Goal: Task Accomplishment & Management: Use online tool/utility

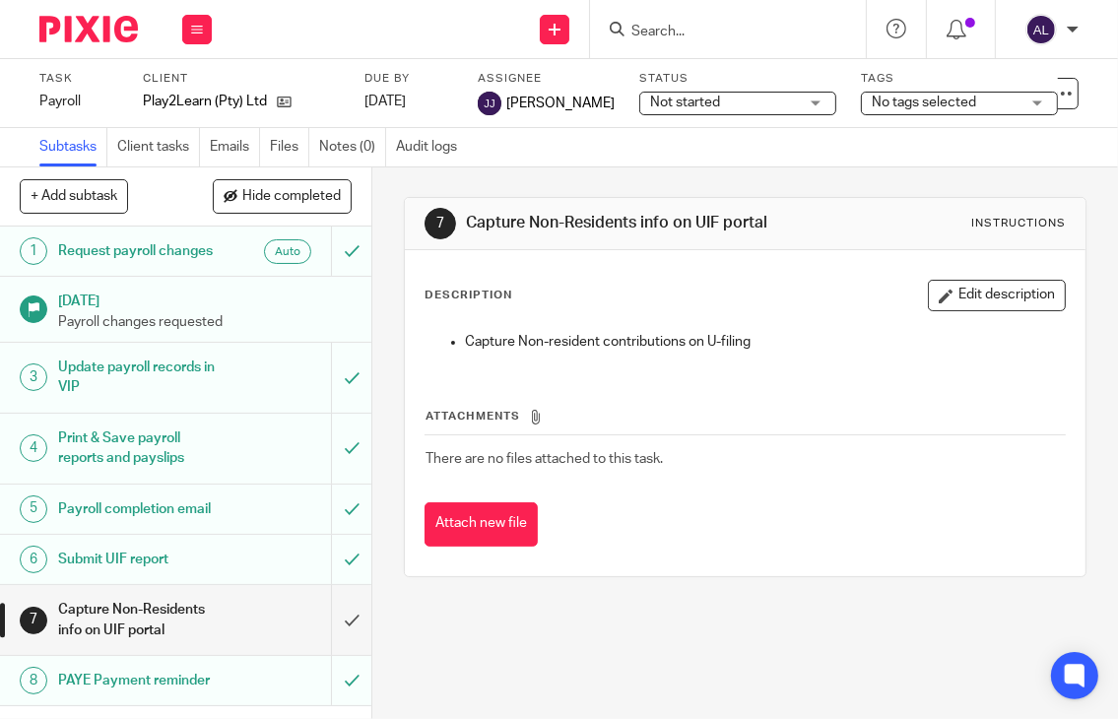
click at [740, 34] on input "Search" at bounding box center [717, 33] width 177 height 18
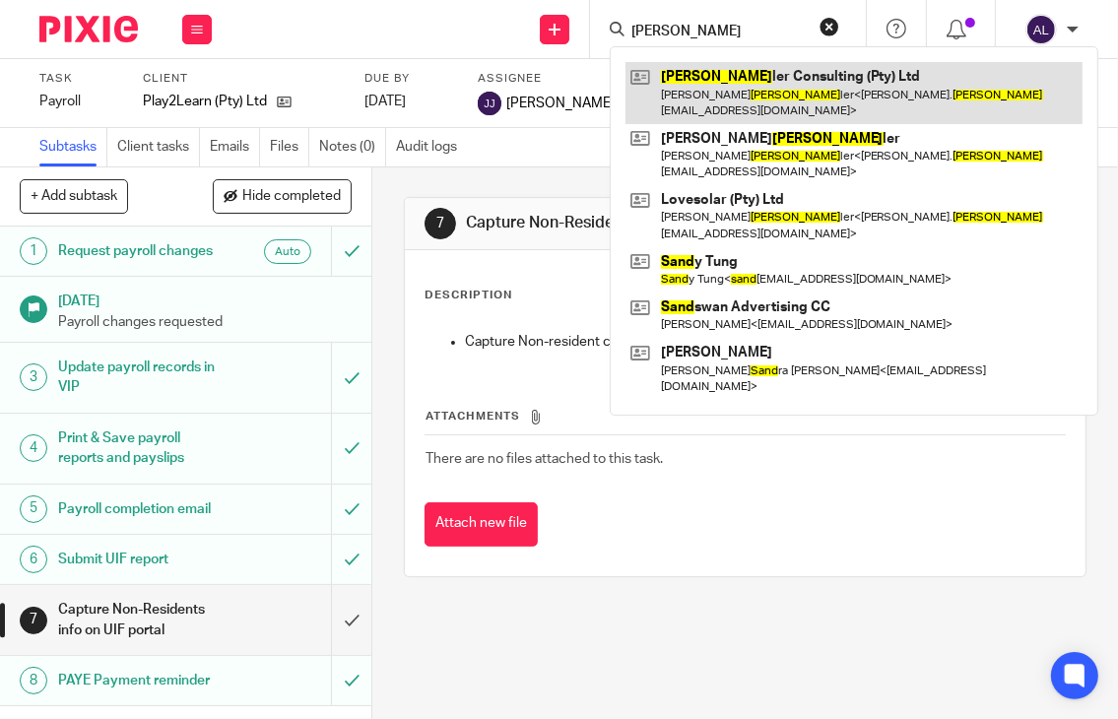
type input "shand"
click at [756, 96] on link at bounding box center [853, 92] width 457 height 61
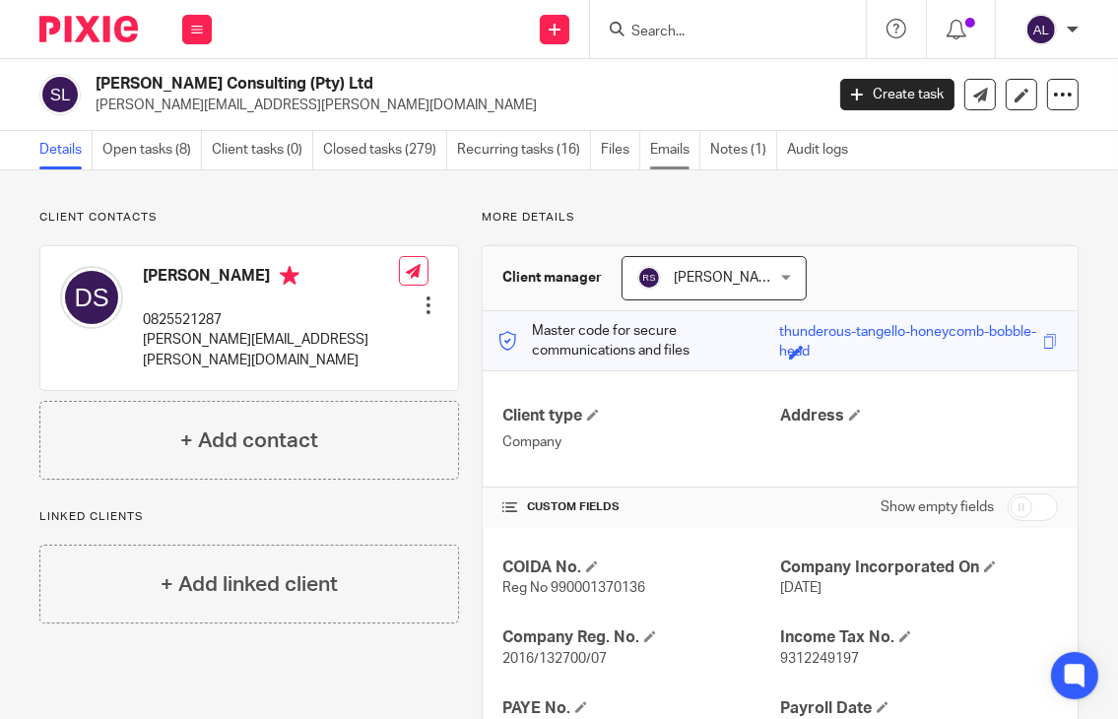
click at [658, 148] on link "Emails" at bounding box center [675, 150] width 50 height 38
click at [186, 320] on p "0825521287" at bounding box center [271, 320] width 256 height 20
copy p "0825521287"
click at [236, 340] on p "david.shandler@planet.capital" at bounding box center [271, 350] width 256 height 40
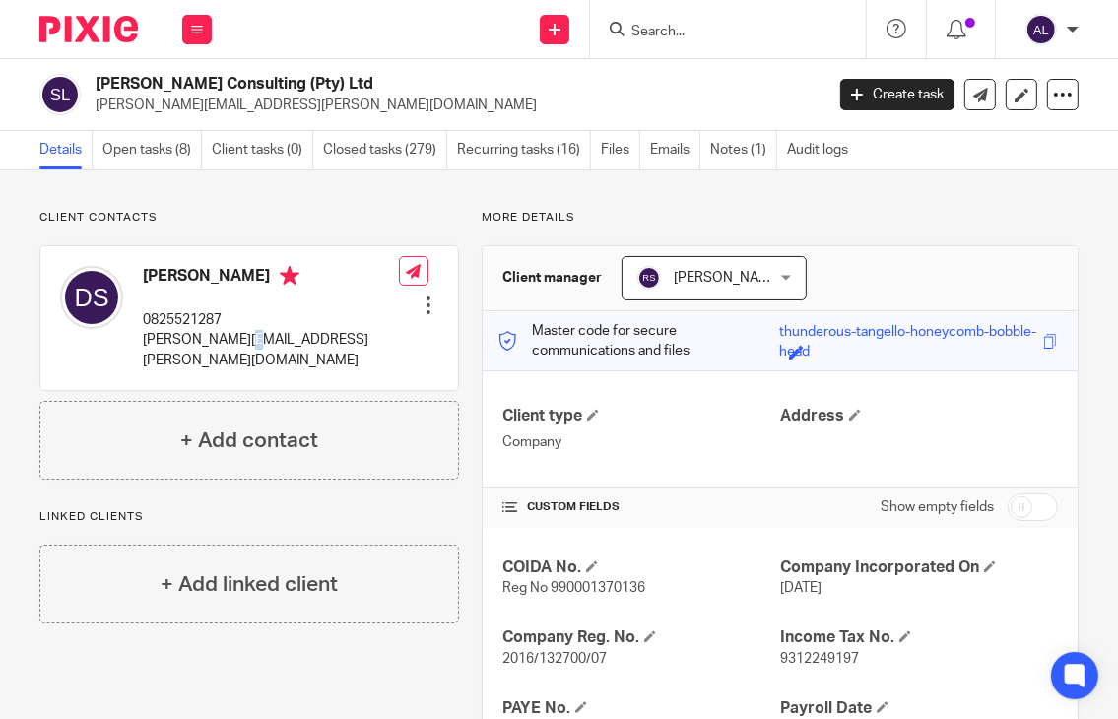
click at [236, 340] on p "david.shandler@planet.capital" at bounding box center [271, 350] width 256 height 40
copy div "[PERSON_NAME][EMAIL_ADDRESS][PERSON_NAME][DOMAIN_NAME]"
drag, startPoint x: 183, startPoint y: 159, endPoint x: 225, endPoint y: 156, distance: 42.4
click at [183, 159] on link "Open tasks (8)" at bounding box center [151, 150] width 99 height 38
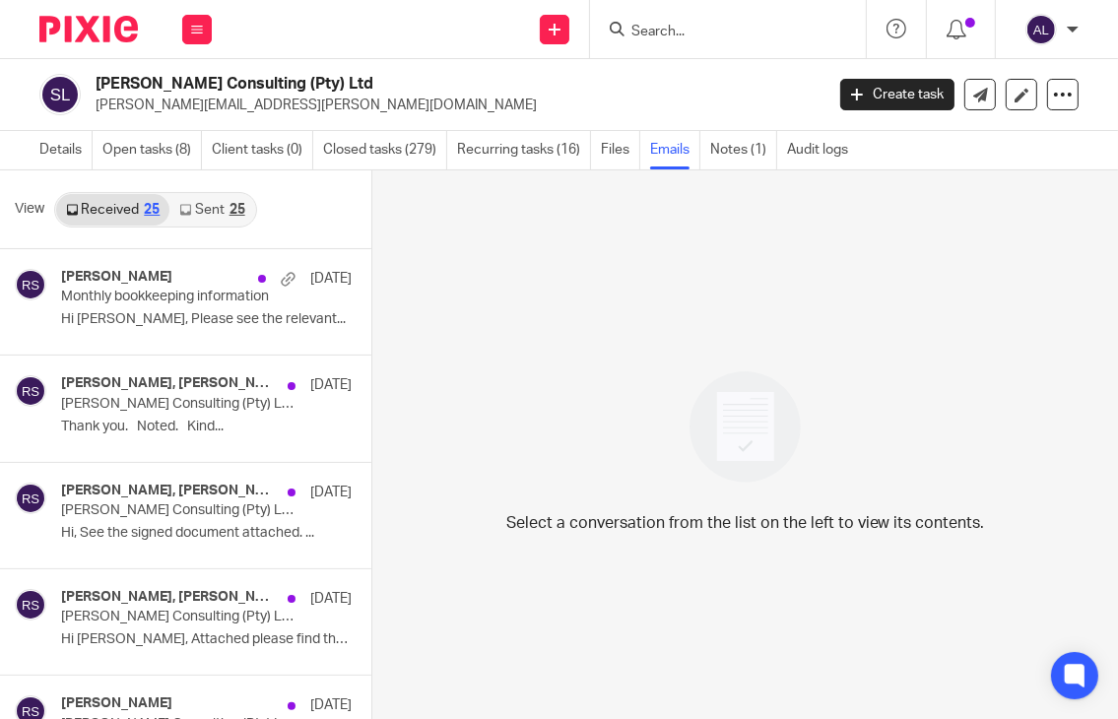
click at [217, 204] on link "Sent 25" at bounding box center [211, 210] width 85 height 32
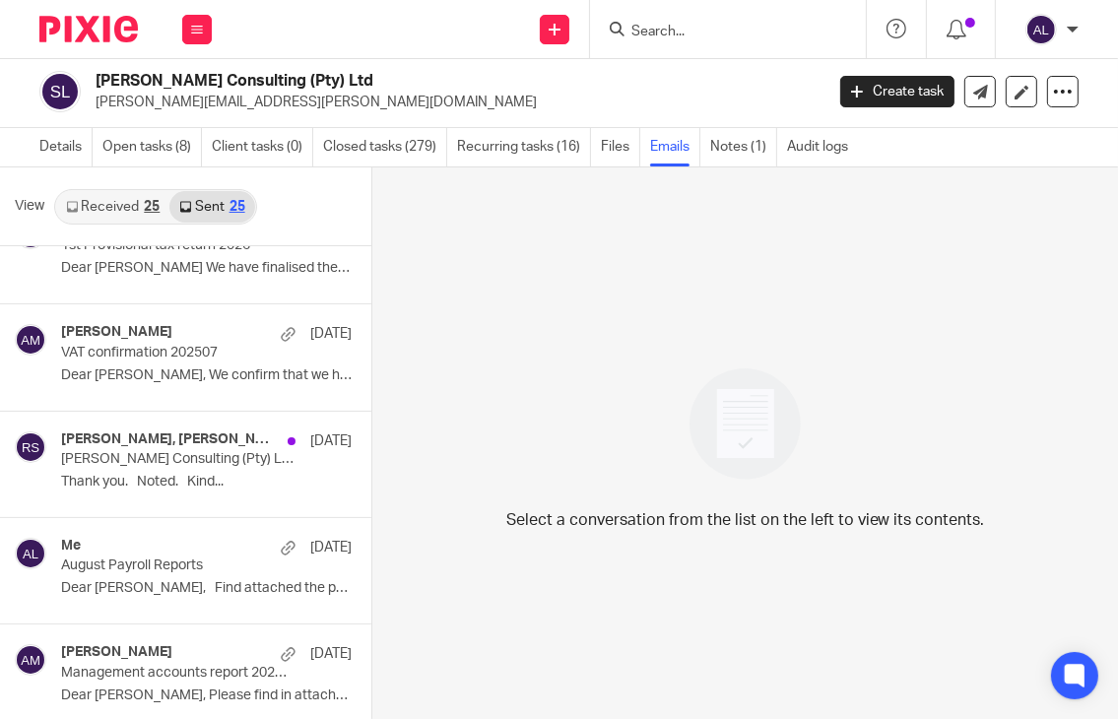
scroll to position [985, 0]
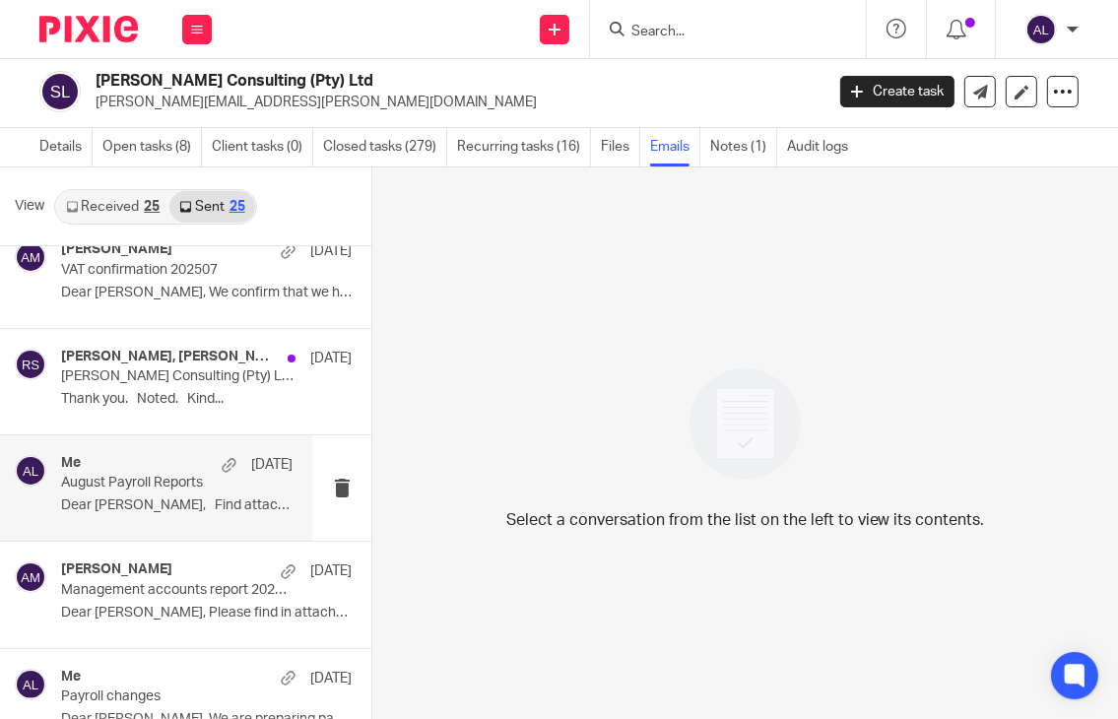
click at [153, 478] on p "August Payroll Reports" at bounding box center [153, 483] width 185 height 17
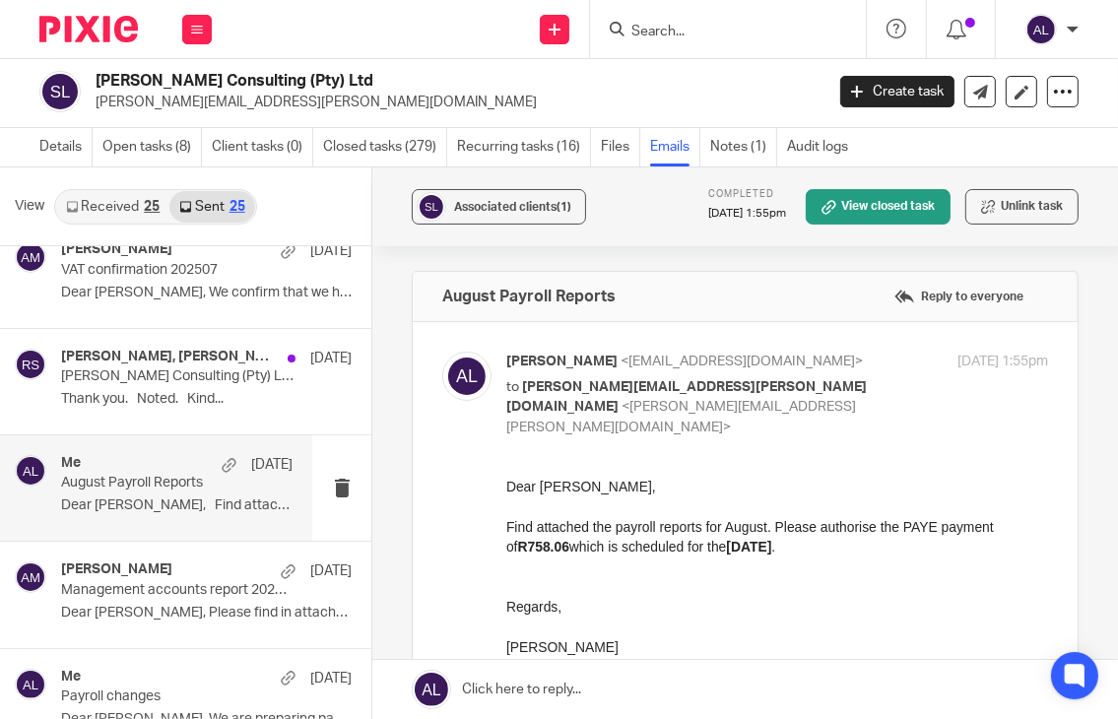
scroll to position [0, 0]
drag, startPoint x: 618, startPoint y: 654, endPoint x: 991, endPoint y: 944, distance: 472.2
click at [506, 488] on html "Dear David, Find attached the payroll reports for August. Please authorise the …" at bounding box center [777, 567] width 542 height 180
copy div "Dear David, Find attached the payroll reports for August. Please authorise the …"
click at [677, 36] on input "Search" at bounding box center [717, 33] width 177 height 18
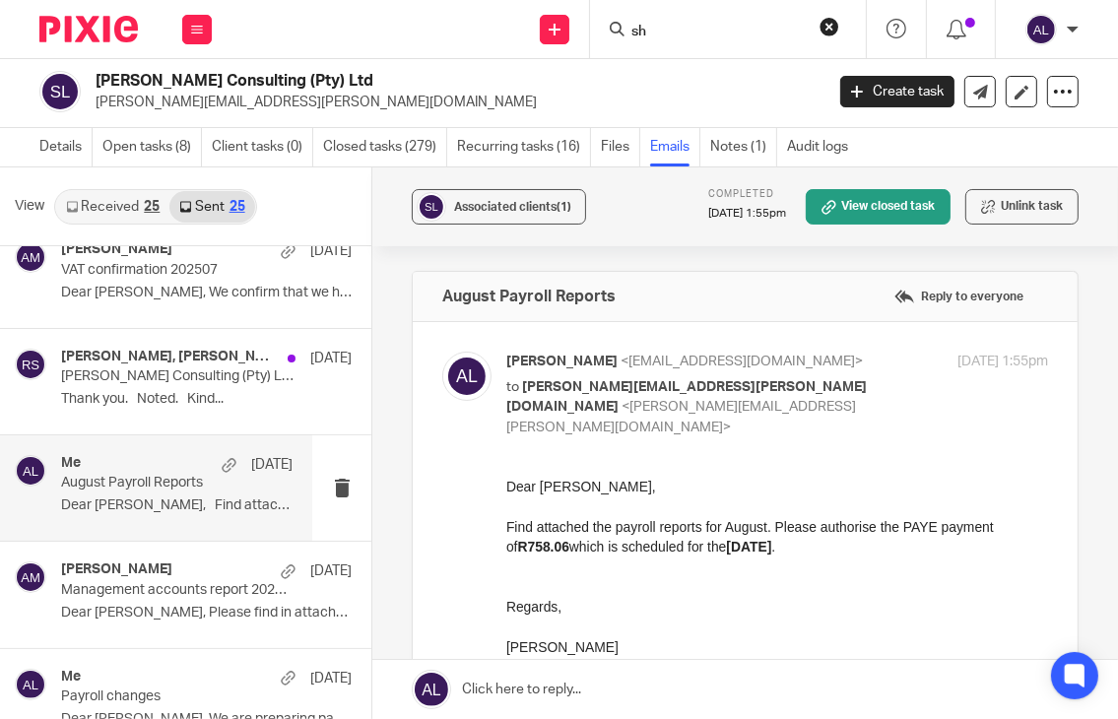
type input "s"
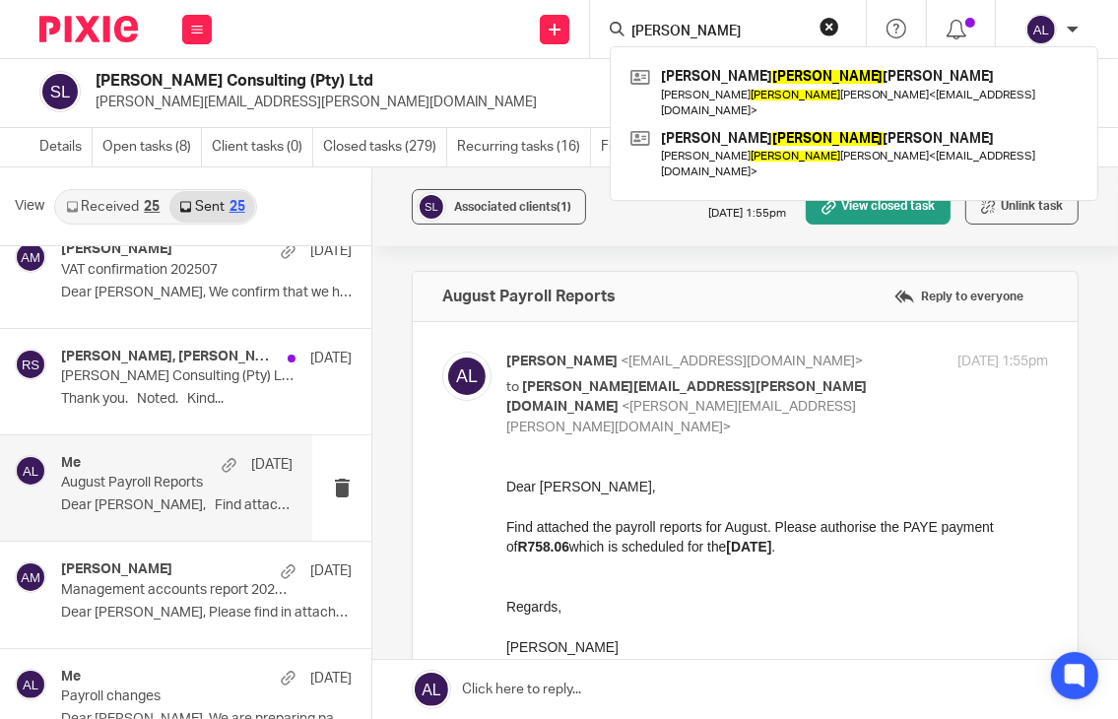
type input "jeff"
click at [710, 84] on link at bounding box center [853, 92] width 457 height 61
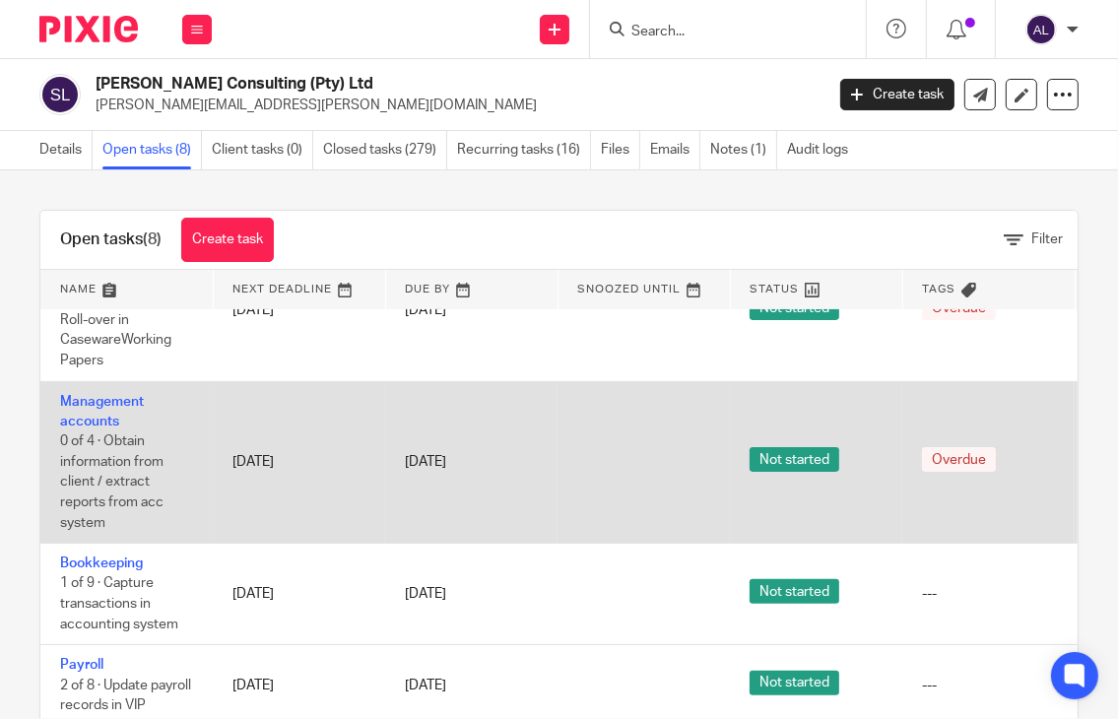
scroll to position [526, 0]
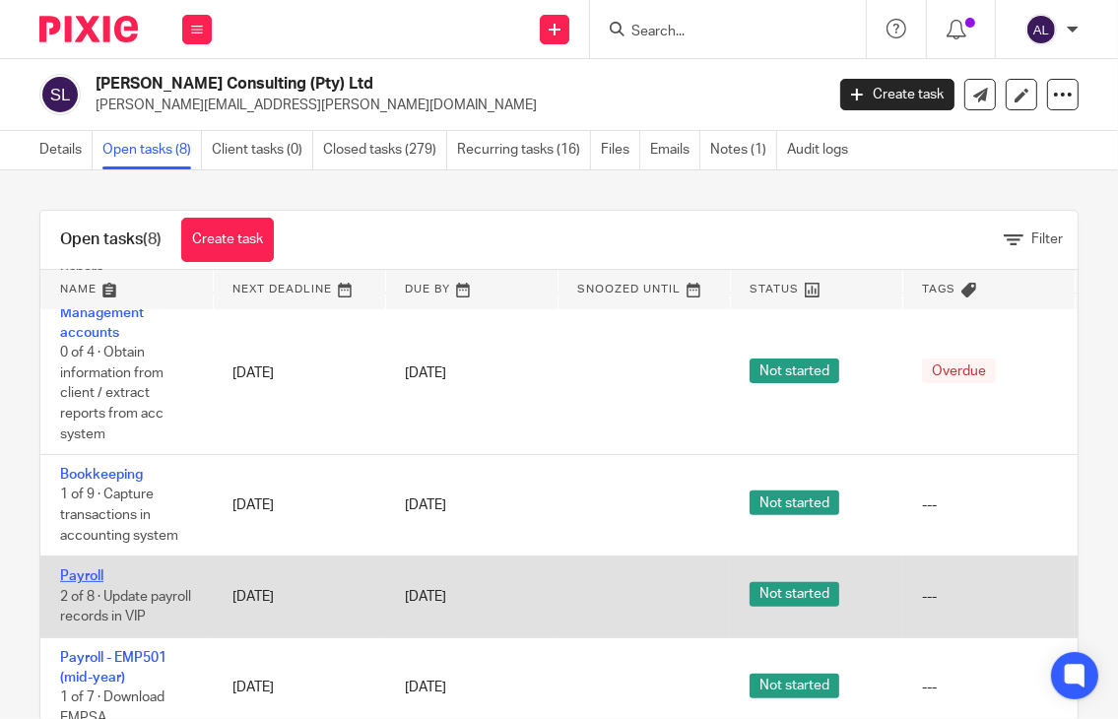
click at [72, 569] on link "Payroll" at bounding box center [81, 576] width 43 height 14
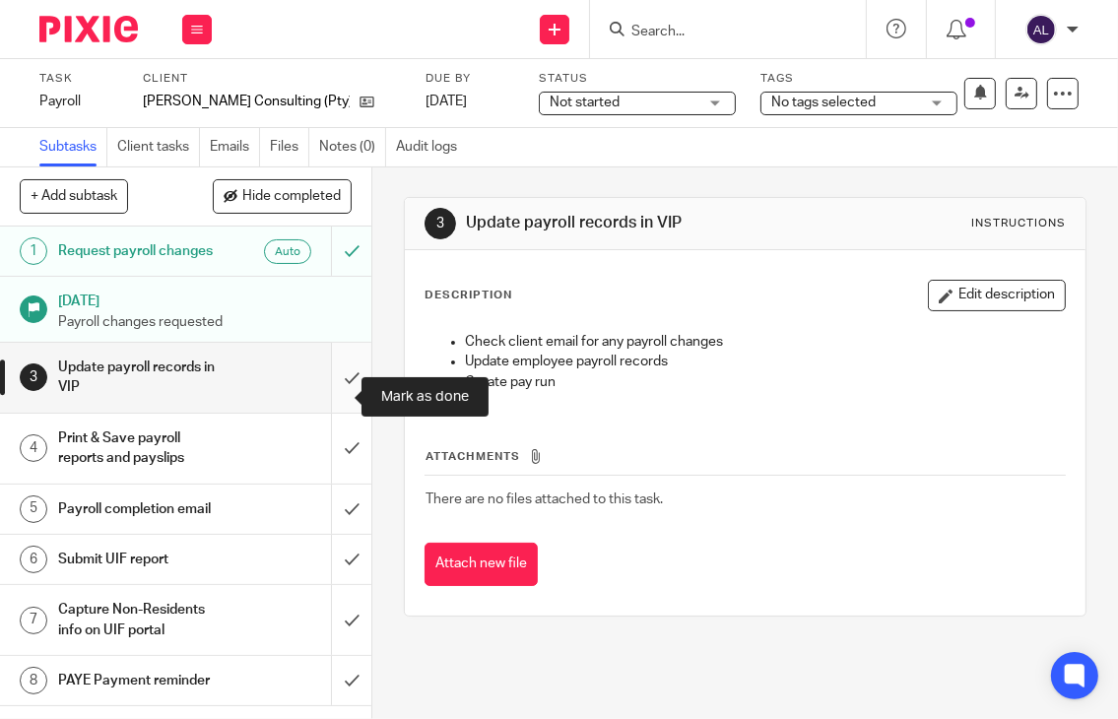
click at [323, 403] on input "submit" at bounding box center [185, 378] width 371 height 70
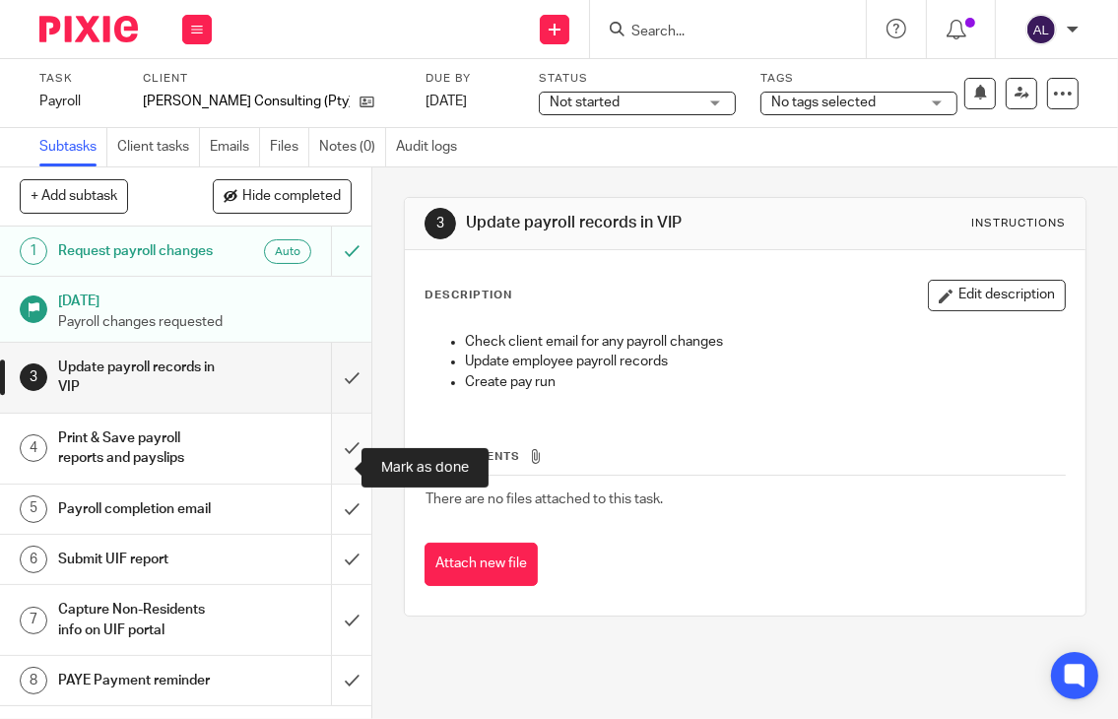
click at [329, 463] on input "submit" at bounding box center [185, 449] width 371 height 70
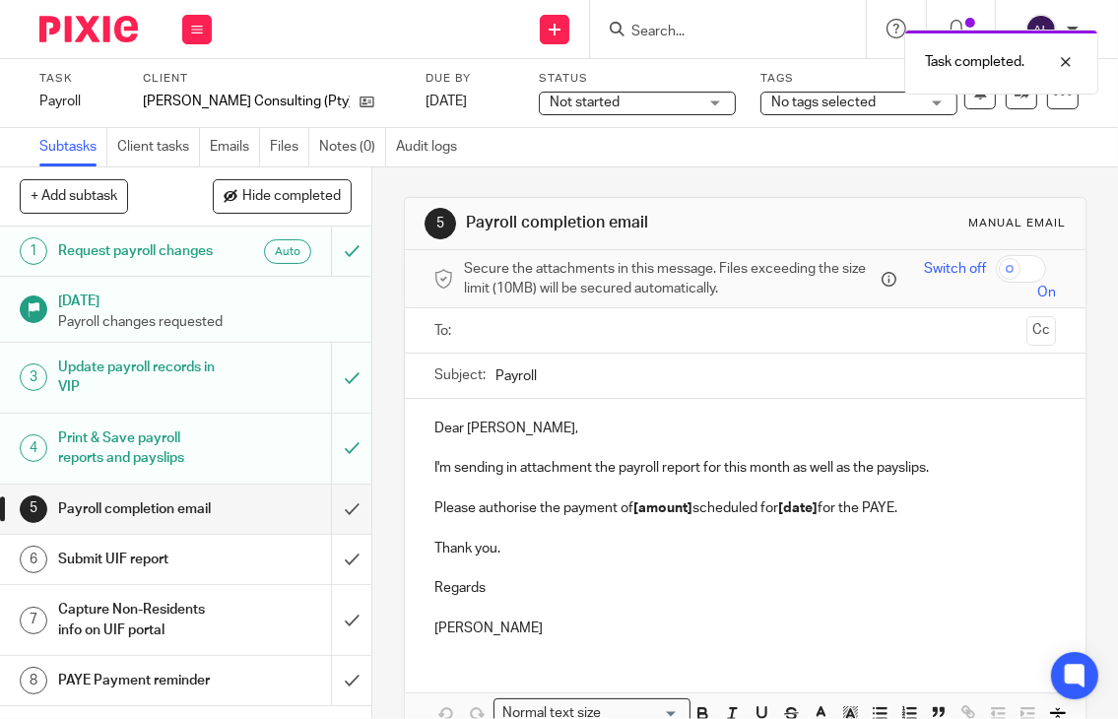
drag, startPoint x: 488, startPoint y: 324, endPoint x: 495, endPoint y: 334, distance: 12.0
click at [490, 326] on input "text" at bounding box center [744, 330] width 547 height 23
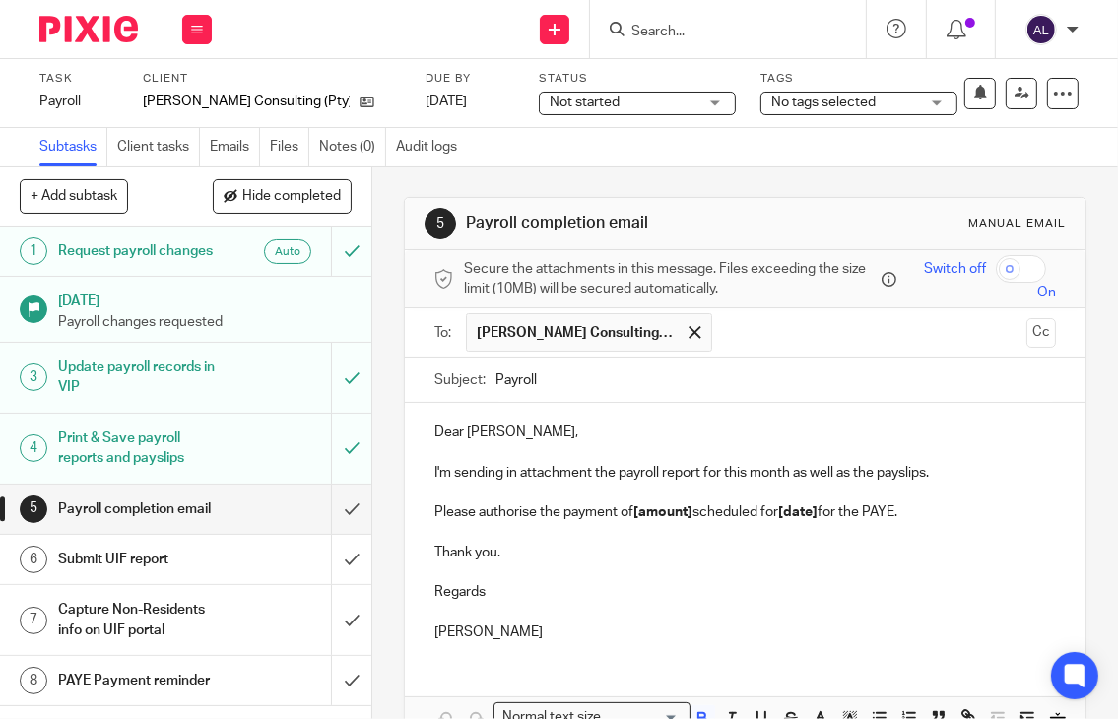
drag, startPoint x: 571, startPoint y: 627, endPoint x: 414, endPoint y: 415, distance: 264.7
click at [414, 415] on div "Dear David, I'm sending in attachment the payroll report for this month as well…" at bounding box center [745, 530] width 681 height 254
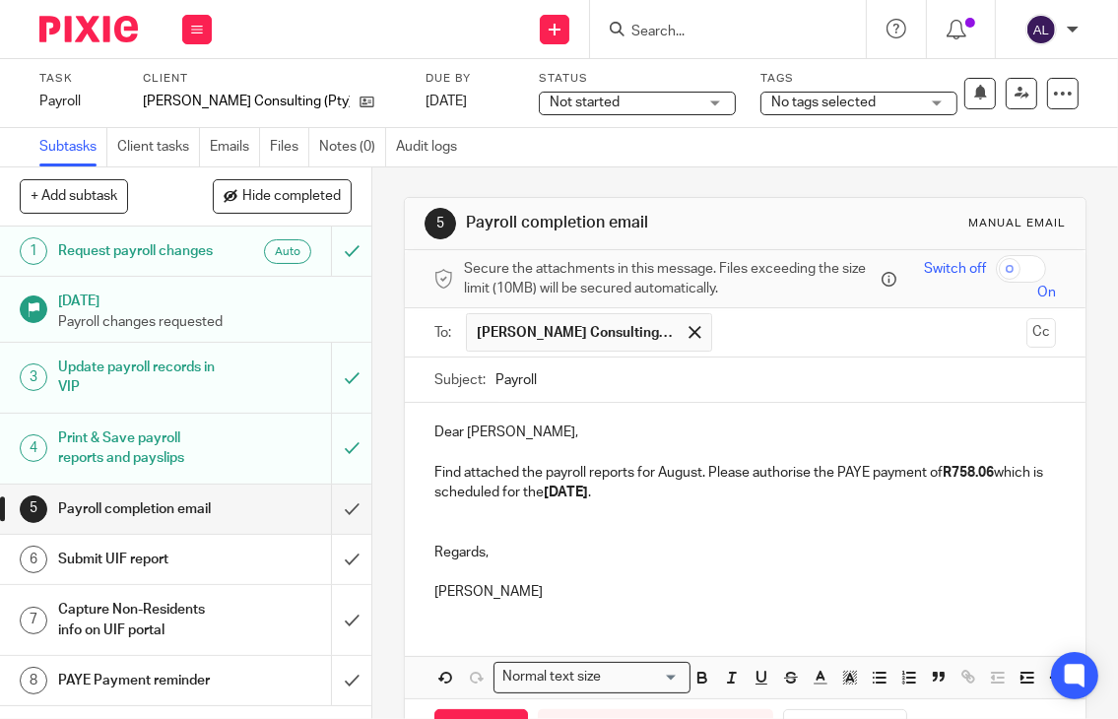
click at [495, 379] on input "Payroll" at bounding box center [775, 379] width 561 height 44
click at [651, 379] on input "September Payroll" at bounding box center [775, 379] width 561 height 44
type input "September Payroll Reports"
click at [674, 476] on p "Find attached the payroll reports for August. Please authorise the PAYE payment…" at bounding box center [745, 483] width 622 height 40
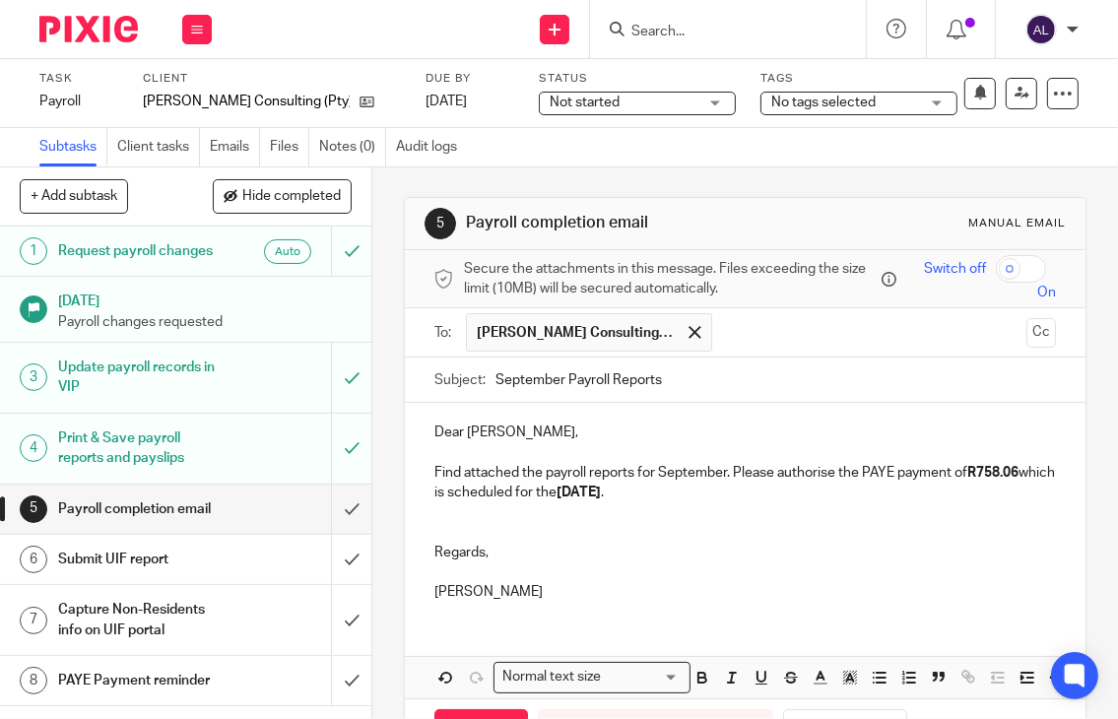
drag, startPoint x: 1016, startPoint y: 472, endPoint x: 1096, endPoint y: 525, distance: 95.9
click at [1016, 472] on strong "R758.06" at bounding box center [992, 473] width 51 height 14
click at [879, 562] on p at bounding box center [745, 572] width 622 height 20
drag, startPoint x: 630, startPoint y: 494, endPoint x: 596, endPoint y: 494, distance: 34.5
click at [596, 494] on strong "04/09/2025" at bounding box center [578, 492] width 44 height 14
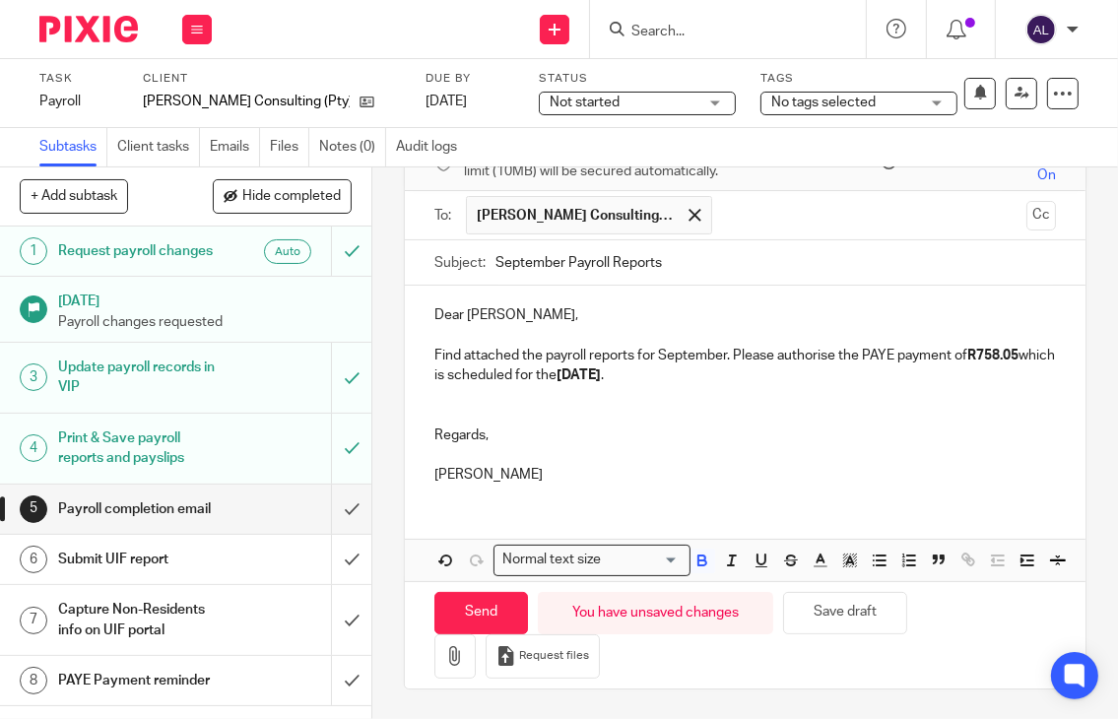
scroll to position [143, 0]
click at [445, 657] on icon "button" at bounding box center [455, 656] width 20 height 20
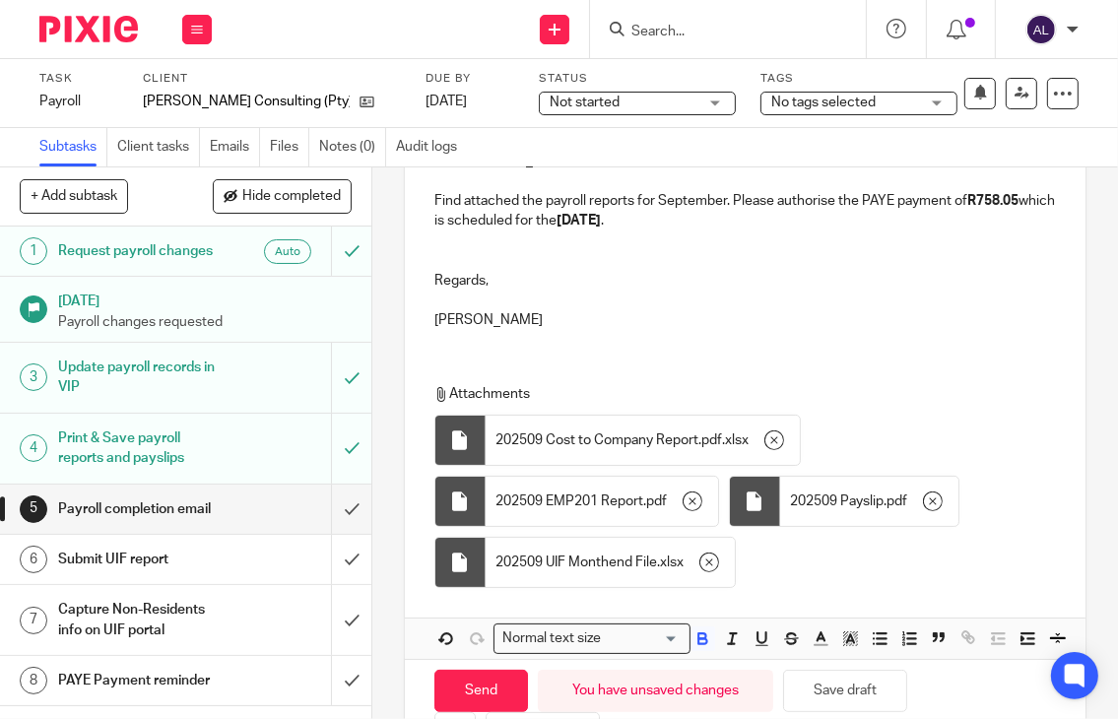
scroll to position [374, 0]
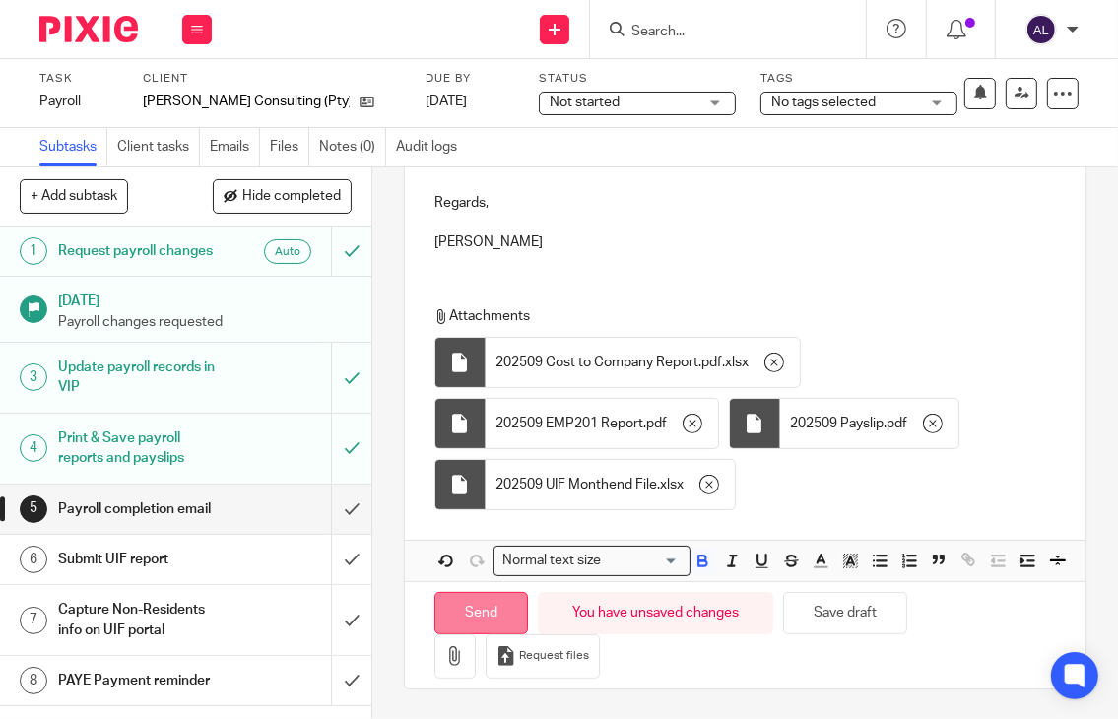
click at [470, 618] on input "Send" at bounding box center [481, 613] width 94 height 42
type input "Sent"
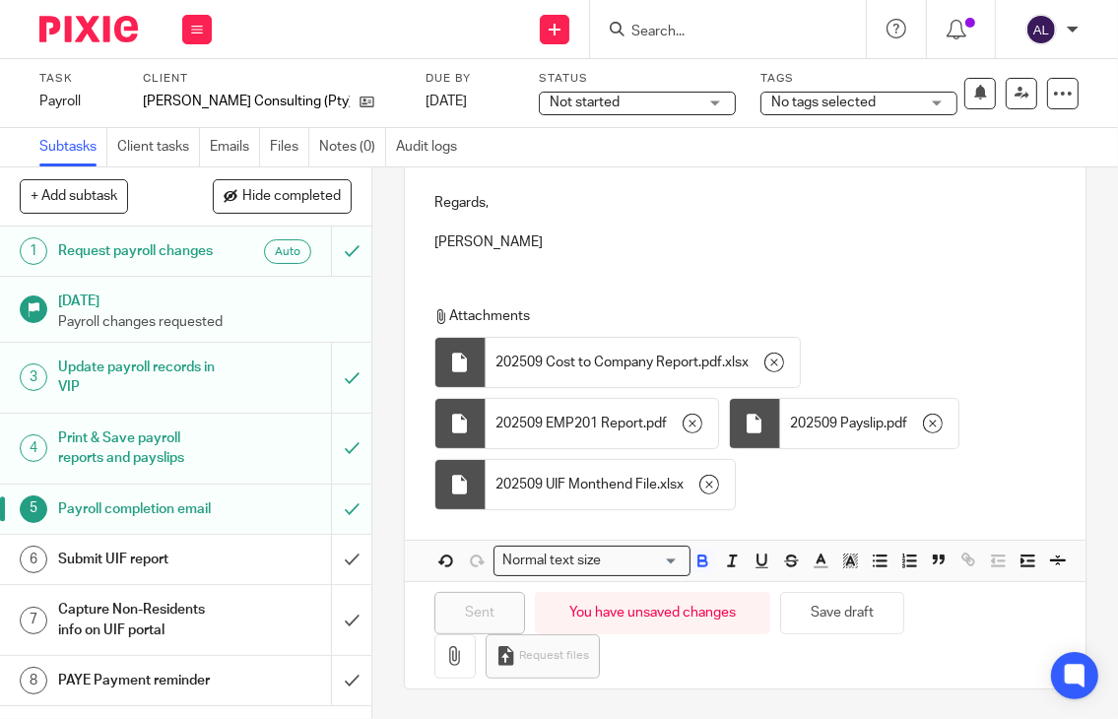
click at [772, 232] on p "[PERSON_NAME]" at bounding box center [745, 242] width 622 height 20
click at [340, 578] on input "submit" at bounding box center [185, 559] width 371 height 49
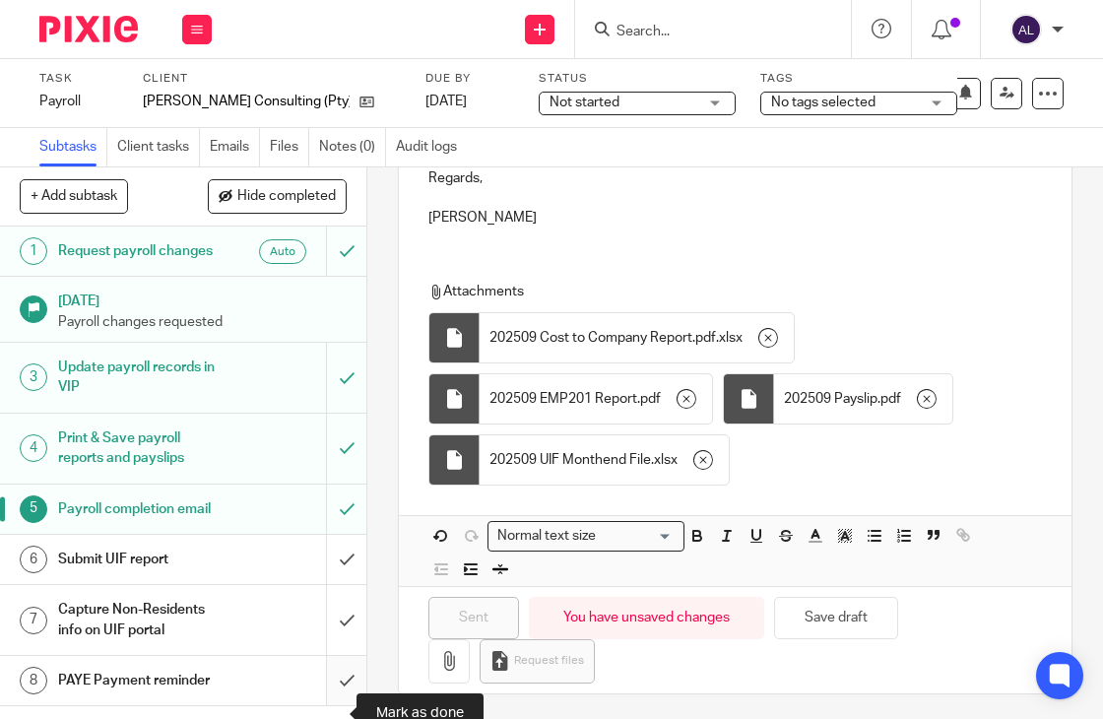
click at [344, 696] on input "submit" at bounding box center [183, 680] width 366 height 49
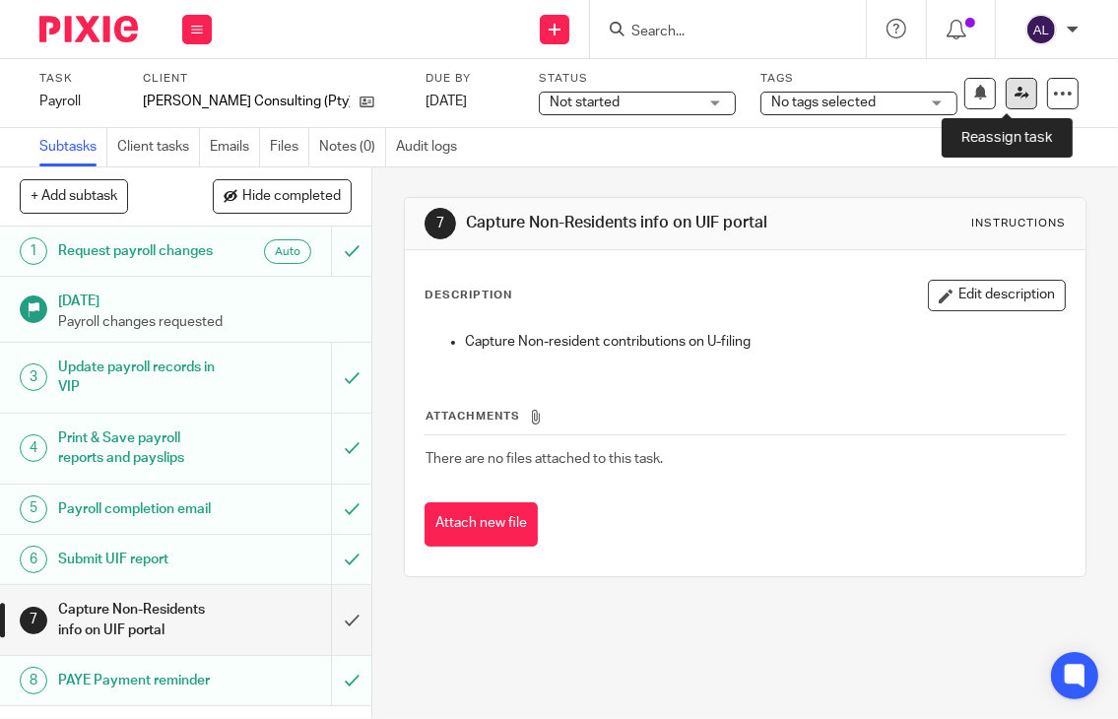
click at [1010, 103] on link at bounding box center [1021, 94] width 32 height 32
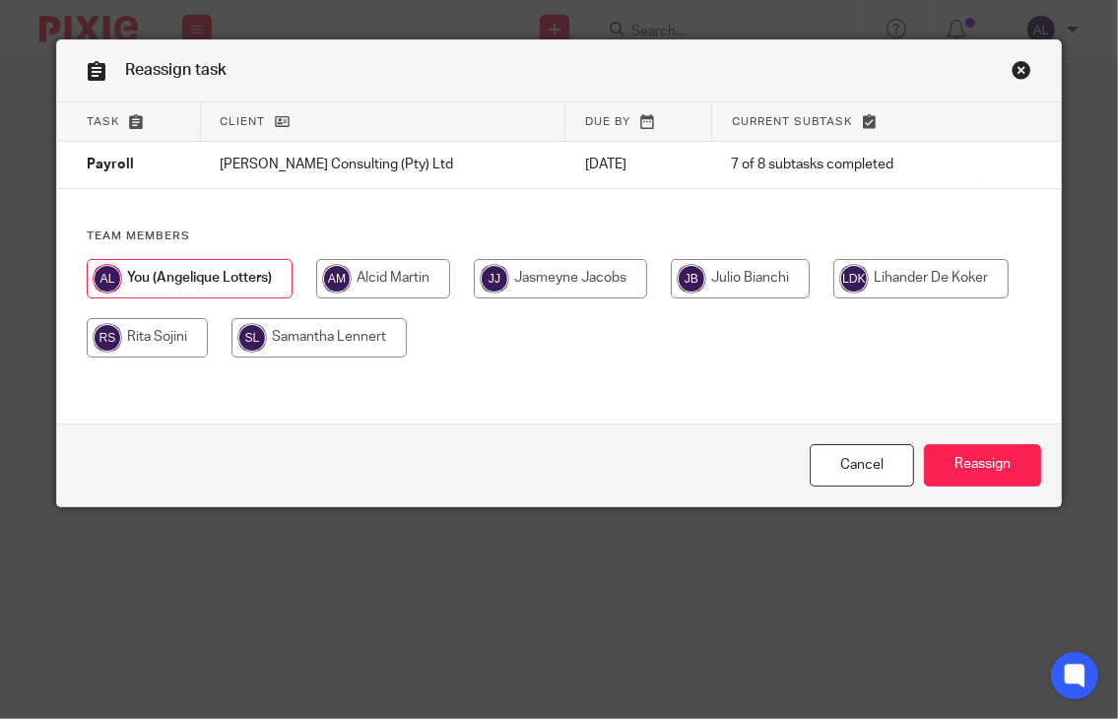
click at [540, 285] on input "radio" at bounding box center [560, 278] width 173 height 39
radio input "true"
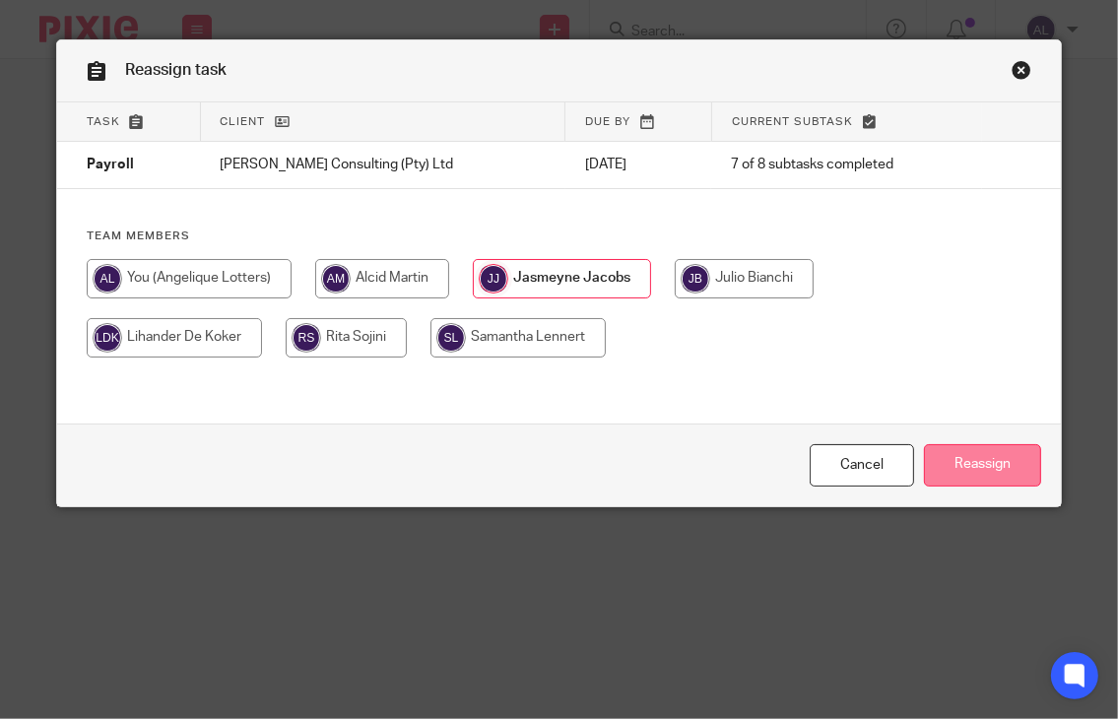
click at [968, 468] on input "Reassign" at bounding box center [982, 465] width 117 height 42
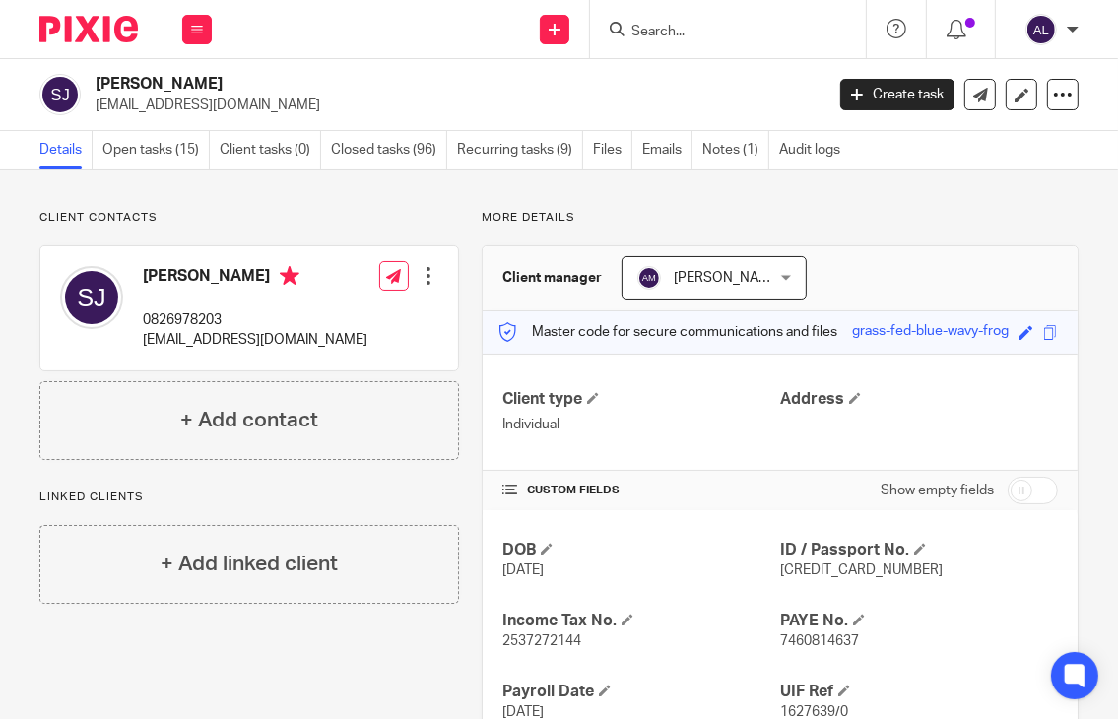
click at [205, 314] on p "0826978203" at bounding box center [255, 320] width 225 height 20
copy p "0826978203"
click at [195, 340] on p "[EMAIL_ADDRESS][DOMAIN_NAME]" at bounding box center [255, 340] width 225 height 20
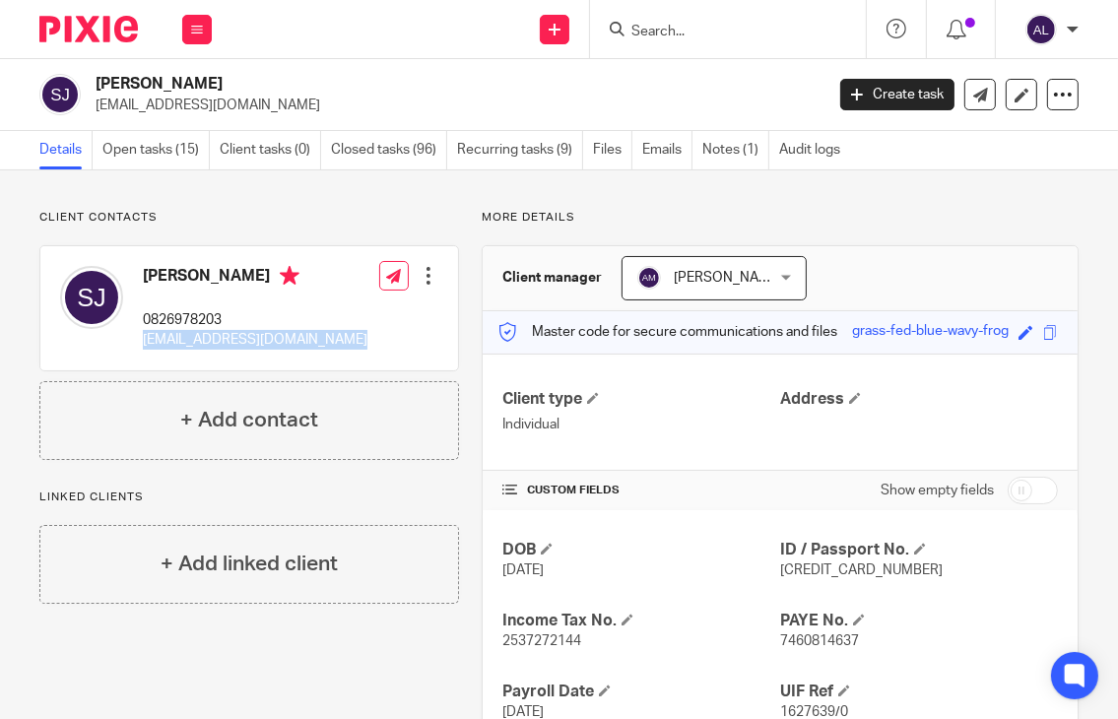
click at [195, 340] on p "[EMAIL_ADDRESS][DOMAIN_NAME]" at bounding box center [255, 340] width 225 height 20
copy div "[EMAIL_ADDRESS][DOMAIN_NAME]"
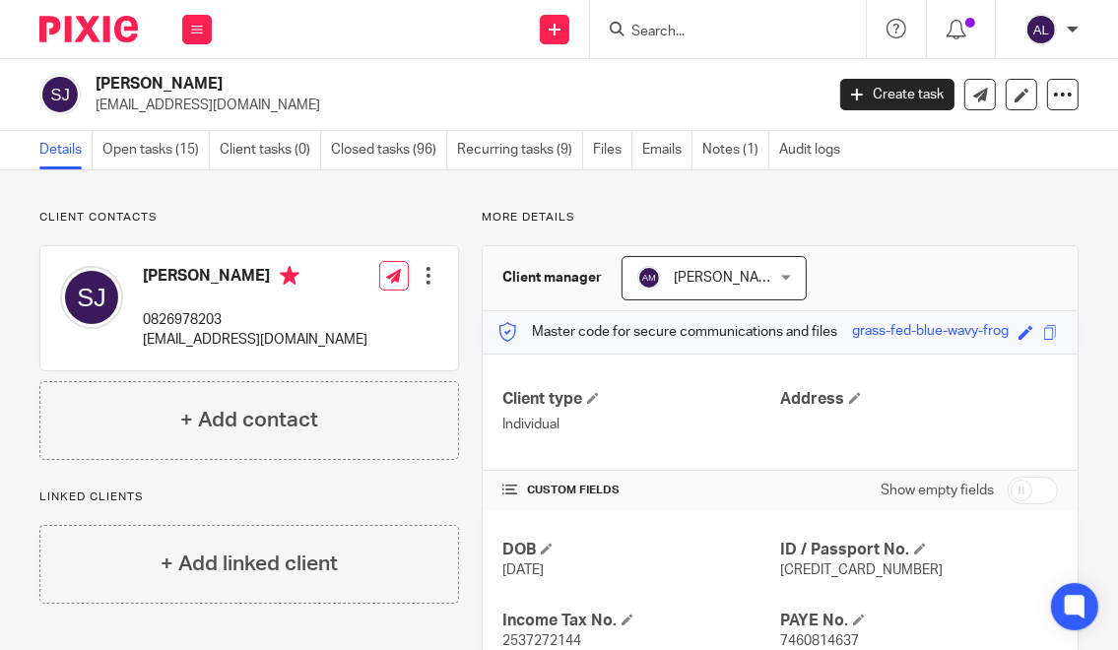
click at [469, 383] on div "More details Client manager [PERSON_NAME] [PERSON_NAME] [PERSON_NAME] [PERSON_N…" at bounding box center [768, 516] width 619 height 613
click at [159, 161] on link "Open tasks (15)" at bounding box center [155, 150] width 107 height 38
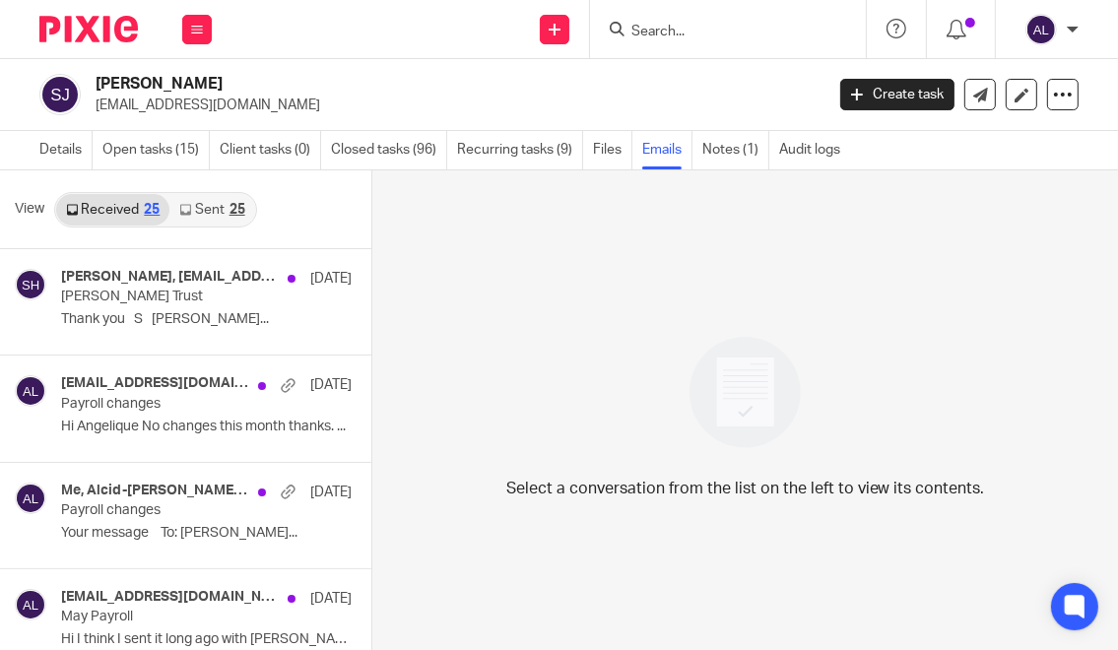
drag, startPoint x: 232, startPoint y: 200, endPoint x: 393, endPoint y: 59, distance: 213.5
click at [232, 200] on link "Sent 25" at bounding box center [211, 210] width 85 height 32
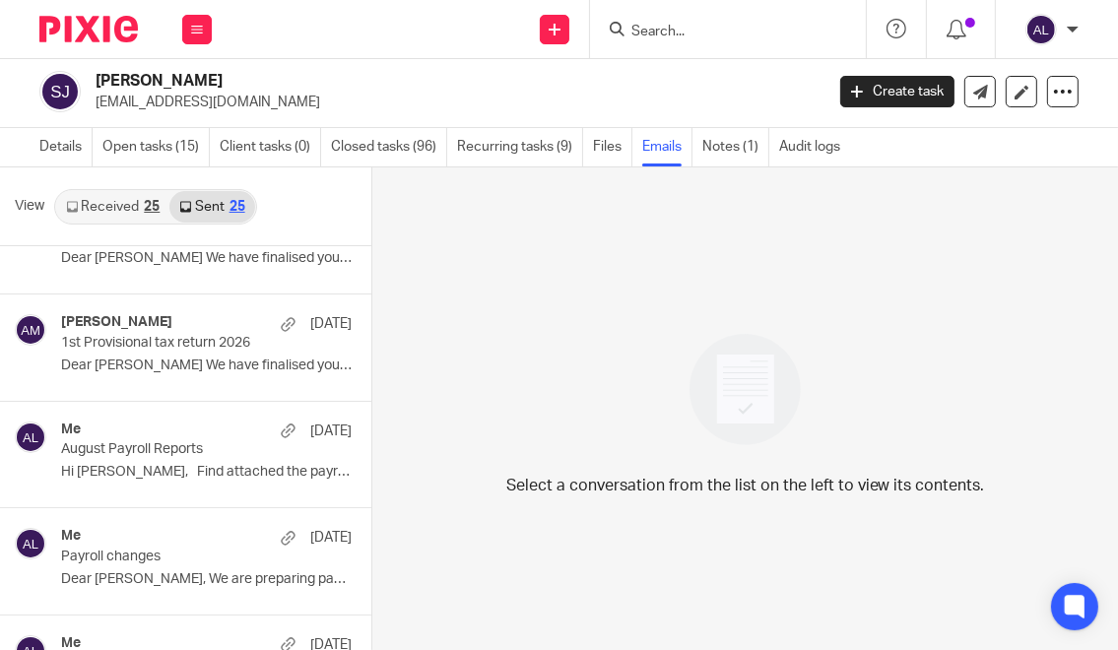
scroll to position [394, 0]
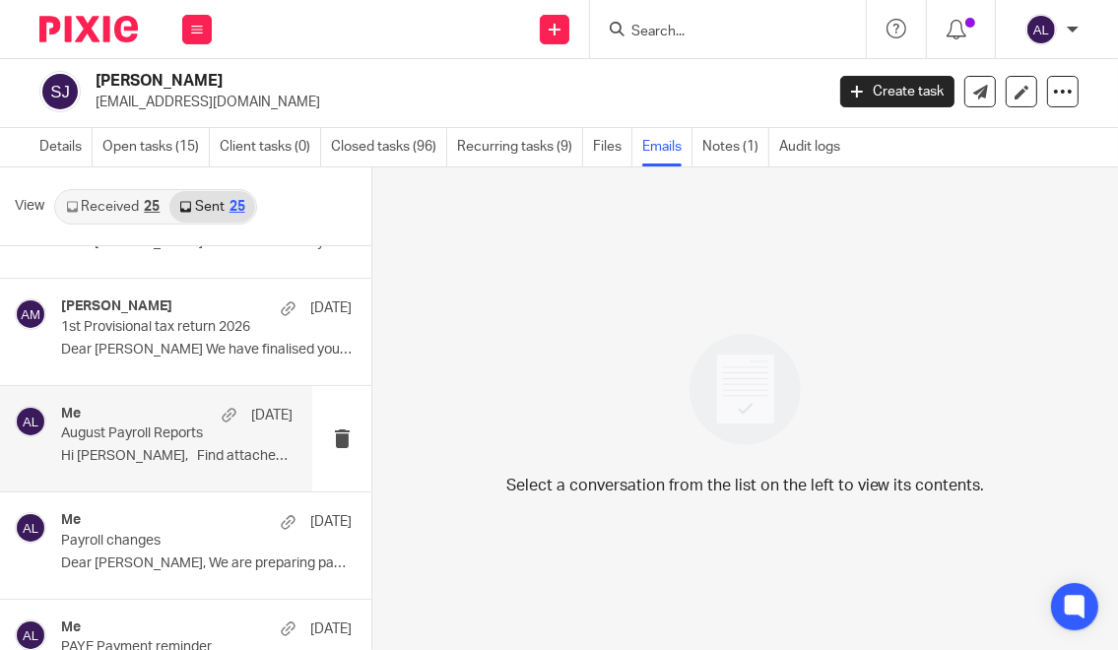
click at [193, 464] on div "Me 19 Aug August Payroll Reports Hi Aloma, Find attached the payroll..." at bounding box center [176, 439] width 231 height 66
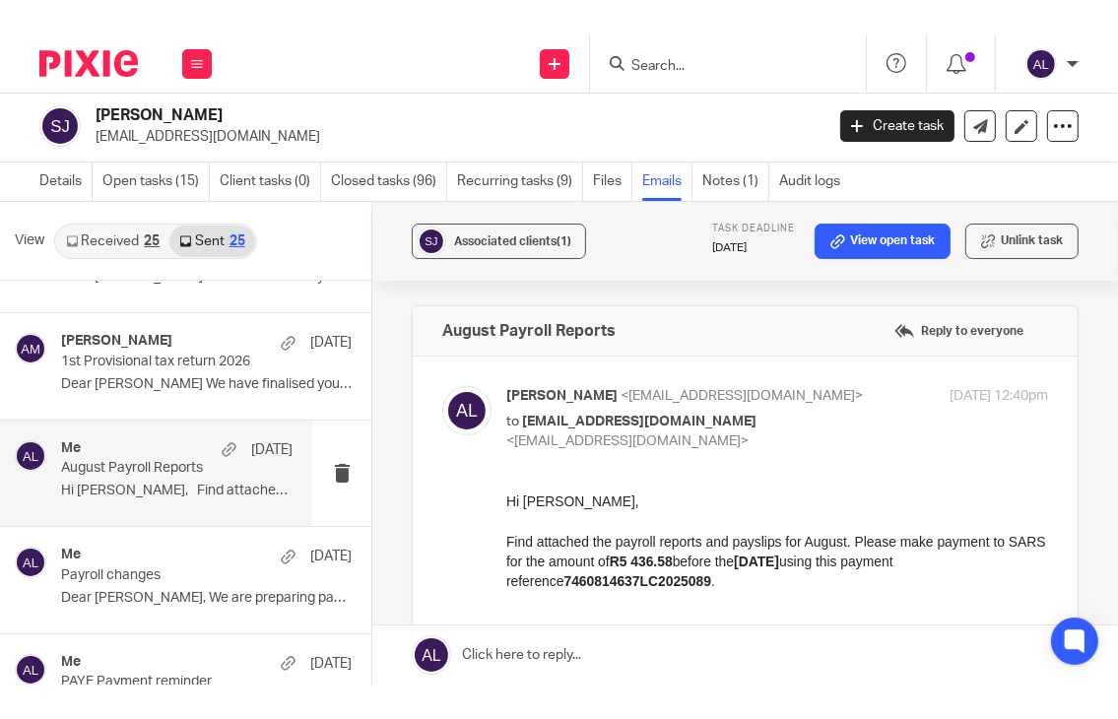
scroll to position [98, 0]
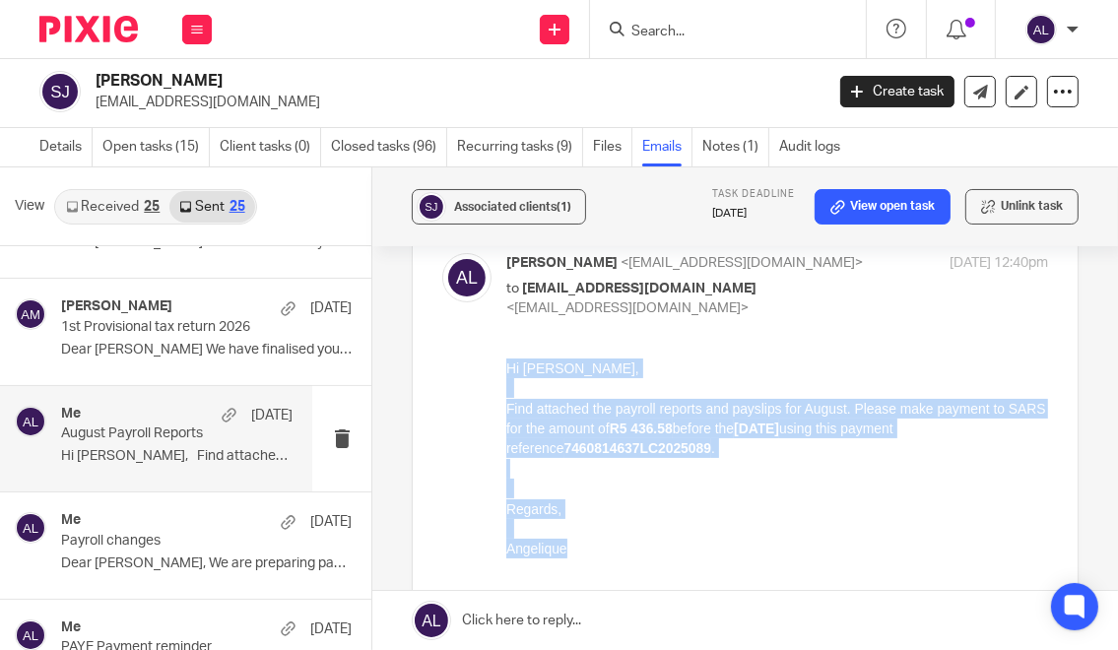
drag, startPoint x: 575, startPoint y: 547, endPoint x: 503, endPoint y: 374, distance: 187.6
click at [506, 374] on html "Hi Aloma, Find attached the payroll reports and payslips for August. Please mak…" at bounding box center [777, 457] width 542 height 201
copy div "Hi Aloma, Find attached the payroll reports and payslips for August. Please mak…"
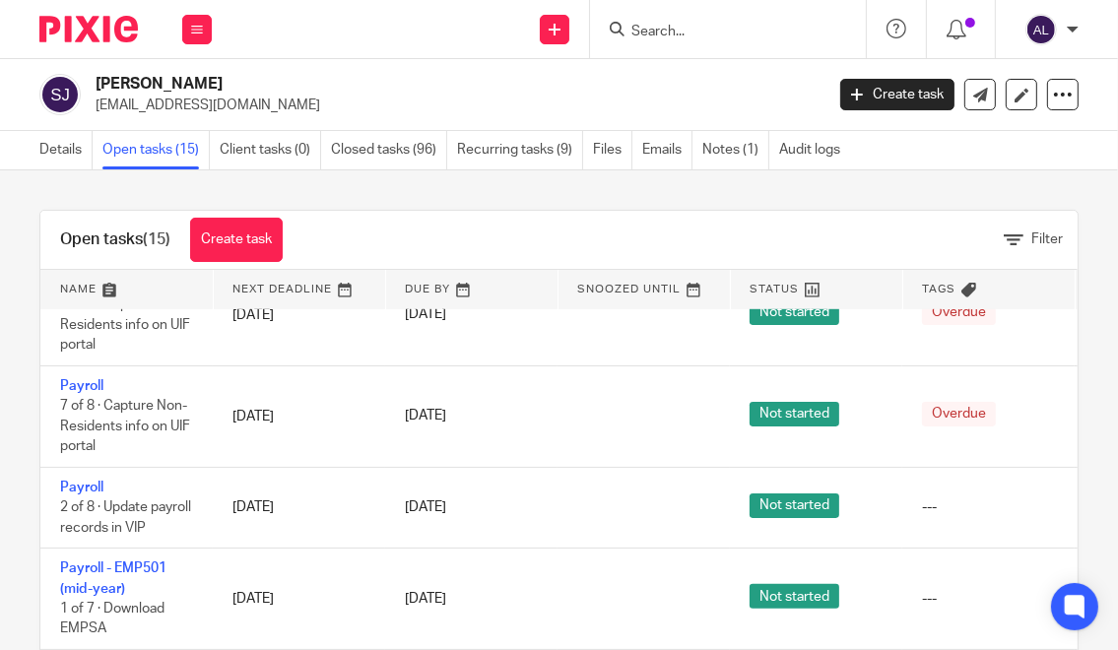
scroll to position [1146, 0]
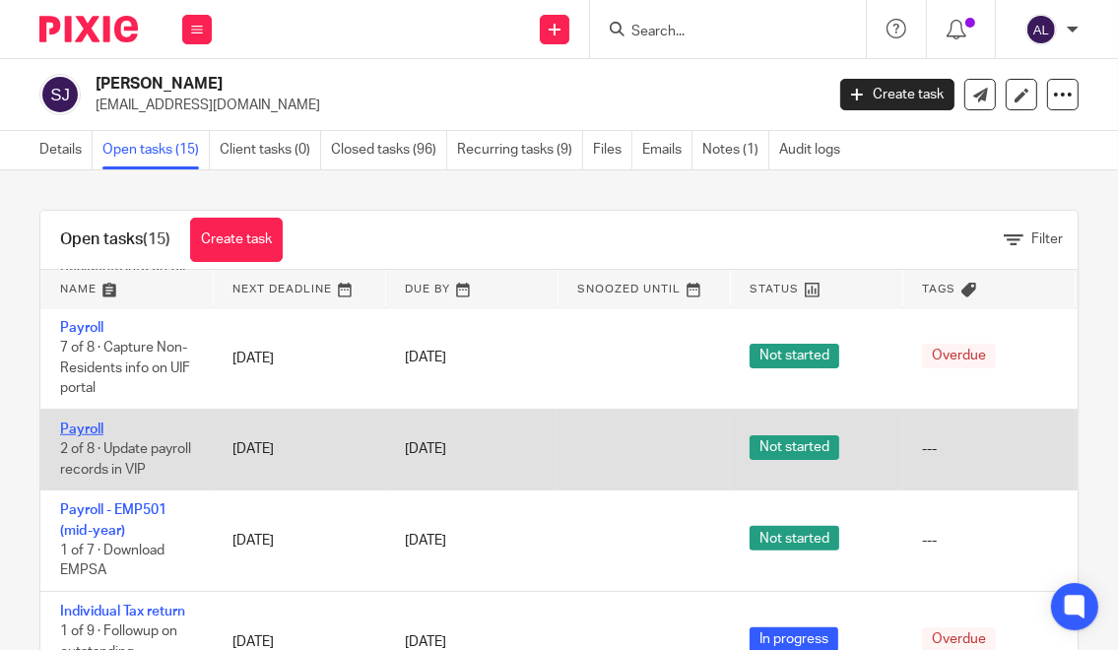
click at [85, 422] on link "Payroll" at bounding box center [81, 429] width 43 height 14
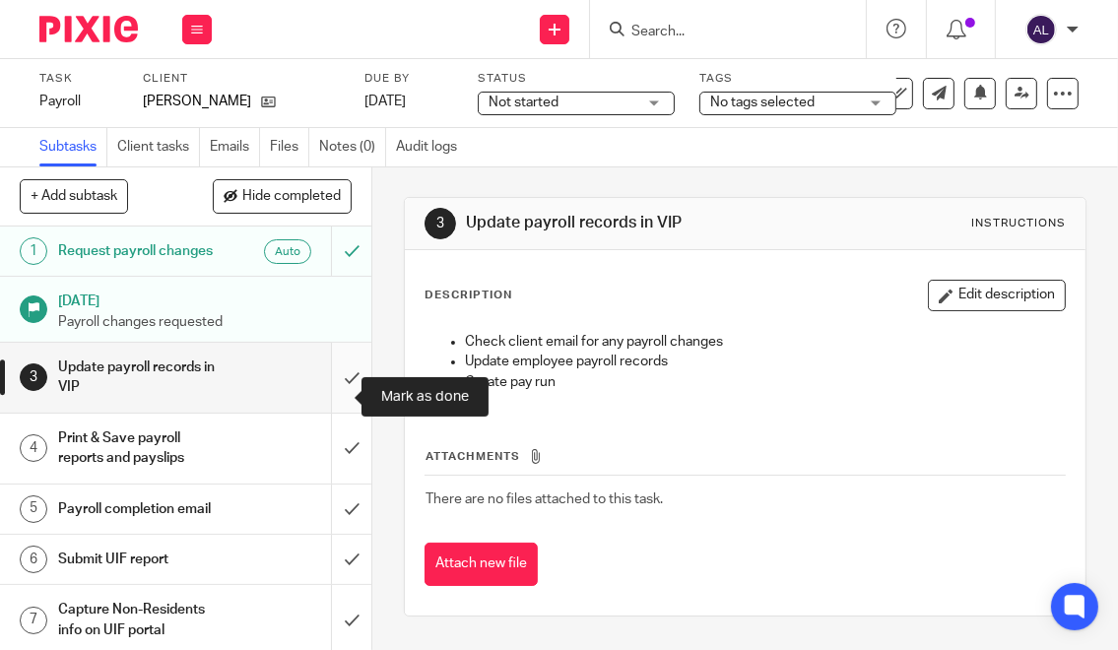
click at [339, 401] on input "submit" at bounding box center [185, 378] width 371 height 70
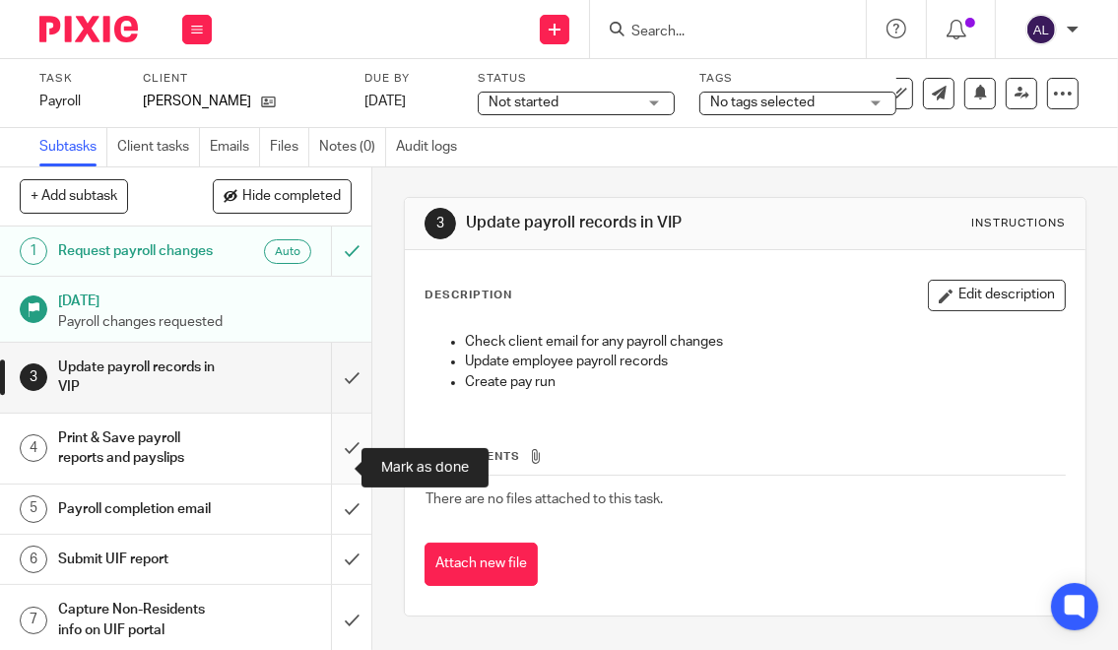
click at [327, 483] on input "submit" at bounding box center [185, 449] width 371 height 70
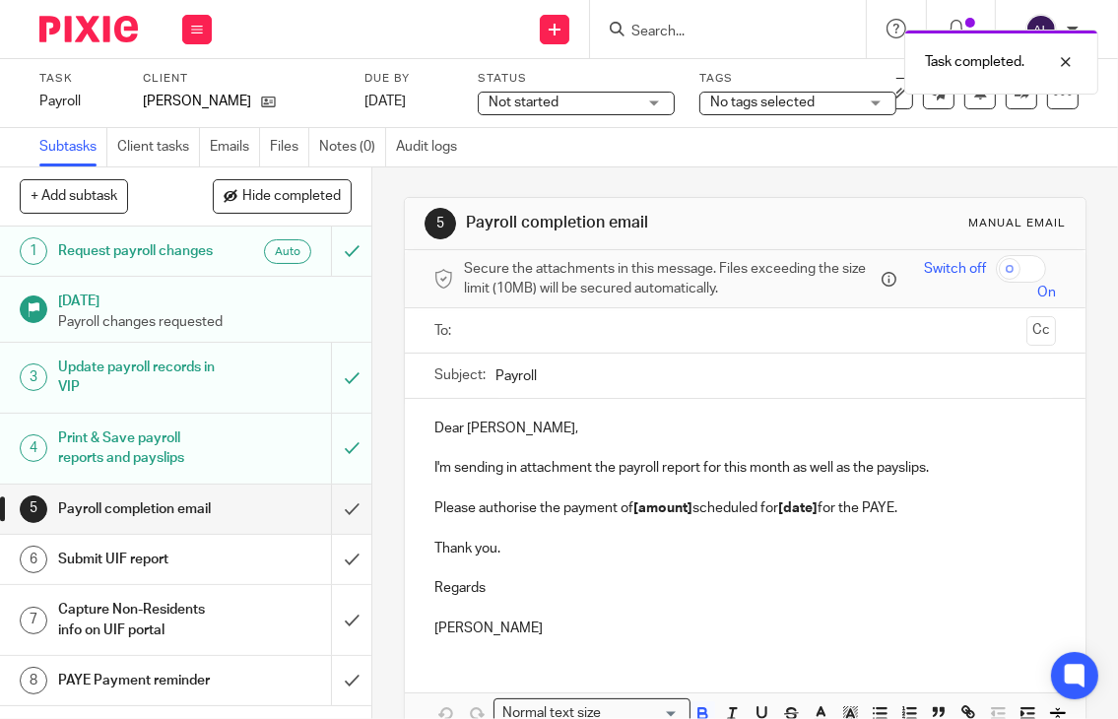
drag, startPoint x: 557, startPoint y: 628, endPoint x: 408, endPoint y: 399, distance: 273.9
click at [408, 399] on div "Dear [PERSON_NAME], I'm sending in attachment the payroll report for this month…" at bounding box center [745, 526] width 681 height 254
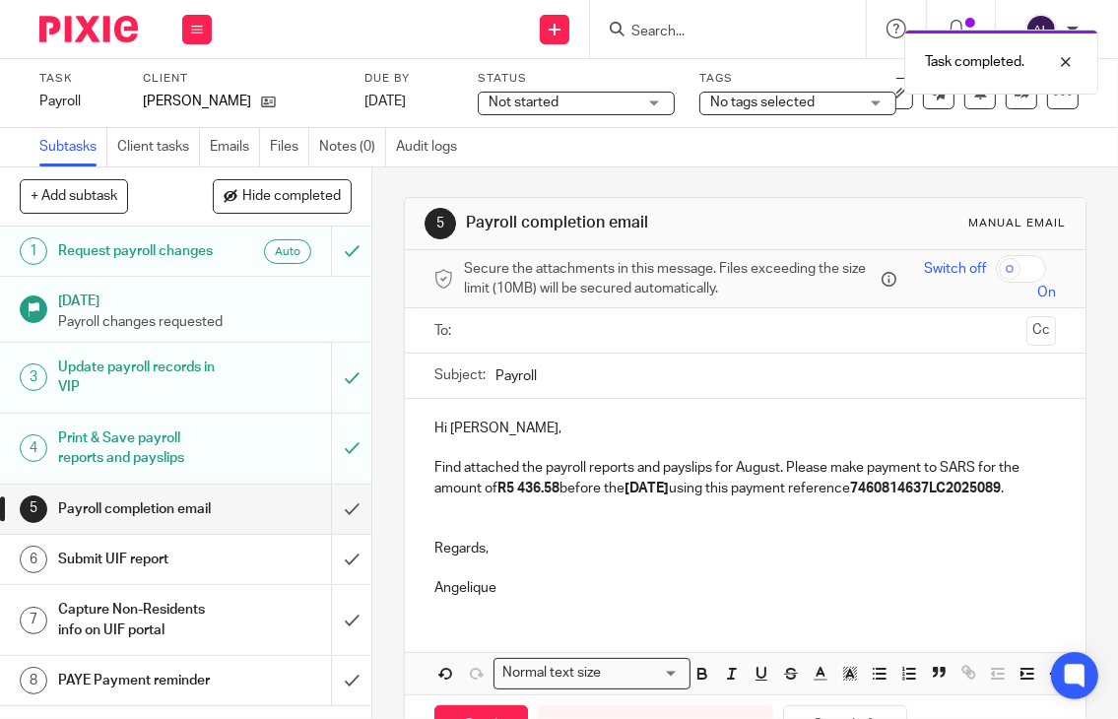
click at [500, 317] on ul at bounding box center [746, 330] width 561 height 32
click at [504, 340] on input "text" at bounding box center [744, 330] width 547 height 23
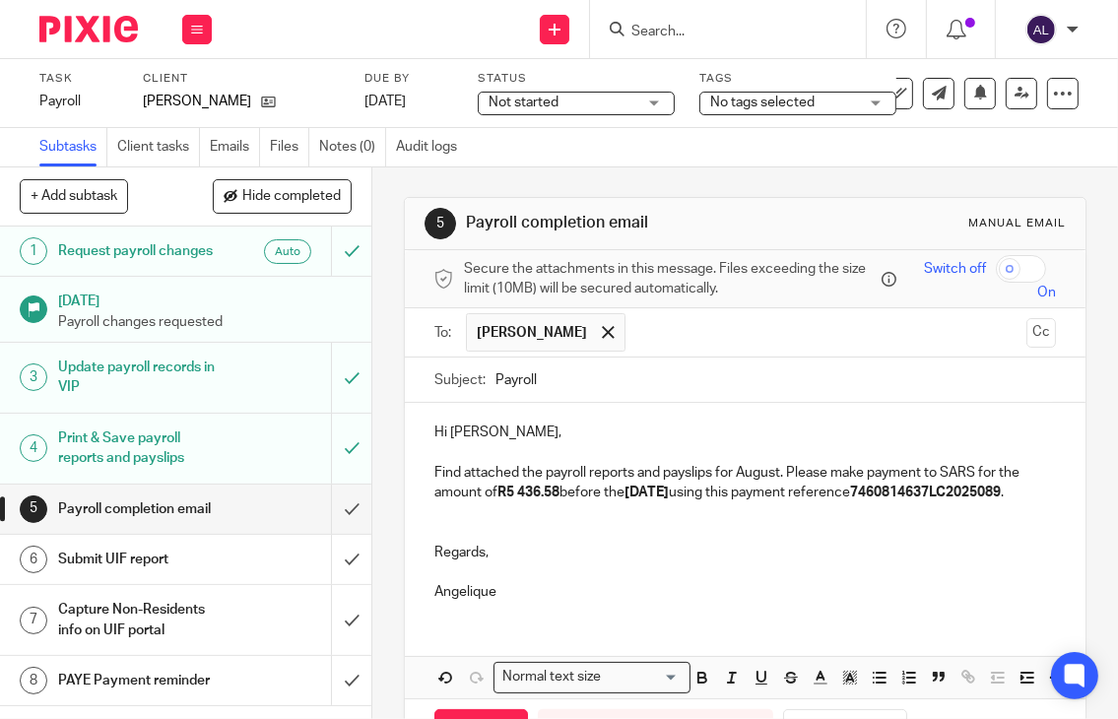
click at [495, 379] on input "Payroll" at bounding box center [775, 379] width 561 height 44
click at [667, 372] on input "September Payroll" at bounding box center [775, 379] width 561 height 44
type input "September Payroll Reports"
click at [758, 477] on p "Find attached the payroll reports and payslips for August. Please make payment …" at bounding box center [745, 483] width 622 height 40
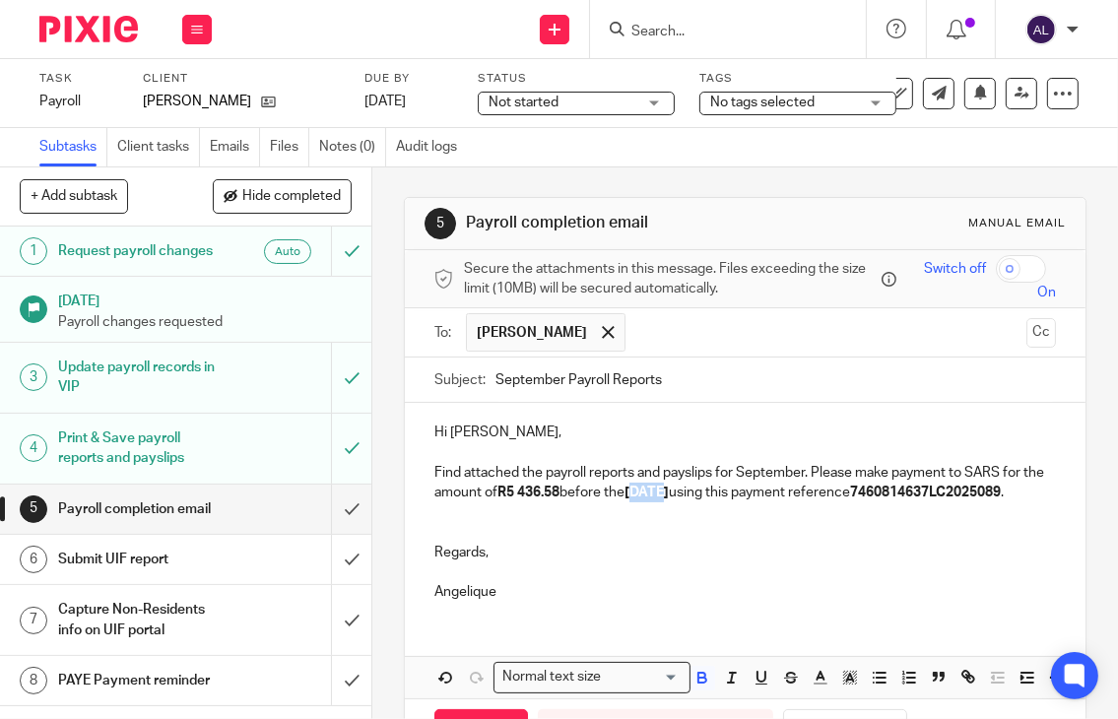
drag, startPoint x: 685, startPoint y: 494, endPoint x: 660, endPoint y: 495, distance: 25.6
click at [660, 495] on strong "05/09/2025" at bounding box center [646, 492] width 44 height 14
click at [850, 499] on strong "7460814637LC2025089" at bounding box center [925, 492] width 151 height 14
click at [541, 503] on p "Find attached the payroll reports and payslips for September. Please make payme…" at bounding box center [745, 483] width 622 height 40
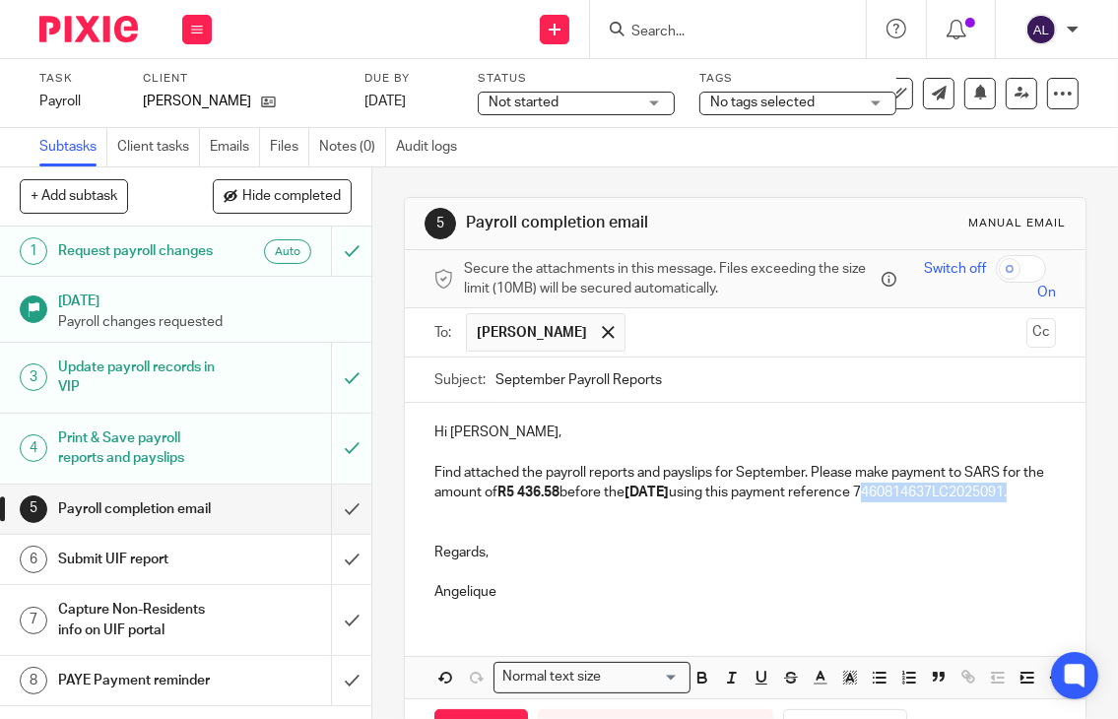
click at [541, 503] on p "Find attached the payroll reports and payslips for September. Please make payme…" at bounding box center [745, 483] width 622 height 40
click at [758, 562] on p "Regards," at bounding box center [745, 553] width 622 height 20
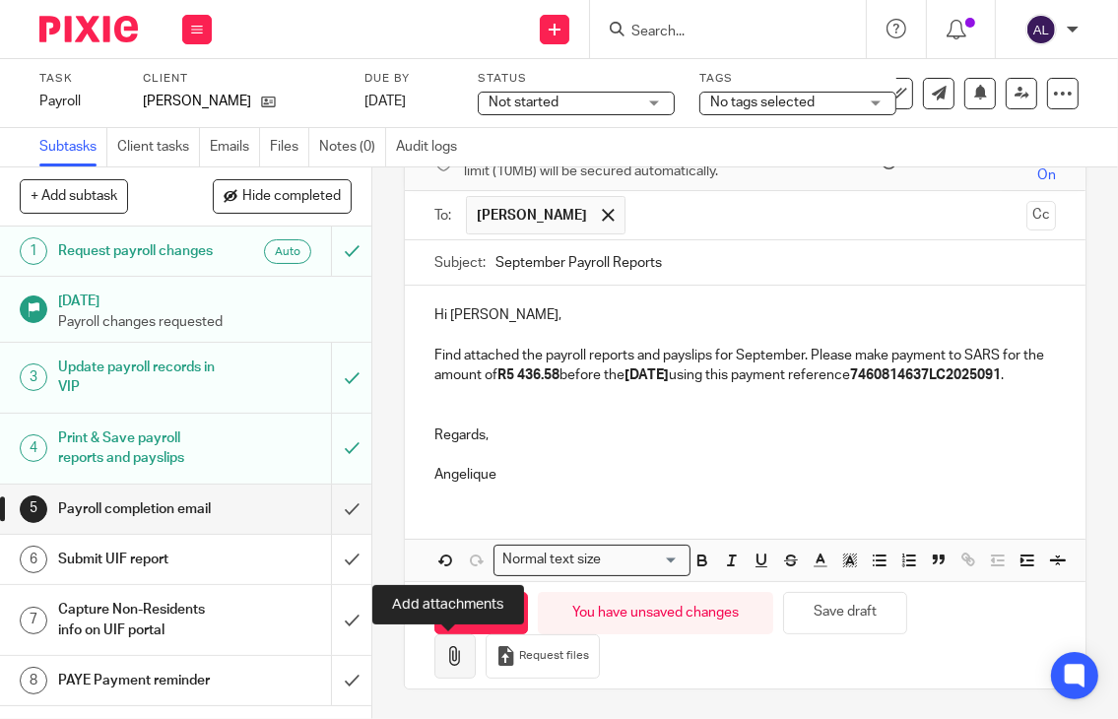
click at [456, 649] on icon "button" at bounding box center [455, 656] width 20 height 20
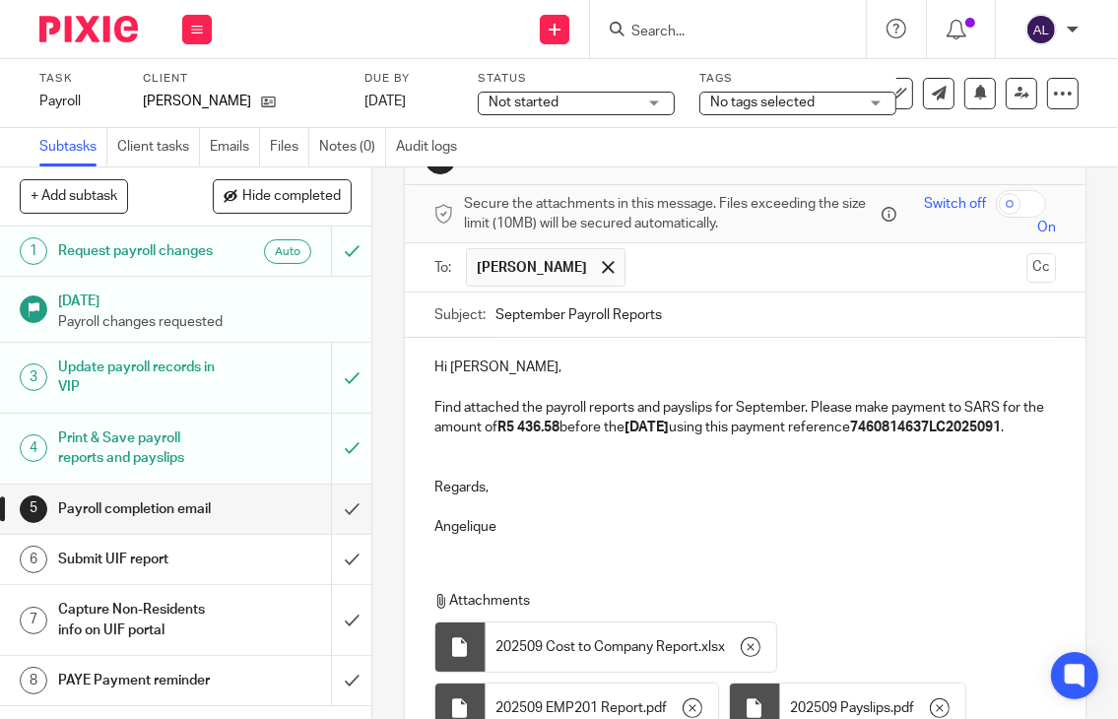
scroll to position [395, 0]
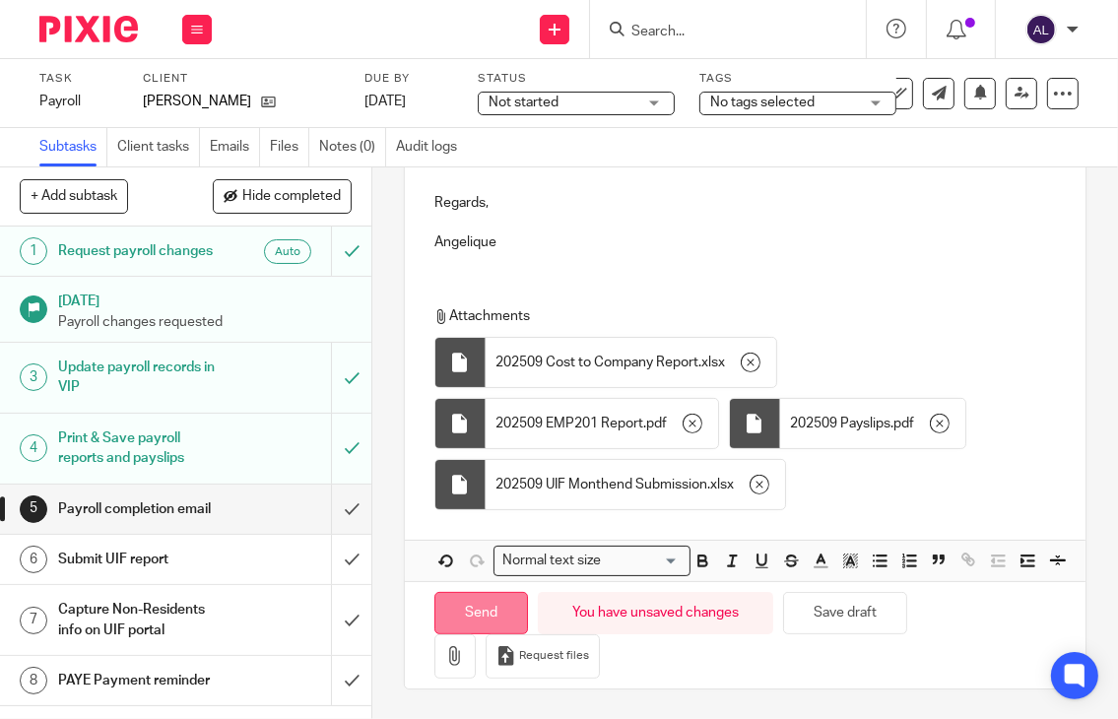
click at [498, 613] on input "Send" at bounding box center [481, 613] width 94 height 42
type input "Sent"
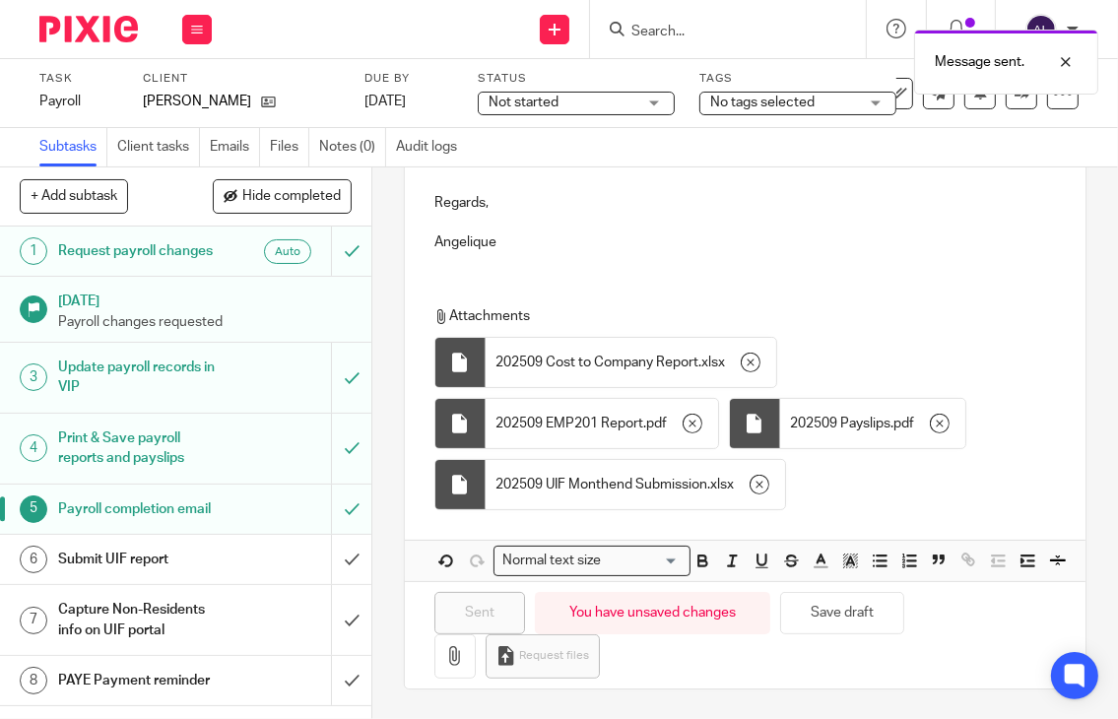
scroll to position [6, 0]
click at [327, 574] on input "submit" at bounding box center [185, 559] width 371 height 49
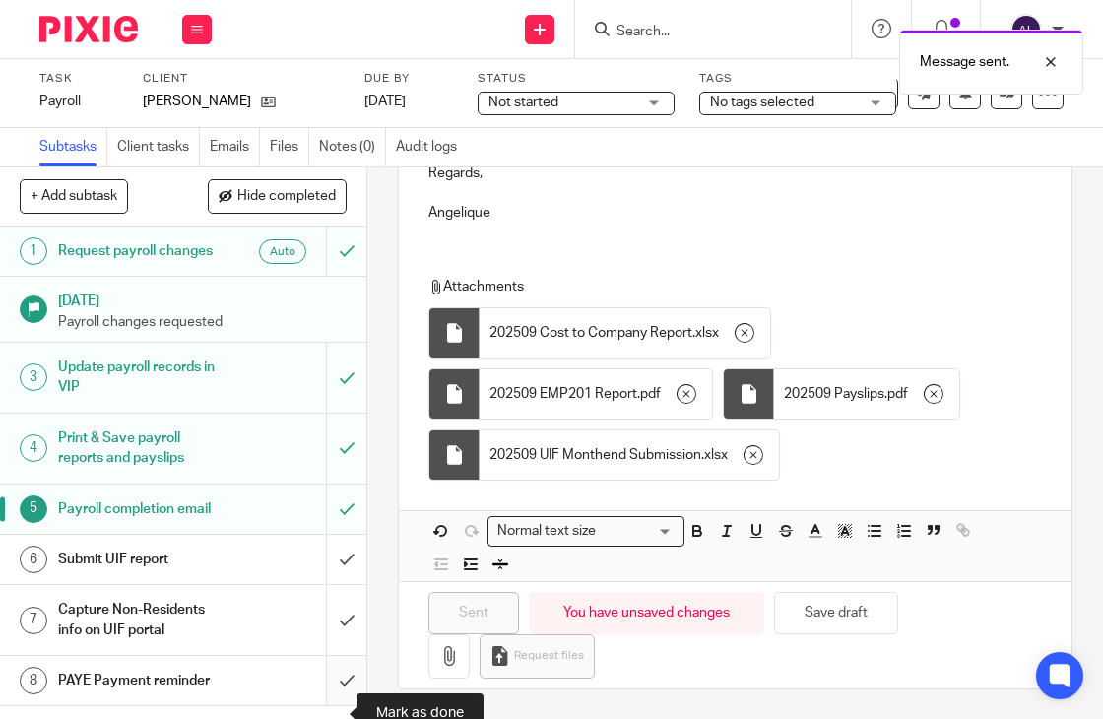
click at [330, 649] on input "submit" at bounding box center [183, 680] width 366 height 49
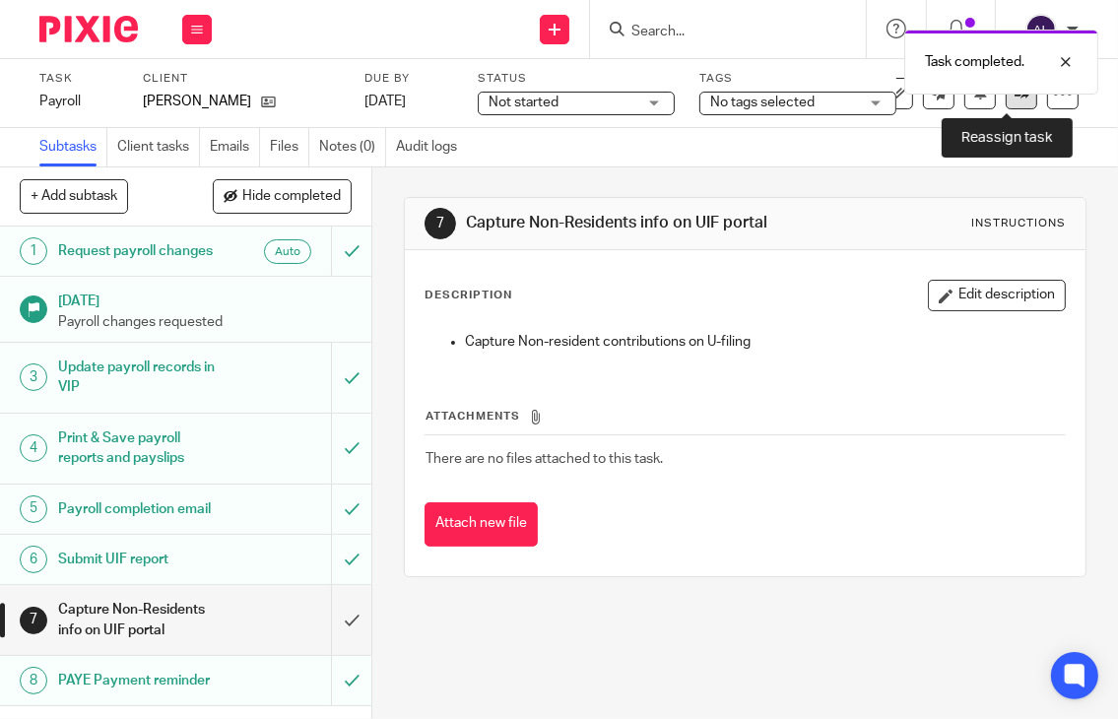
click at [1005, 98] on link at bounding box center [1021, 94] width 32 height 32
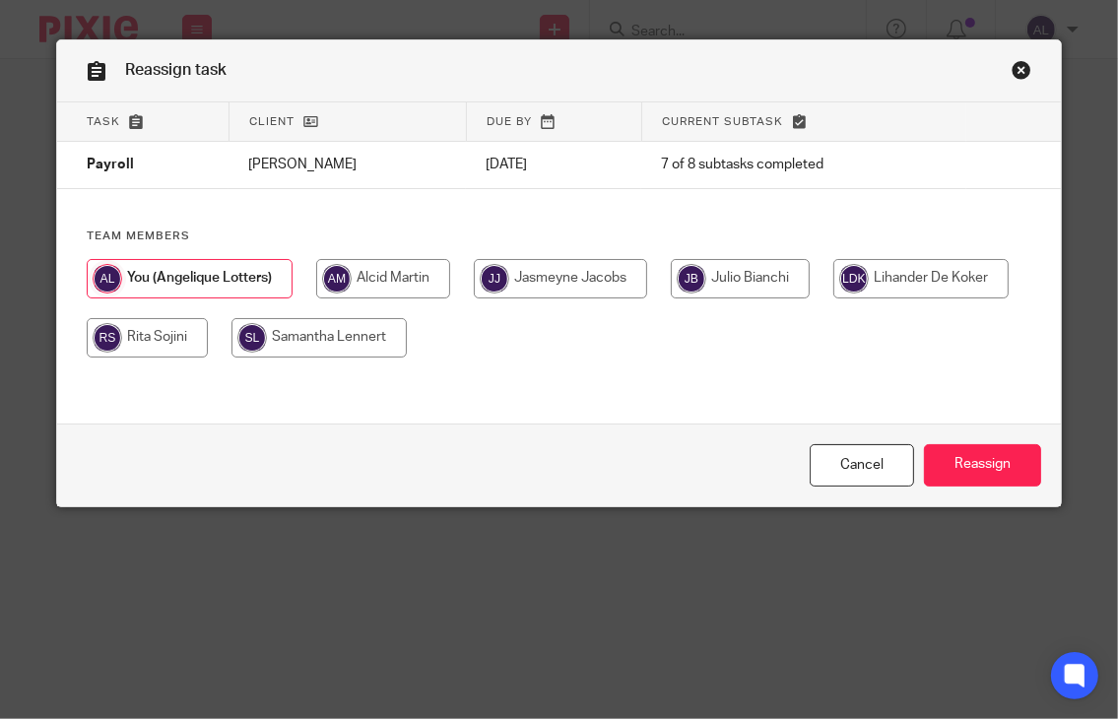
drag, startPoint x: 555, startPoint y: 276, endPoint x: 595, endPoint y: 312, distance: 53.7
click at [556, 276] on input "radio" at bounding box center [560, 278] width 173 height 39
radio input "true"
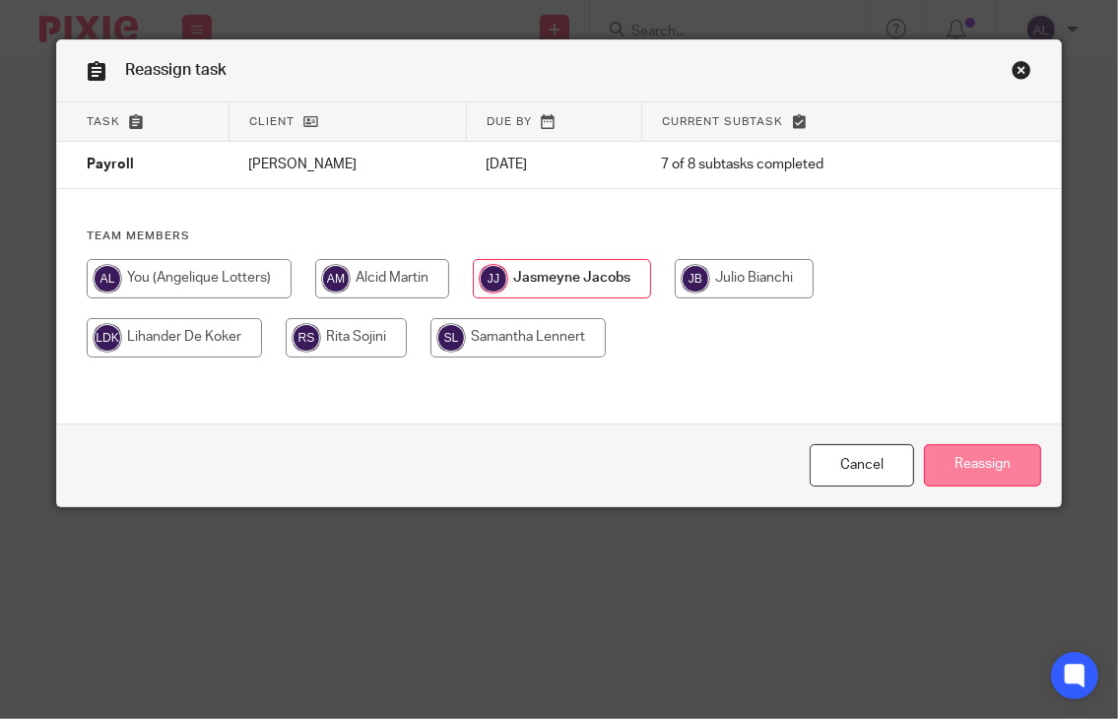
click at [935, 474] on input "Reassign" at bounding box center [982, 465] width 117 height 42
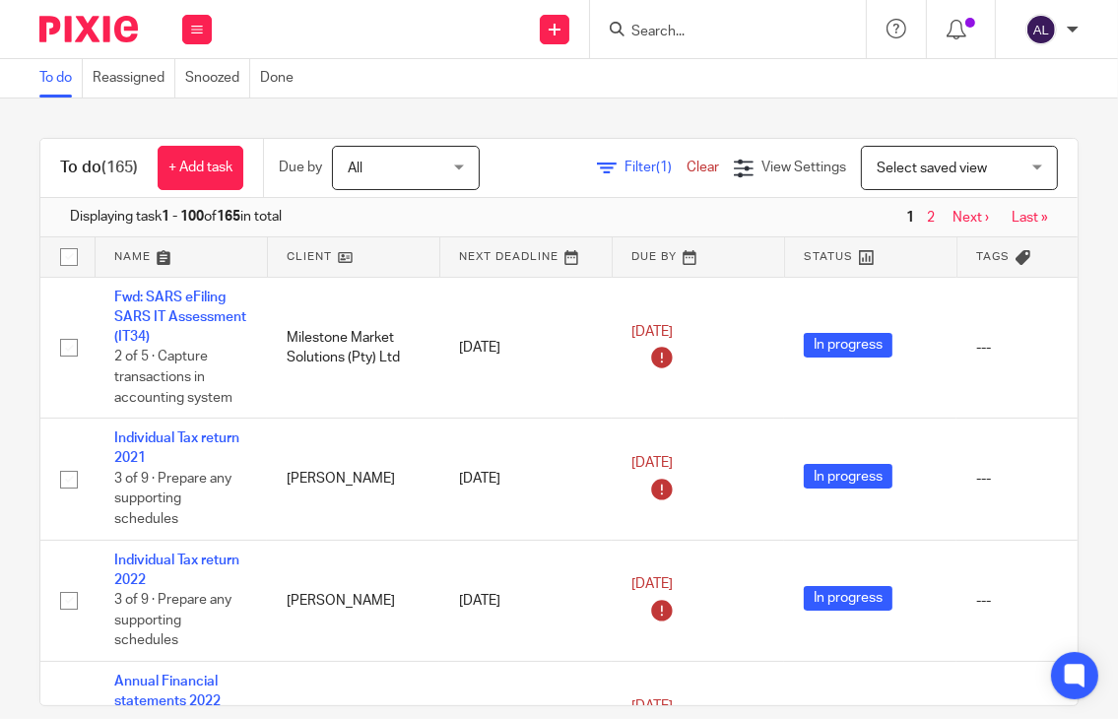
click at [665, 33] on input "Search" at bounding box center [717, 33] width 177 height 18
type input "l"
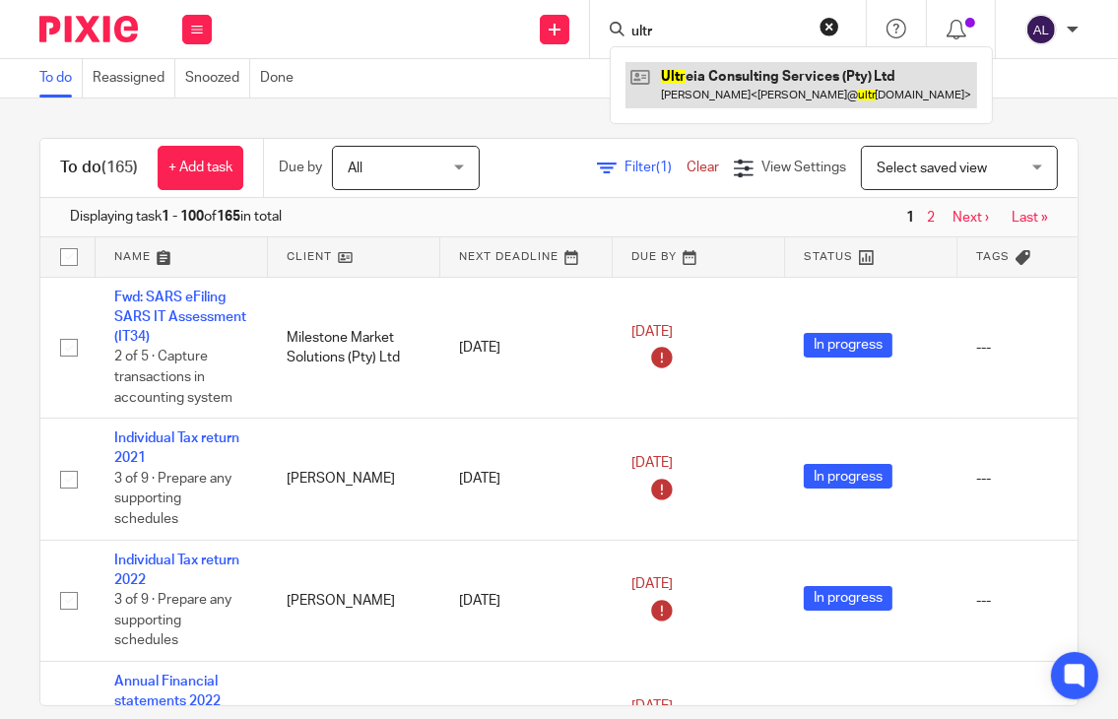
type input "ultr"
click at [736, 87] on link at bounding box center [801, 84] width 352 height 45
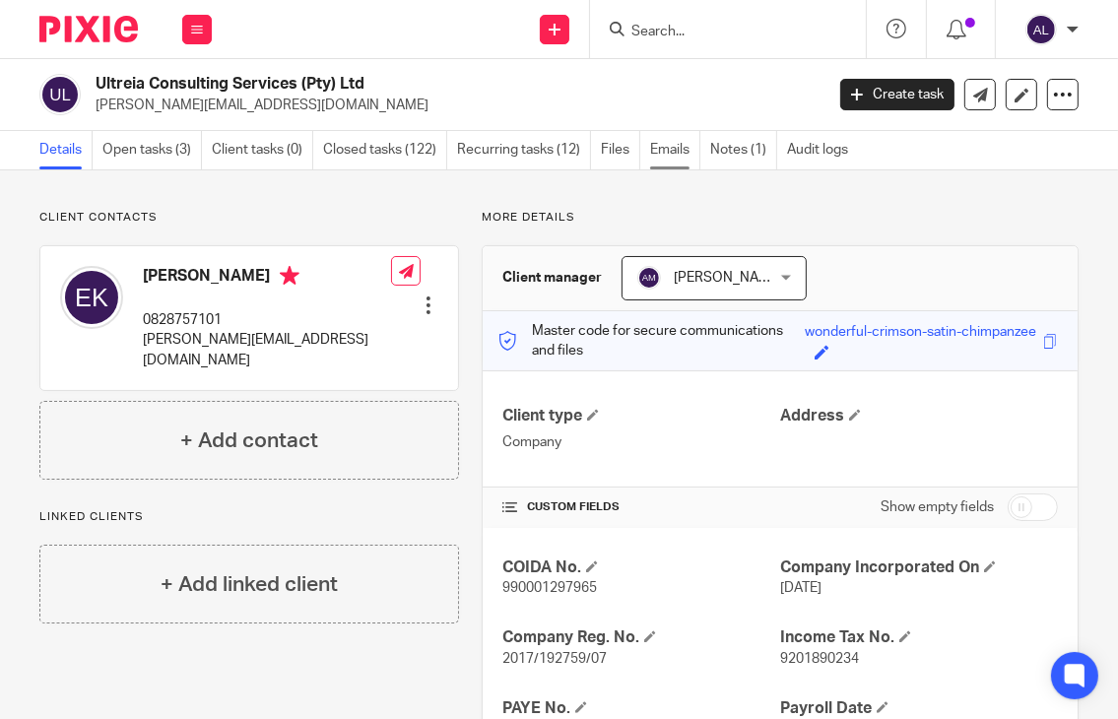
click at [651, 163] on ul "Details Open tasks (3) Client tasks (0) Closed tasks (122) Recurring tasks (12)…" at bounding box center [453, 150] width 828 height 38
drag, startPoint x: 670, startPoint y: 161, endPoint x: 425, endPoint y: 168, distance: 244.3
click at [670, 162] on link "Emails" at bounding box center [675, 150] width 50 height 38
click at [158, 158] on link "Open tasks (3)" at bounding box center [151, 150] width 99 height 38
click at [66, 155] on link "Details" at bounding box center [65, 150] width 53 height 38
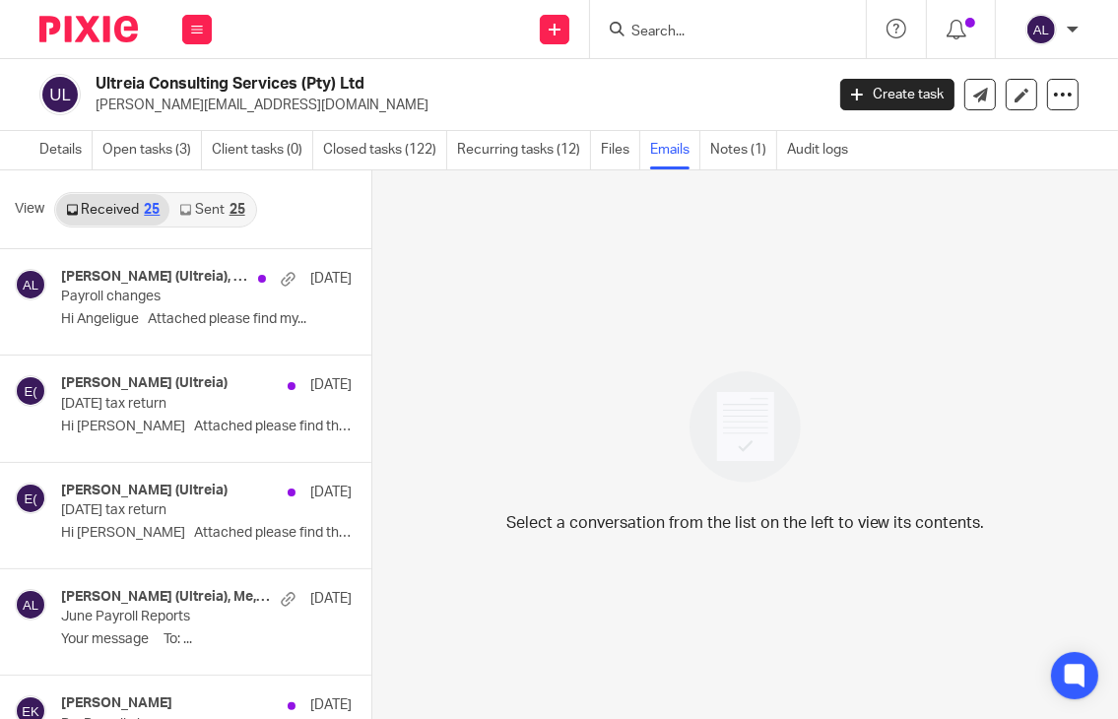
click at [219, 198] on link "Sent 25" at bounding box center [211, 210] width 85 height 32
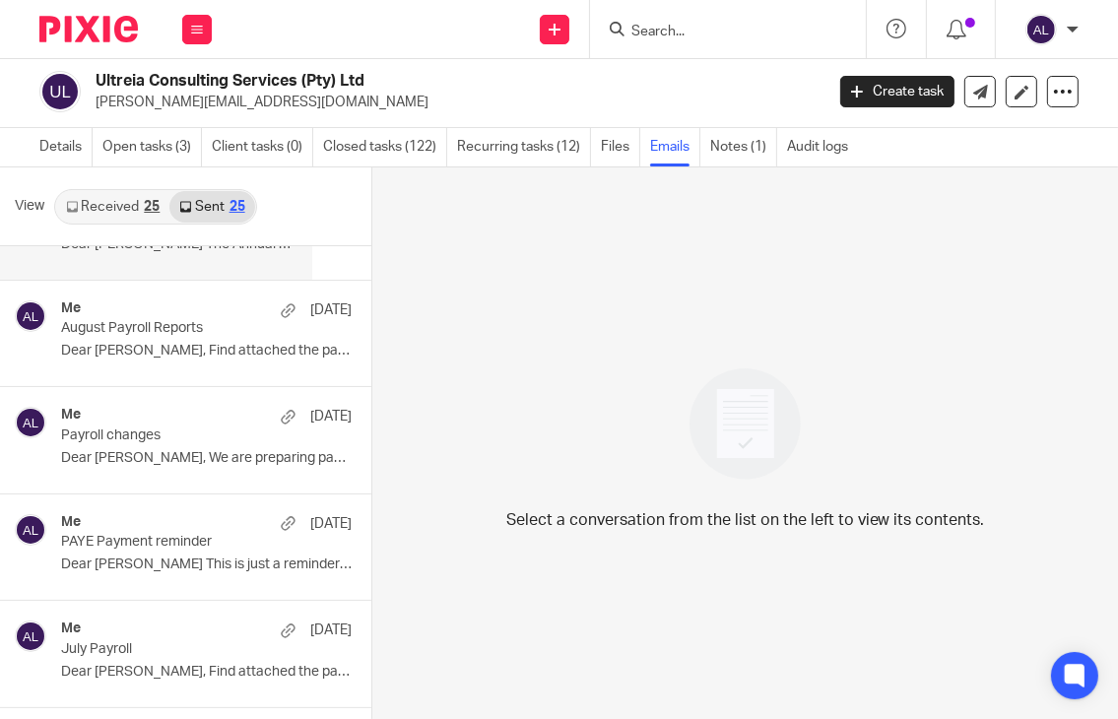
scroll to position [295, 0]
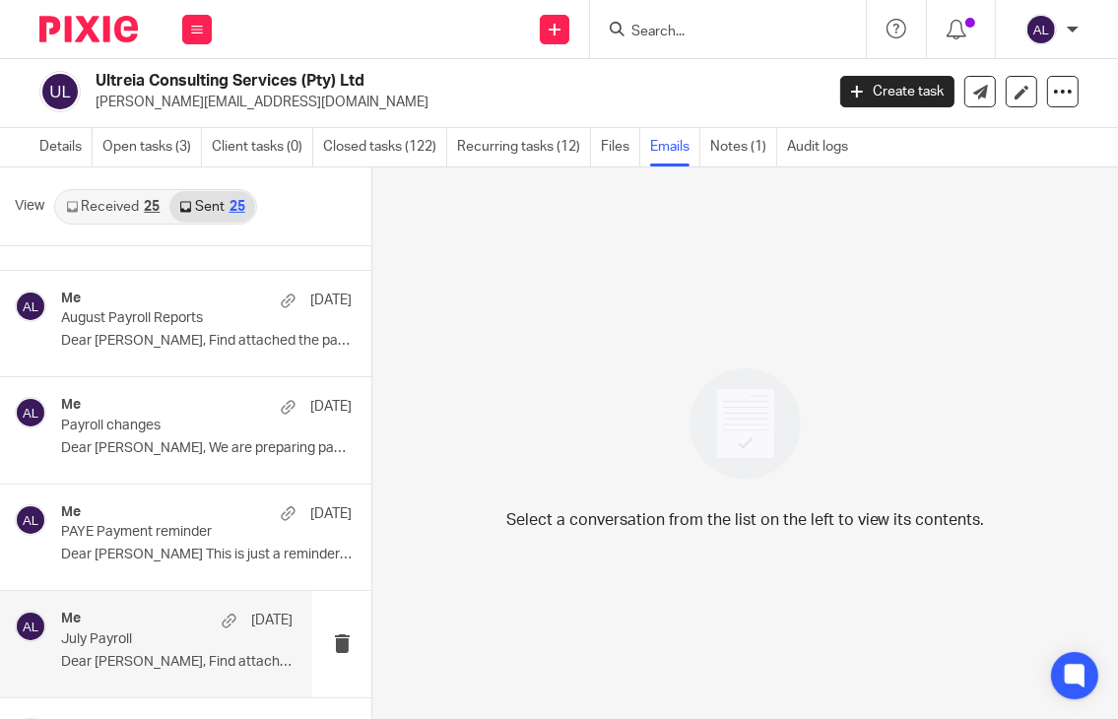
click at [123, 633] on p "July Payroll" at bounding box center [153, 639] width 185 height 17
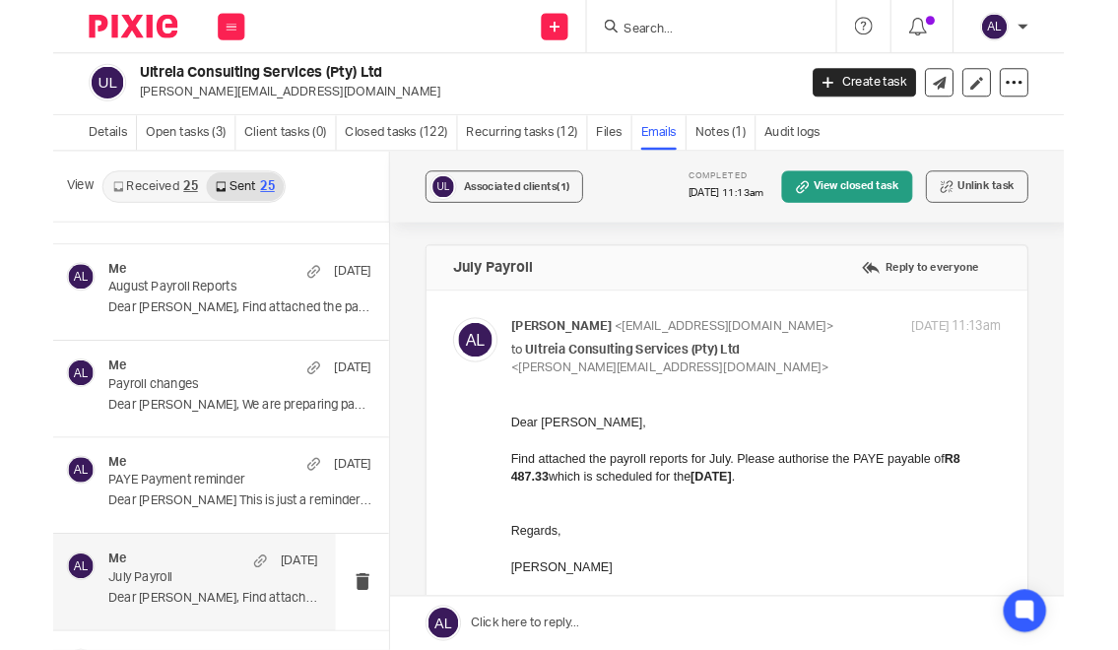
scroll to position [0, 0]
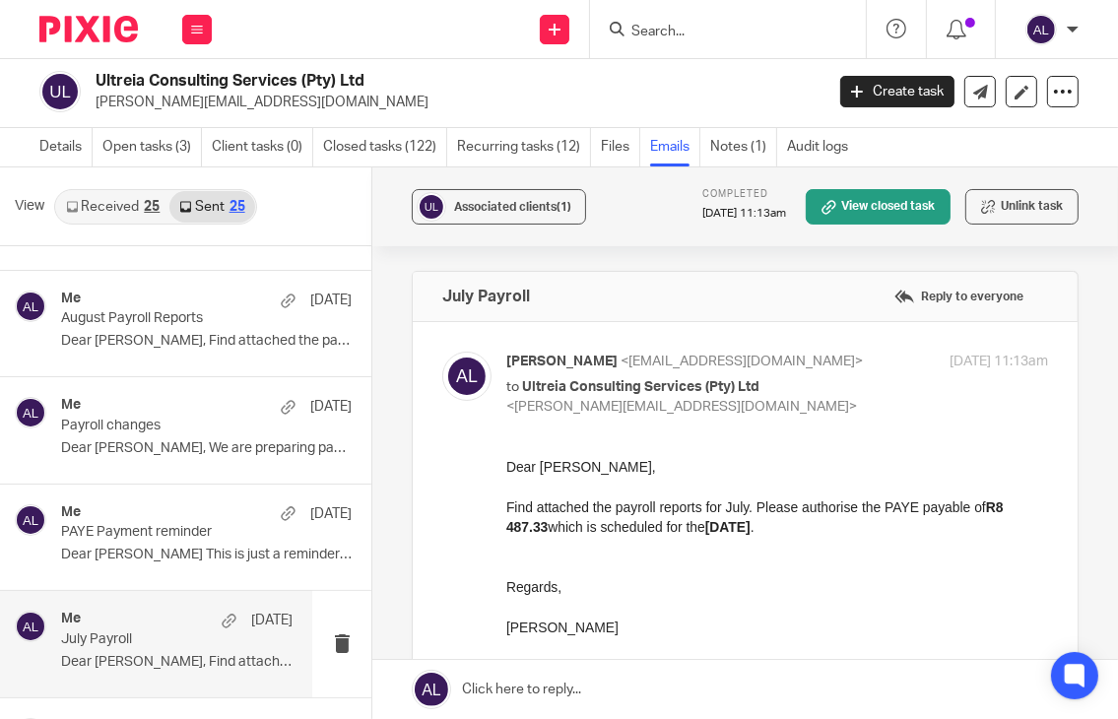
drag, startPoint x: 615, startPoint y: 630, endPoint x: 1005, endPoint y: 931, distance: 492.2
click at [506, 475] on html "Dear Erich, Find attached the payroll reports for July. Please authorise the PA…" at bounding box center [777, 546] width 542 height 180
copy div "Dear Erich, Find attached the payroll reports for July. Please authorise the PA…"
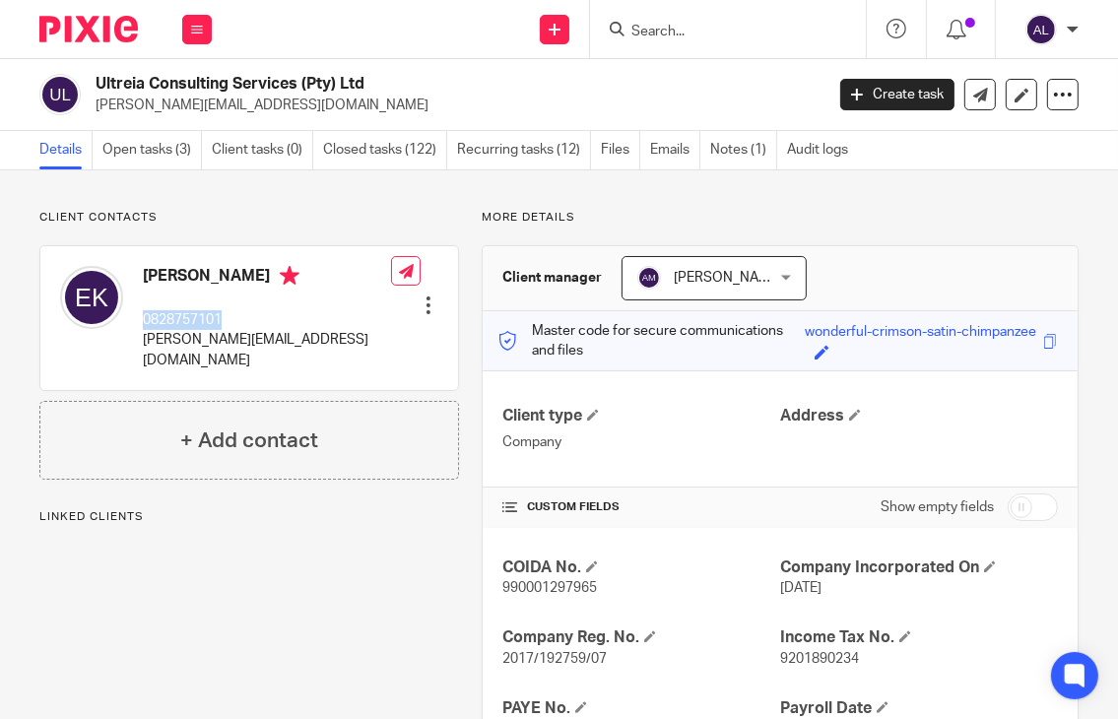
click at [181, 315] on p "0828757101" at bounding box center [267, 320] width 248 height 20
copy p "0828757101"
click at [215, 337] on p "[PERSON_NAME][EMAIL_ADDRESS][DOMAIN_NAME]" at bounding box center [267, 350] width 248 height 40
click at [215, 337] on p "erich@ultreia.co.za" at bounding box center [267, 350] width 248 height 40
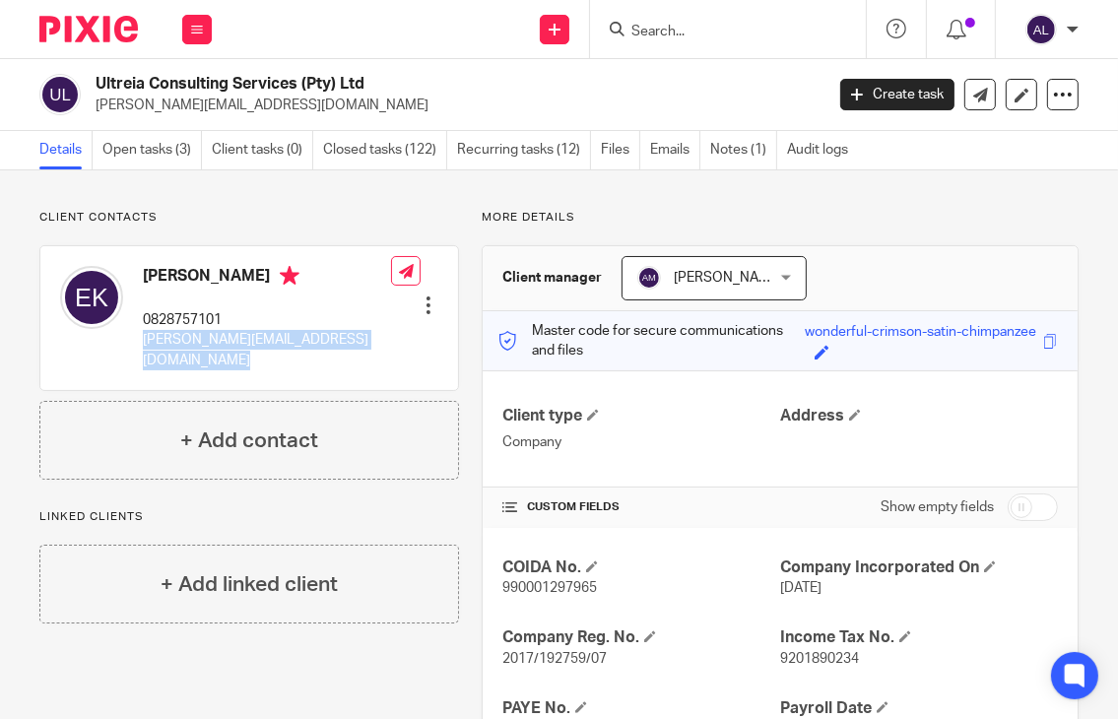
click at [215, 337] on p "erich@ultreia.co.za" at bounding box center [267, 350] width 248 height 40
copy div "erich@ultreia.co.za"
click at [164, 154] on link "Open tasks (3)" at bounding box center [151, 150] width 99 height 38
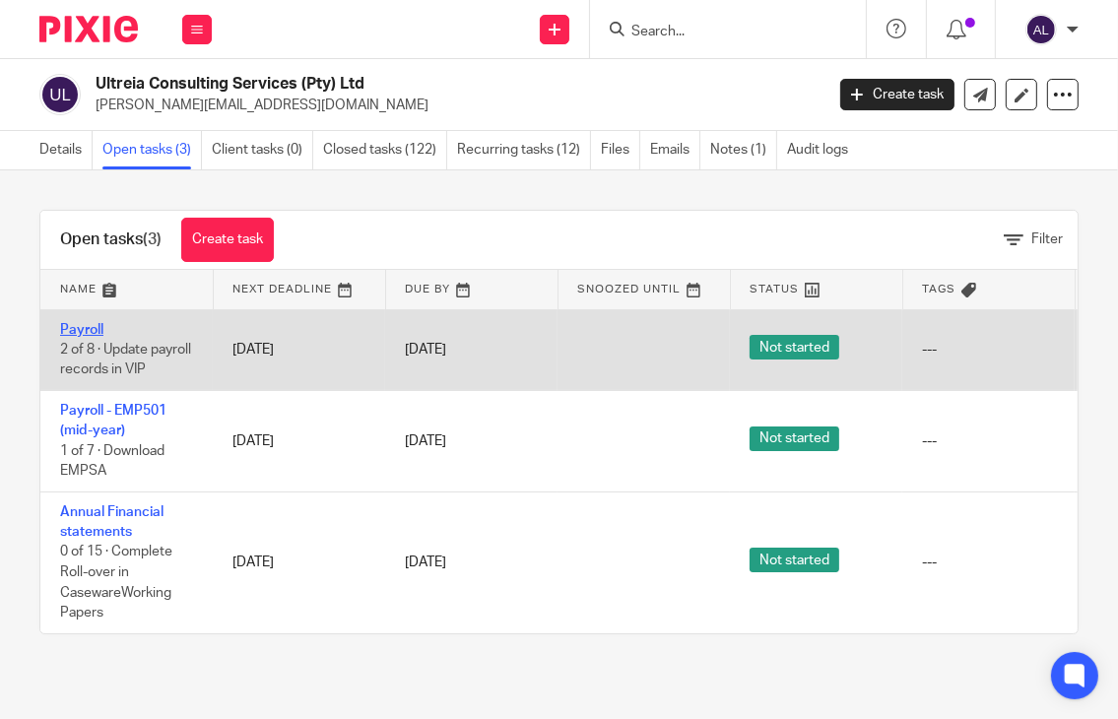
click at [76, 330] on link "Payroll" at bounding box center [81, 330] width 43 height 14
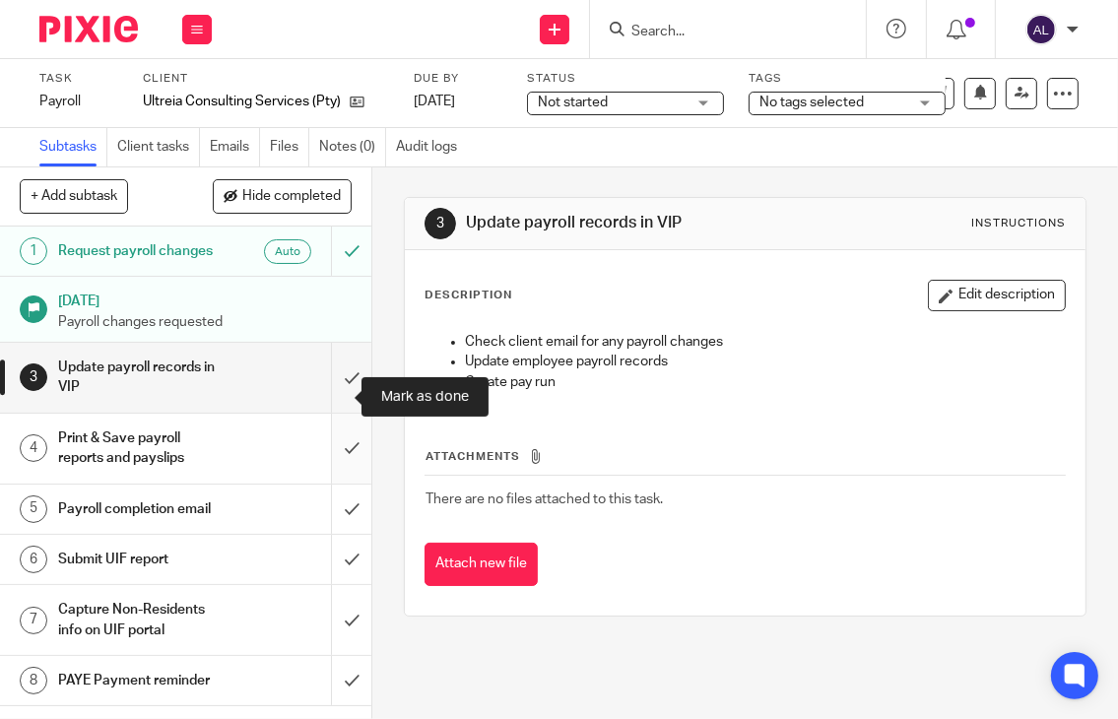
drag, startPoint x: 0, startPoint y: 0, endPoint x: 327, endPoint y: 449, distance: 555.4
click at [323, 413] on input "submit" at bounding box center [185, 378] width 371 height 70
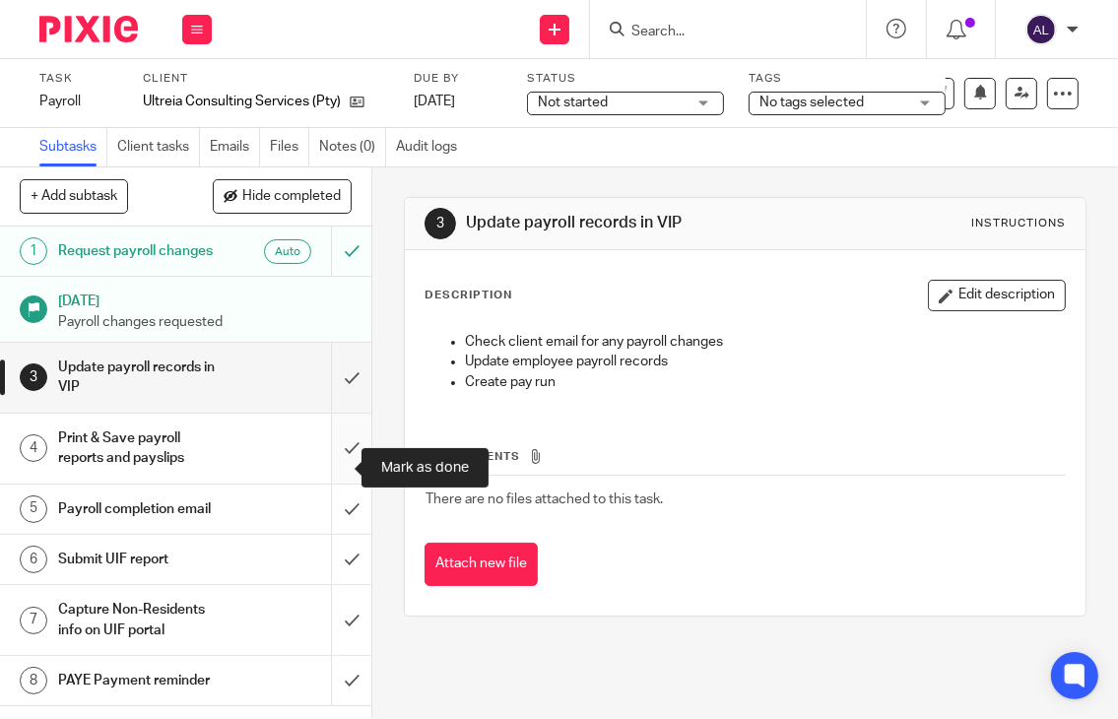
click at [329, 463] on input "submit" at bounding box center [185, 449] width 371 height 70
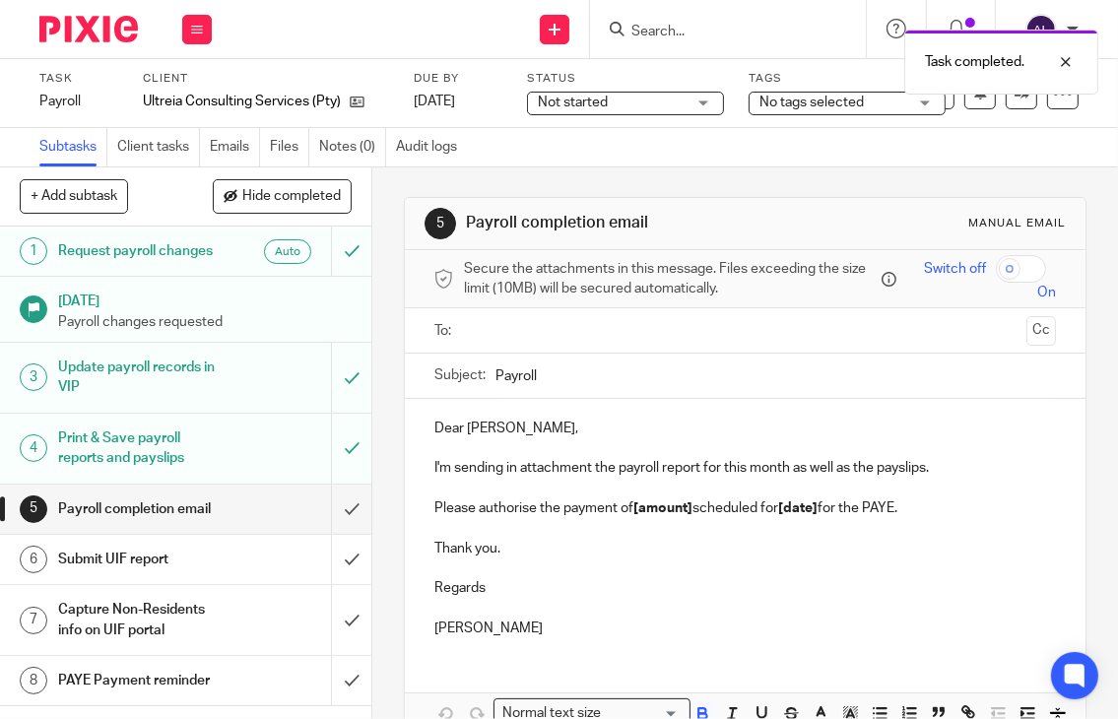
drag, startPoint x: 557, startPoint y: 635, endPoint x: 405, endPoint y: 433, distance: 253.1
click at [405, 433] on div "Dear Erich, I'm sending in attachment the payroll report for this month as well…" at bounding box center [745, 526] width 681 height 254
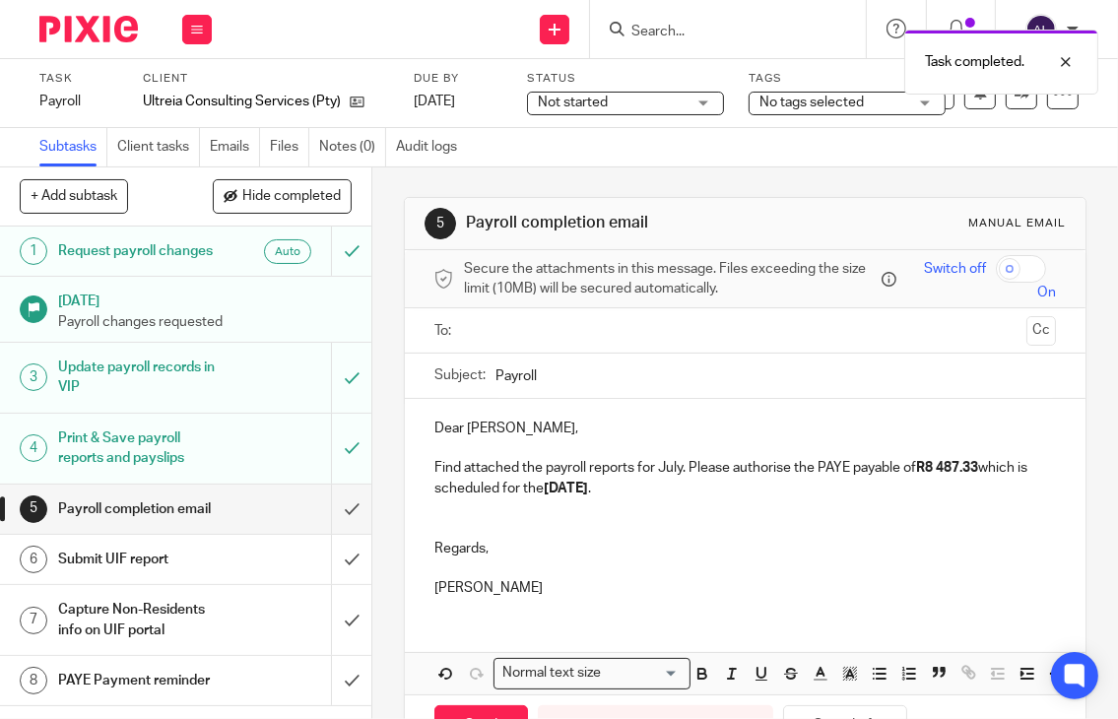
click at [485, 332] on input "text" at bounding box center [744, 330] width 547 height 23
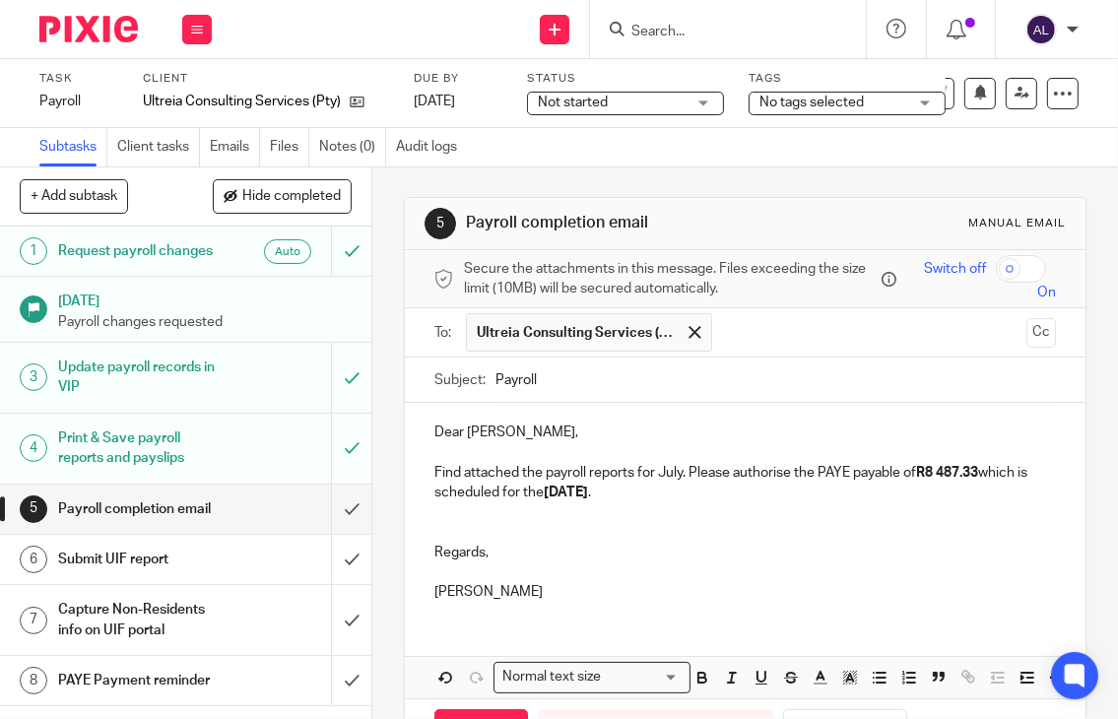
click at [495, 375] on input "Payroll" at bounding box center [775, 379] width 561 height 44
click at [760, 391] on input "September Payroll" at bounding box center [775, 379] width 561 height 44
type input "September Payroll Reports"
click at [667, 472] on p "Find attached the payroll reports for July. Please authorise the PAYE payable o…" at bounding box center [745, 483] width 622 height 40
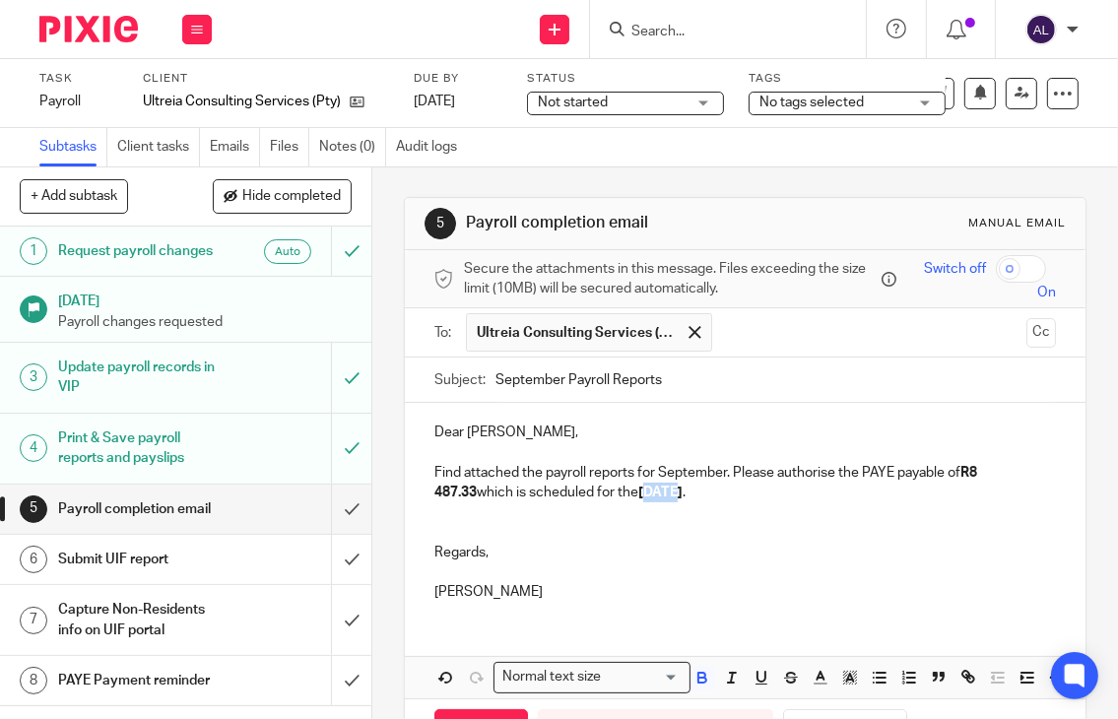
drag, startPoint x: 626, startPoint y: 491, endPoint x: 599, endPoint y: 490, distance: 27.6
click at [638, 490] on strong "06/08/2026" at bounding box center [660, 492] width 44 height 14
click at [1024, 476] on p "Find attached the payroll reports for September. Please authorise the PAYE paya…" at bounding box center [745, 483] width 622 height 40
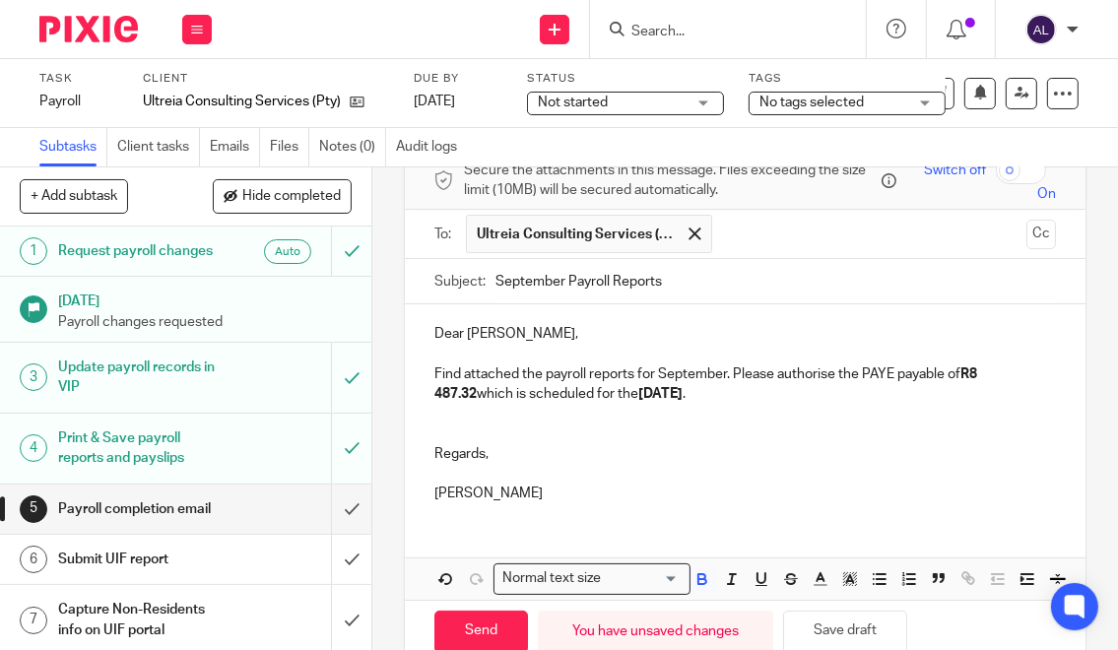
scroll to position [212, 0]
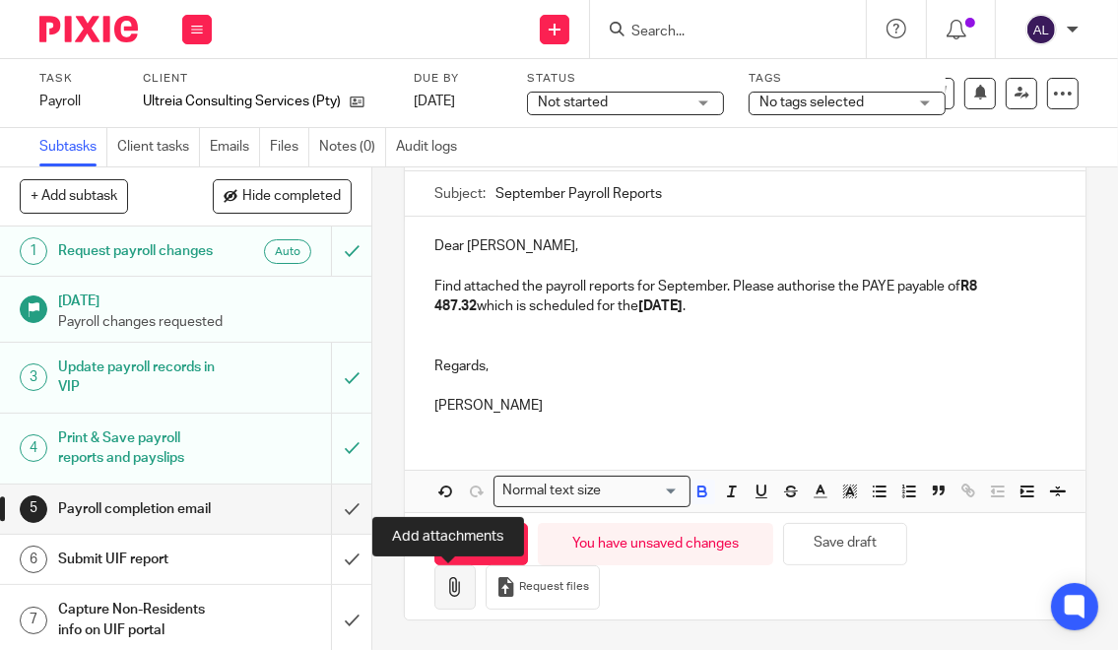
click at [445, 599] on button "button" at bounding box center [454, 587] width 41 height 44
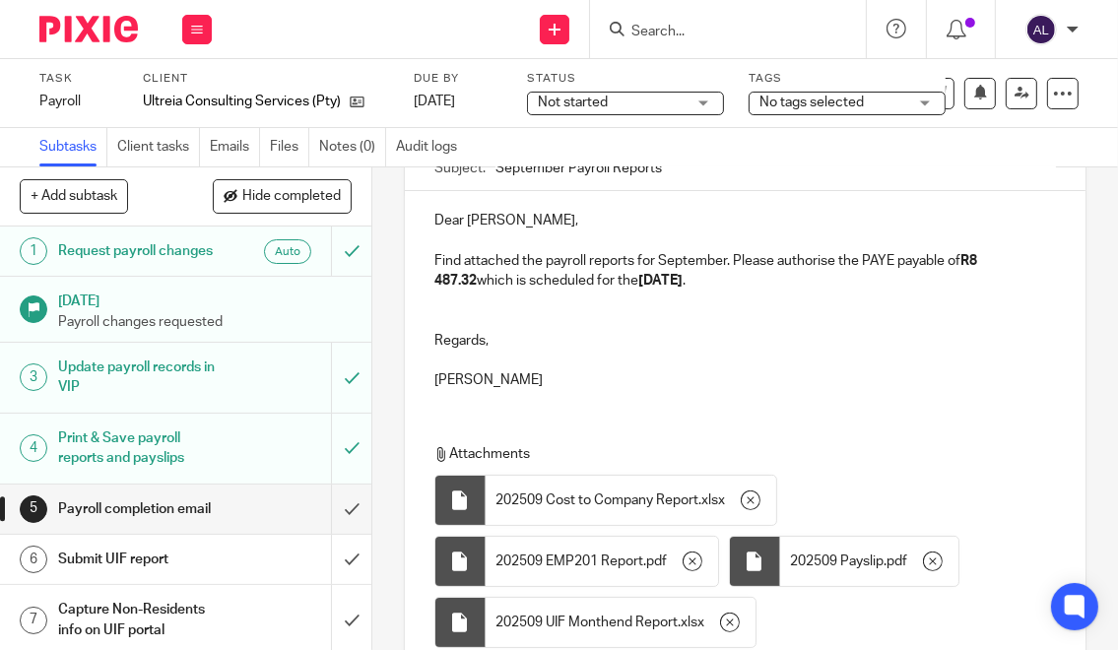
click at [758, 398] on div "Dear Erich, Find attached the payroll reports for September. Please authorise t…" at bounding box center [745, 298] width 681 height 214
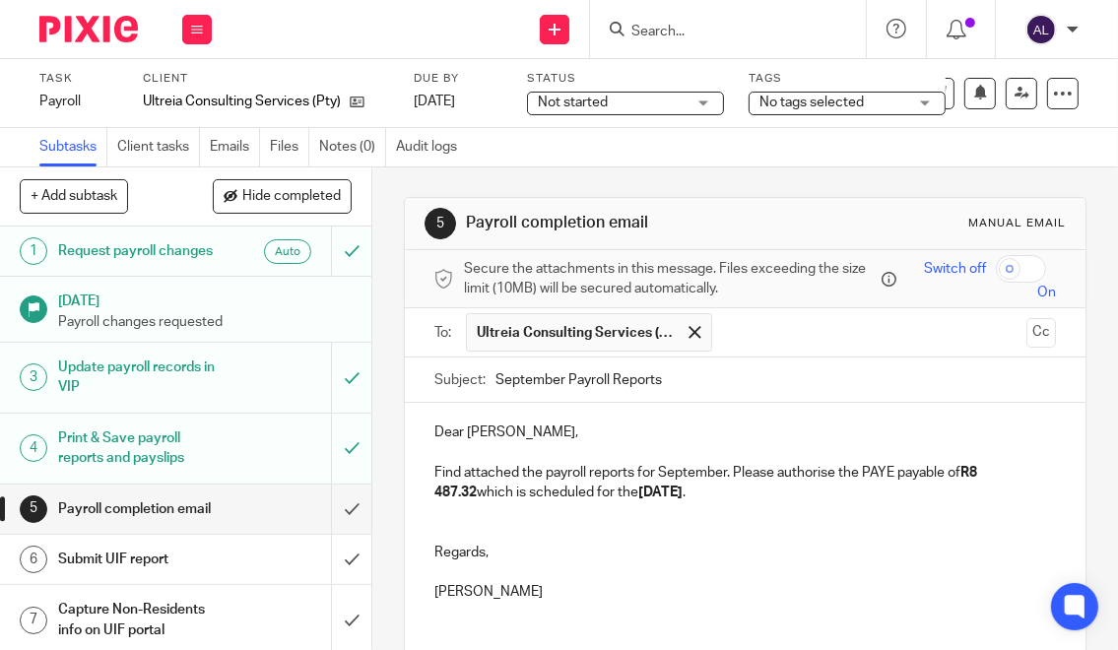
scroll to position [443, 0]
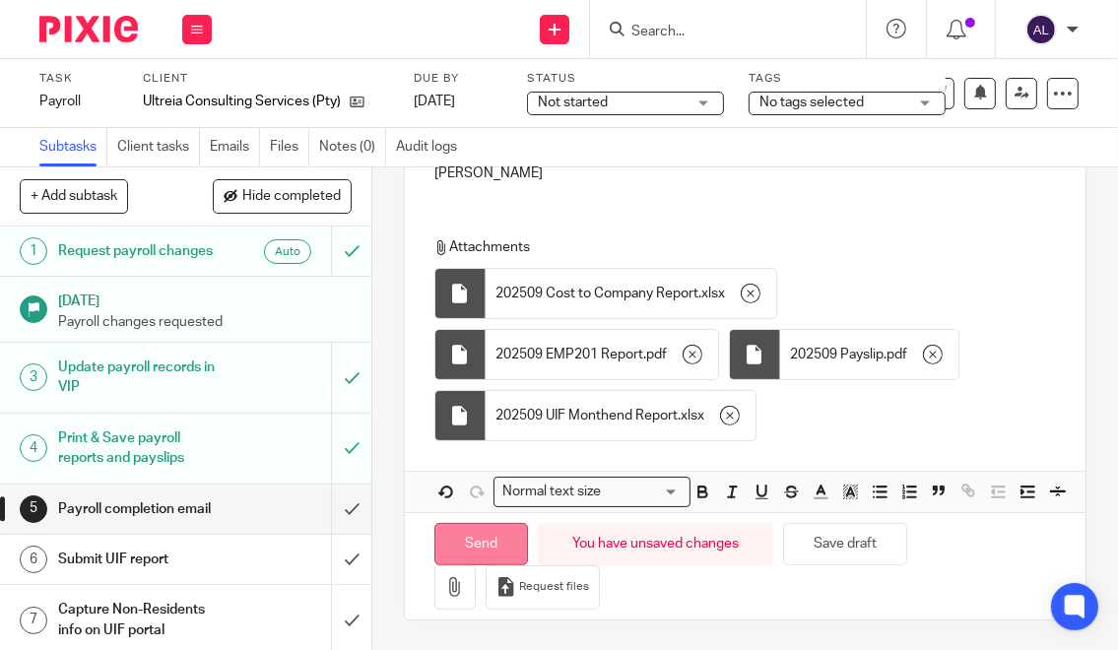
click at [467, 552] on input "Send" at bounding box center [481, 544] width 94 height 42
type input "Sent"
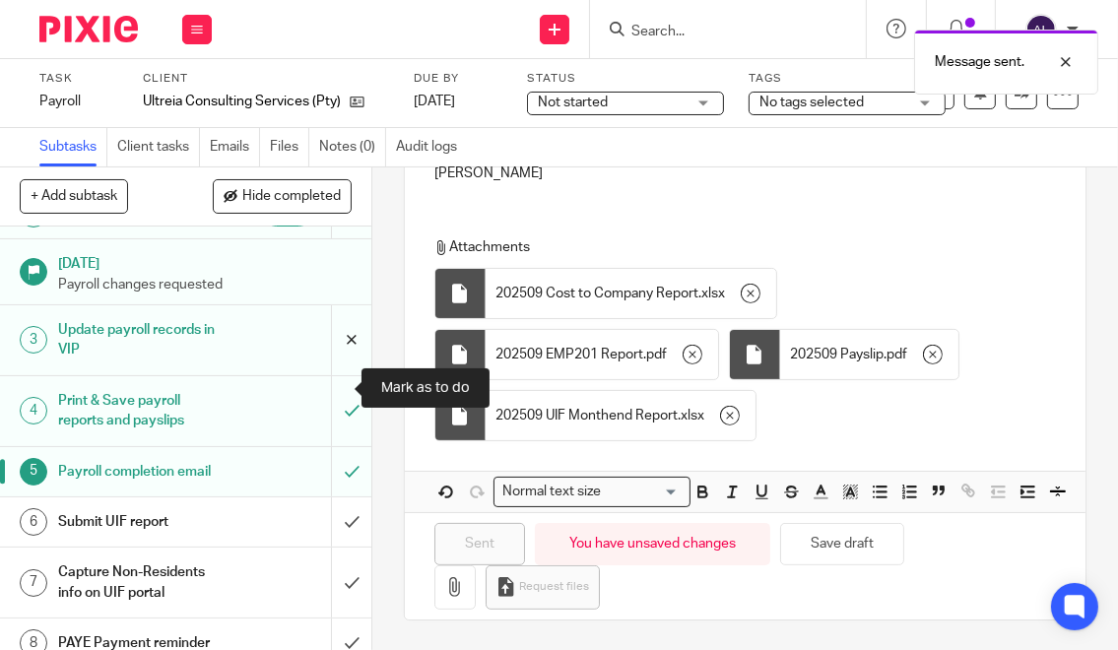
scroll to position [75, 0]
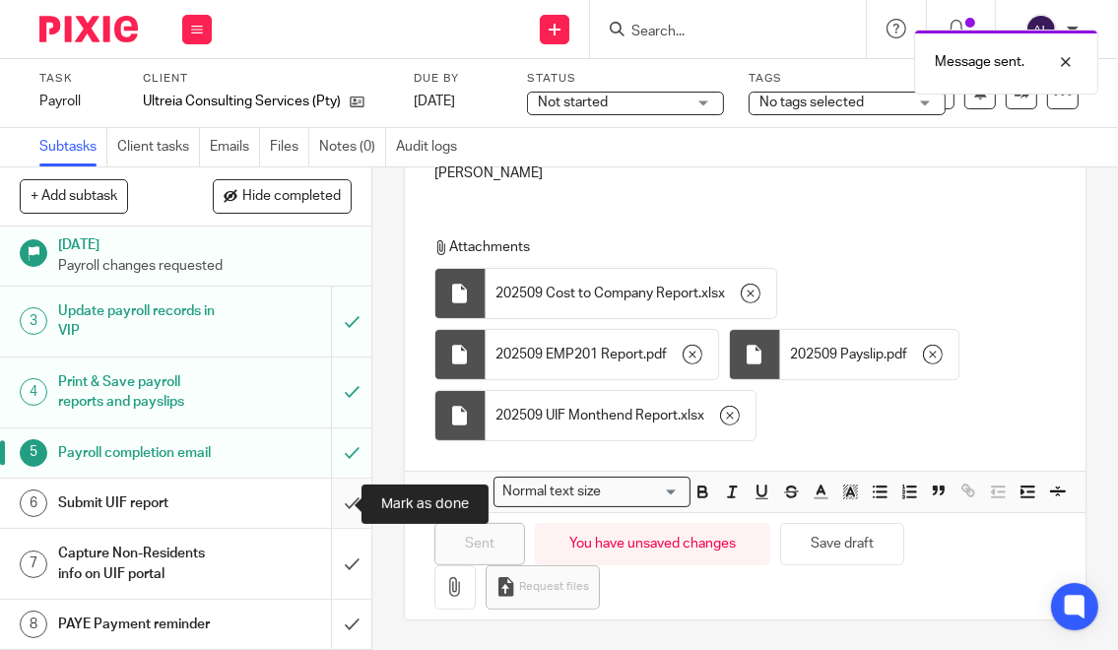
click at [330, 505] on input "submit" at bounding box center [185, 503] width 371 height 49
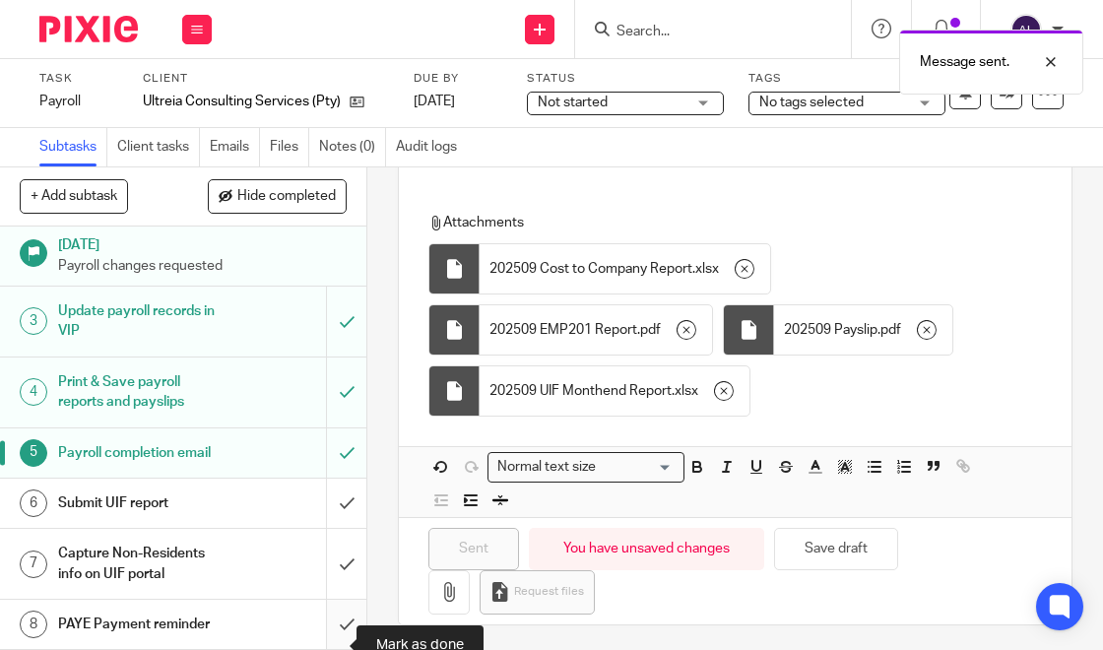
click at [334, 638] on input "submit" at bounding box center [183, 624] width 366 height 49
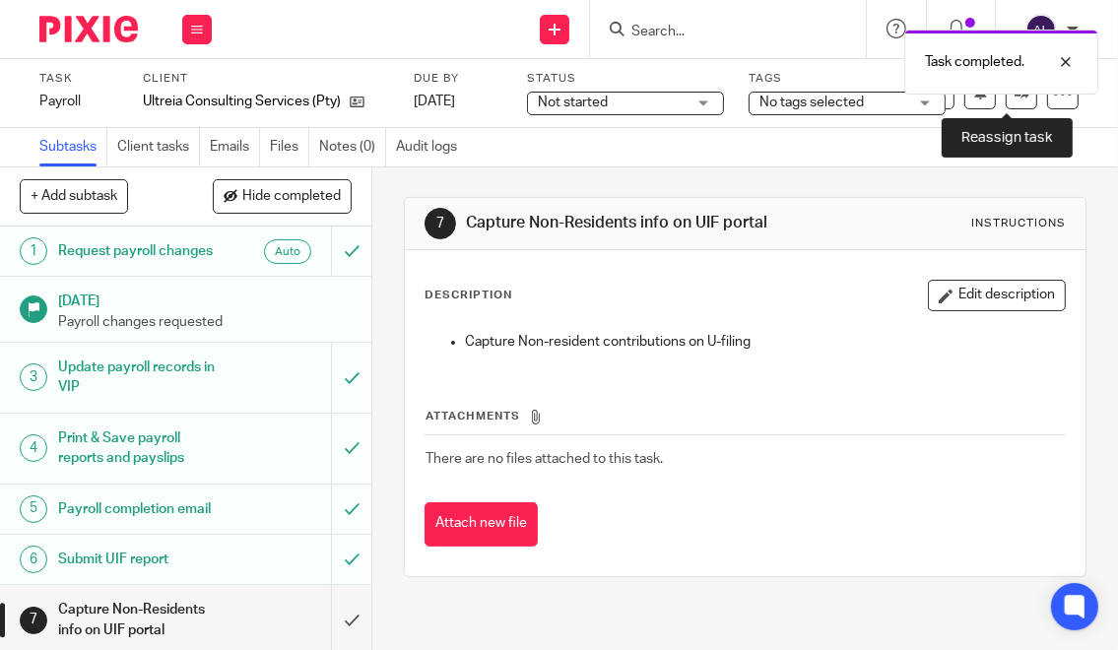
drag, startPoint x: 1004, startPoint y: 100, endPoint x: 997, endPoint y: 109, distance: 11.9
click at [1005, 100] on link at bounding box center [1021, 94] width 32 height 32
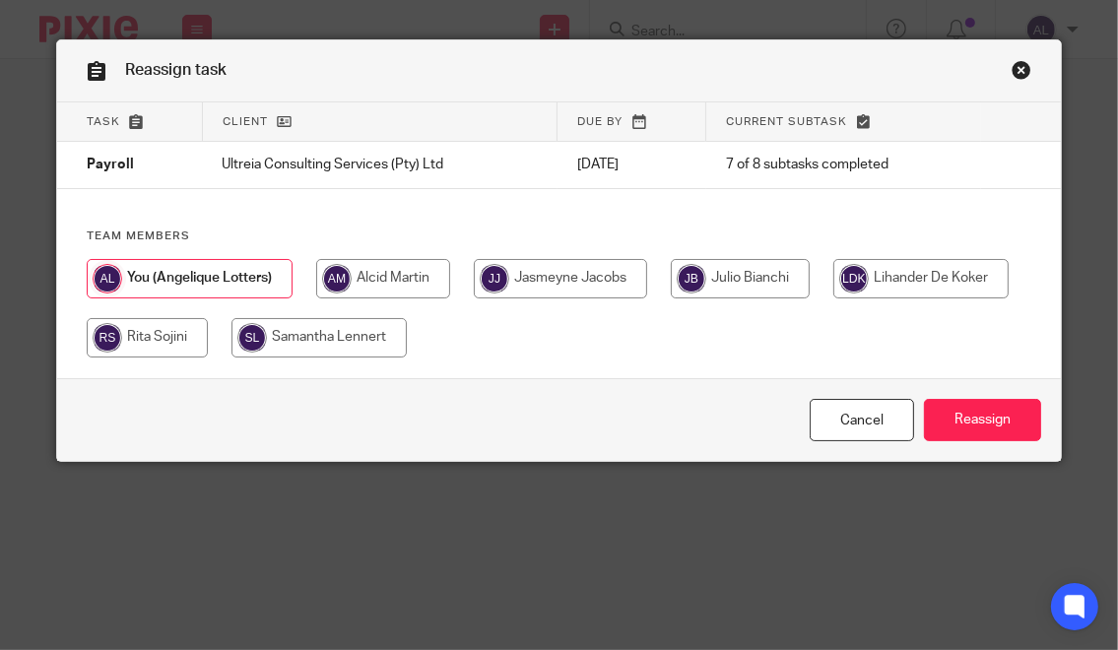
click at [496, 277] on input "radio" at bounding box center [560, 278] width 173 height 39
radio input "true"
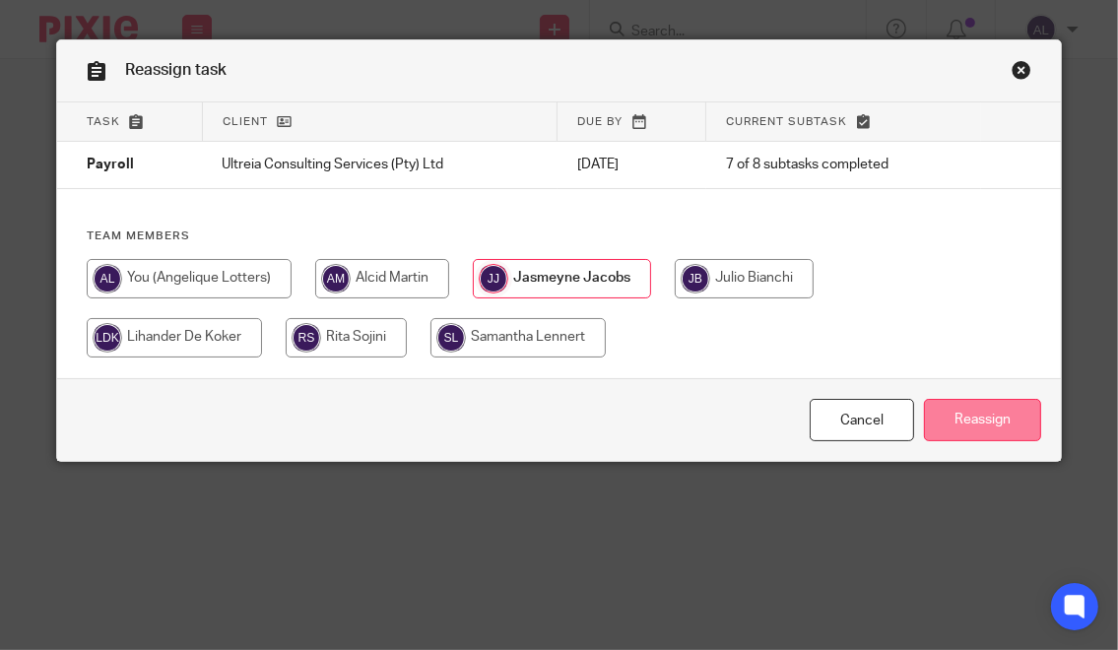
click at [968, 419] on input "Reassign" at bounding box center [982, 420] width 117 height 42
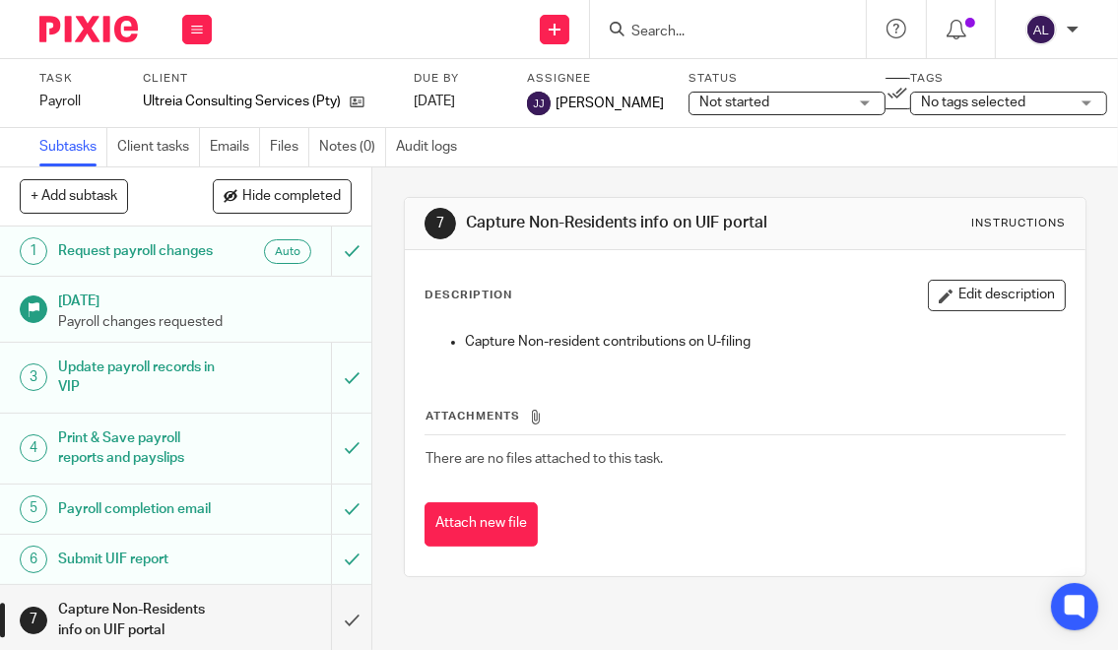
click at [1071, 459] on div "7 Capture Non-Residents info on UIF portal Instructions Description Edit descri…" at bounding box center [744, 408] width 745 height 483
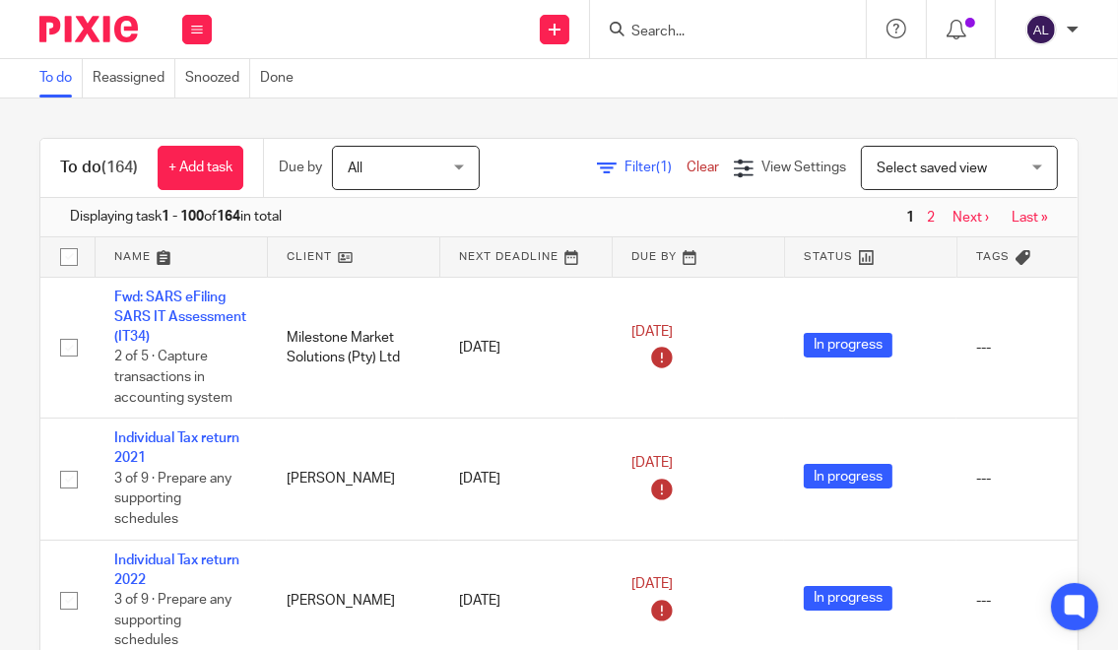
click at [1083, 329] on div "To do (164) + Add task Due by All All Today Tomorrow This week Next week This m…" at bounding box center [559, 373] width 1118 height 551
click at [681, 33] on input "Search" at bounding box center [717, 33] width 177 height 18
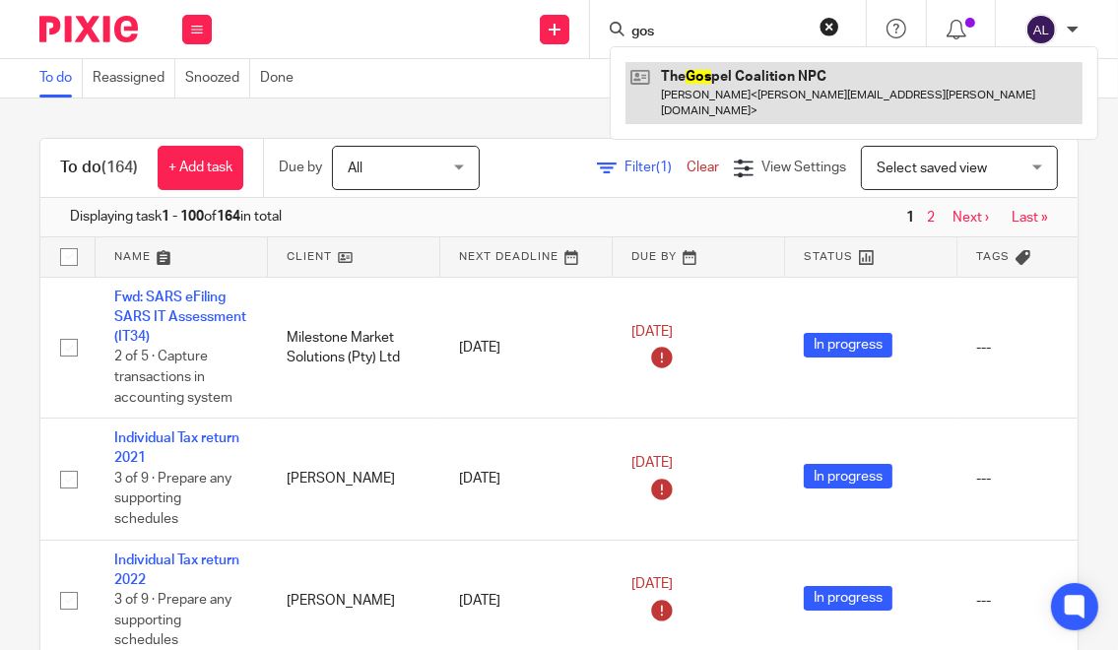
type input "gos"
click at [709, 74] on link at bounding box center [853, 92] width 457 height 61
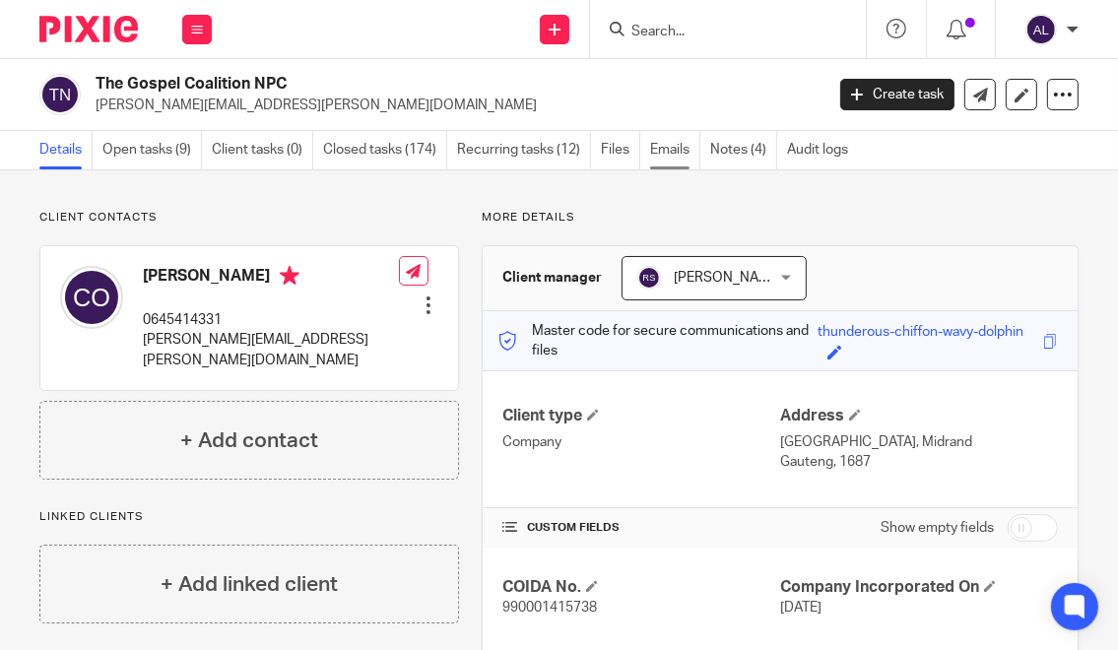
click at [668, 153] on link "Emails" at bounding box center [675, 150] width 50 height 38
click at [201, 317] on p "0645414331" at bounding box center [271, 320] width 256 height 20
copy p "0645414331"
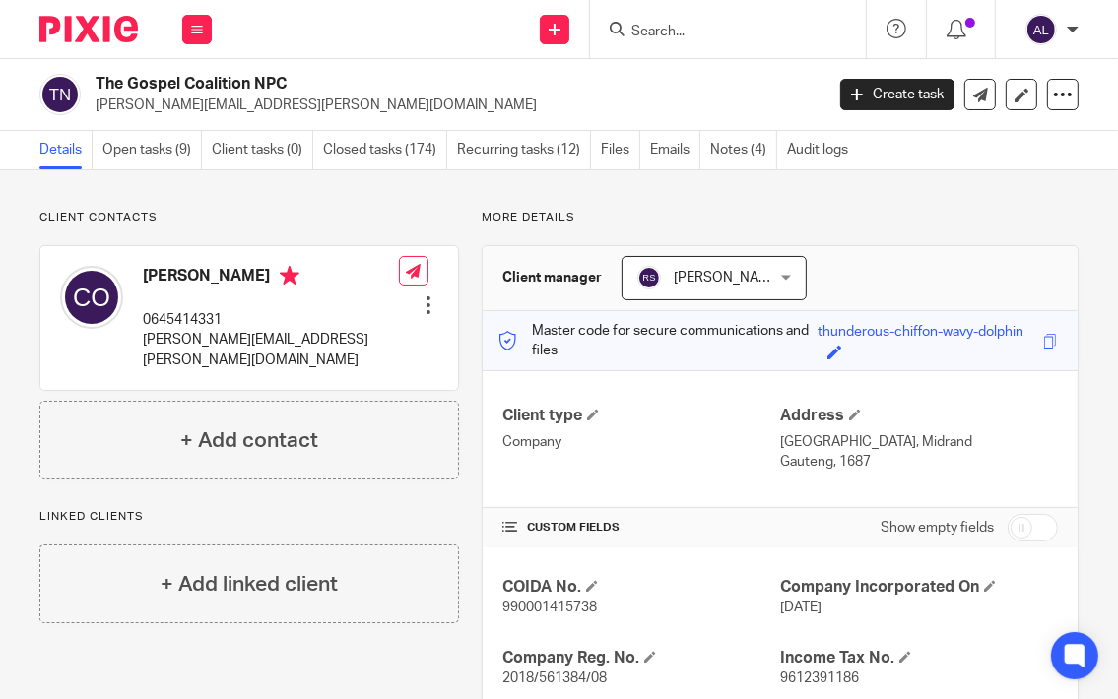
click at [199, 337] on p "[PERSON_NAME][EMAIL_ADDRESS][PERSON_NAME][DOMAIN_NAME]" at bounding box center [271, 350] width 256 height 40
copy div "[PERSON_NAME][EMAIL_ADDRESS][PERSON_NAME][DOMAIN_NAME]"
click at [138, 155] on link "Open tasks (9)" at bounding box center [151, 150] width 99 height 38
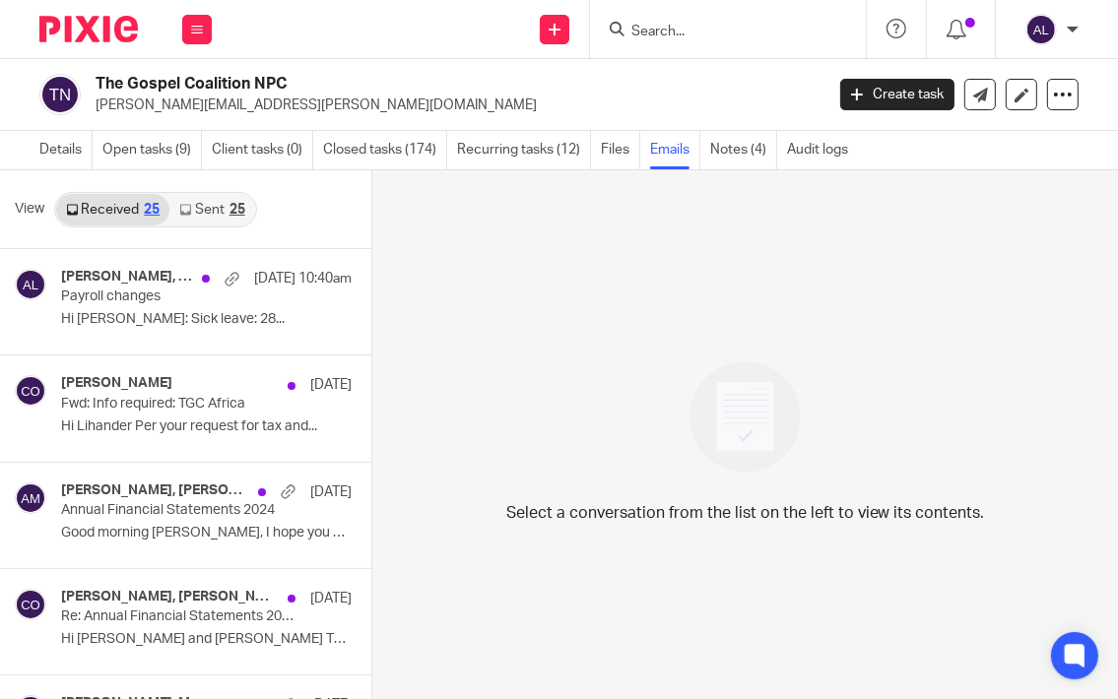
click at [218, 206] on link "Sent 25" at bounding box center [211, 210] width 85 height 32
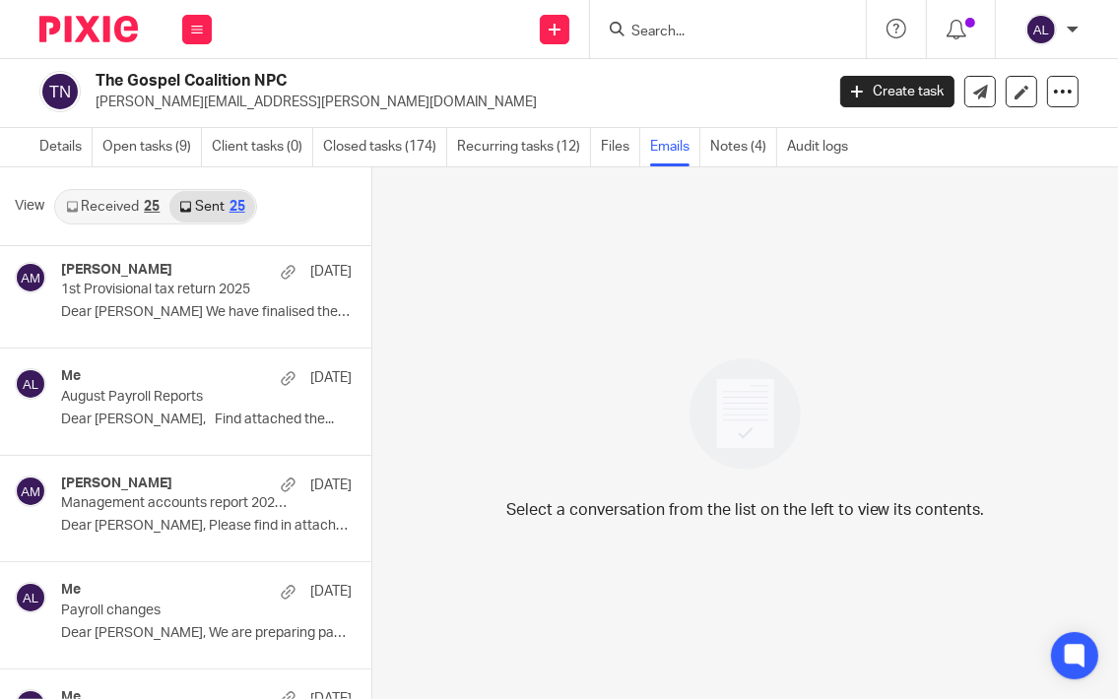
scroll to position [394, 0]
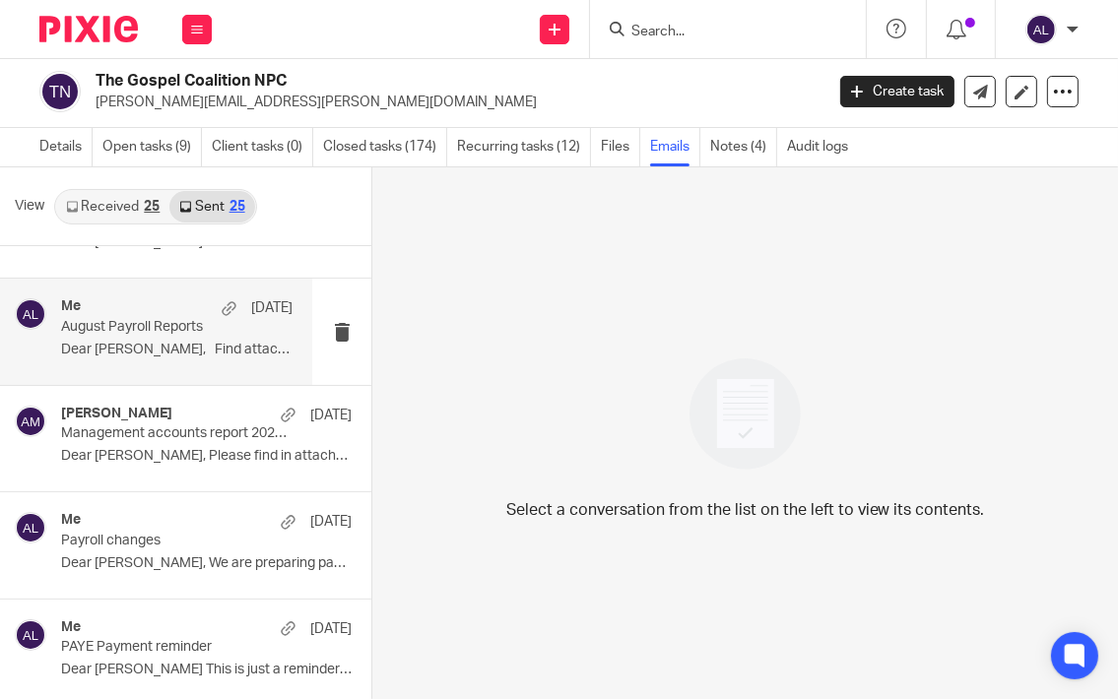
click at [188, 344] on p "Dear Colette, Find attached the..." at bounding box center [176, 350] width 231 height 17
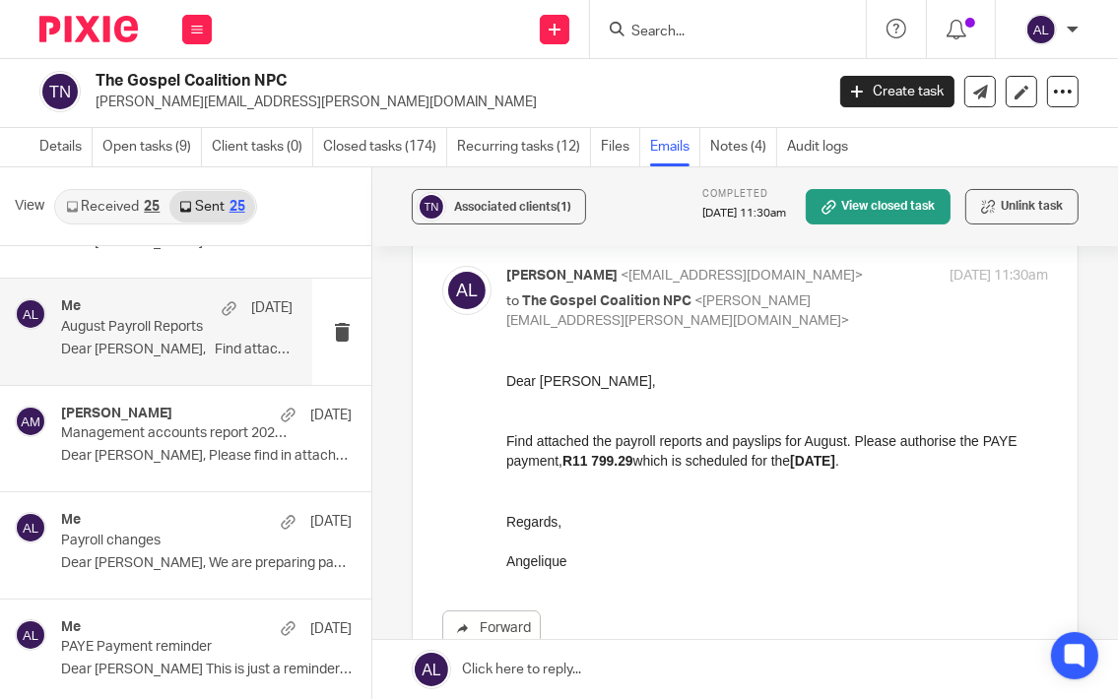
scroll to position [197, 0]
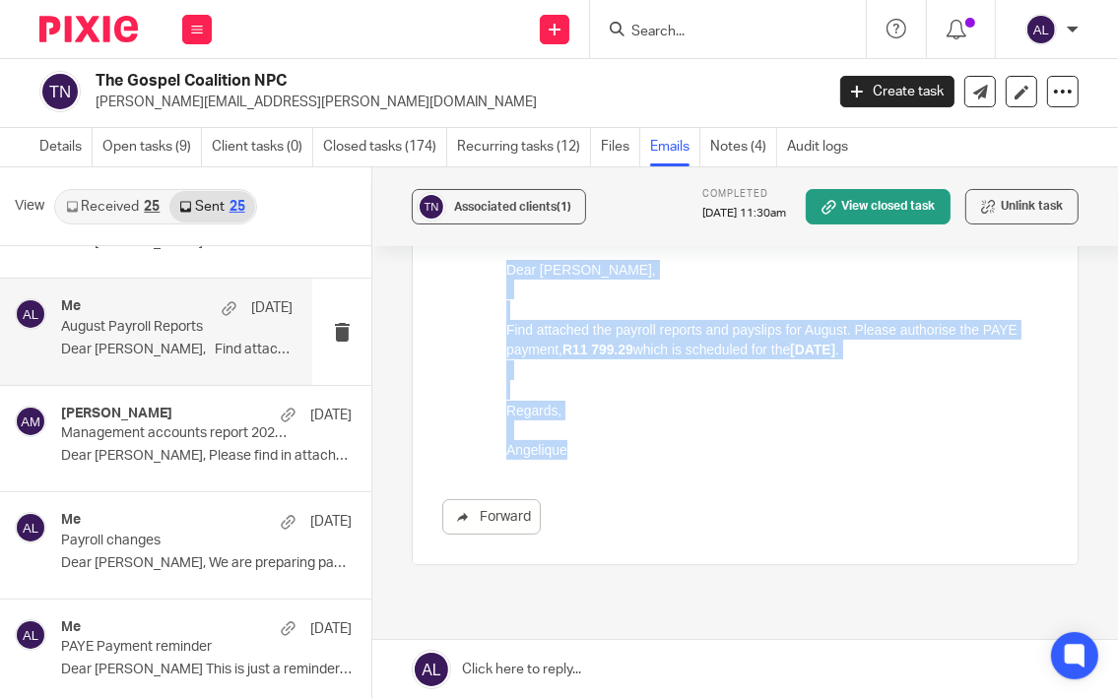
drag, startPoint x: 585, startPoint y: 449, endPoint x: 504, endPoint y: 269, distance: 197.5
click at [506, 269] on html "Dear Colette, Find attached the payroll reports and payslips for August. Please…" at bounding box center [777, 359] width 542 height 201
copy div "Dear Colette, Find attached the payroll reports and payslips for August. Please…"
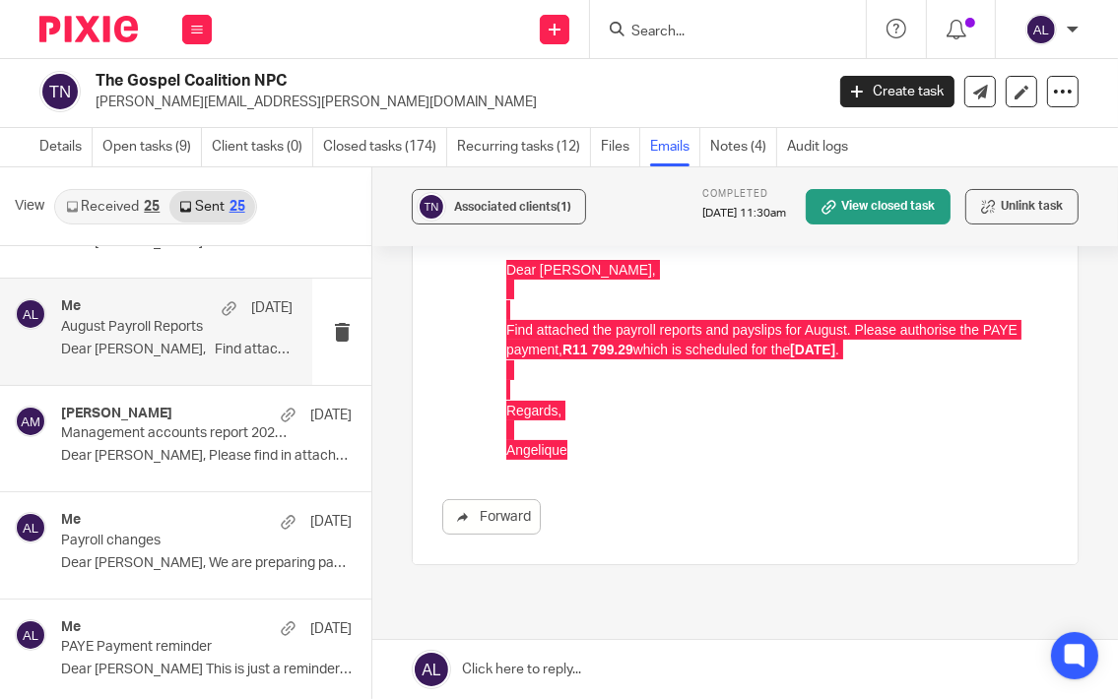
click at [772, 489] on div "Forward" at bounding box center [745, 398] width 606 height 276
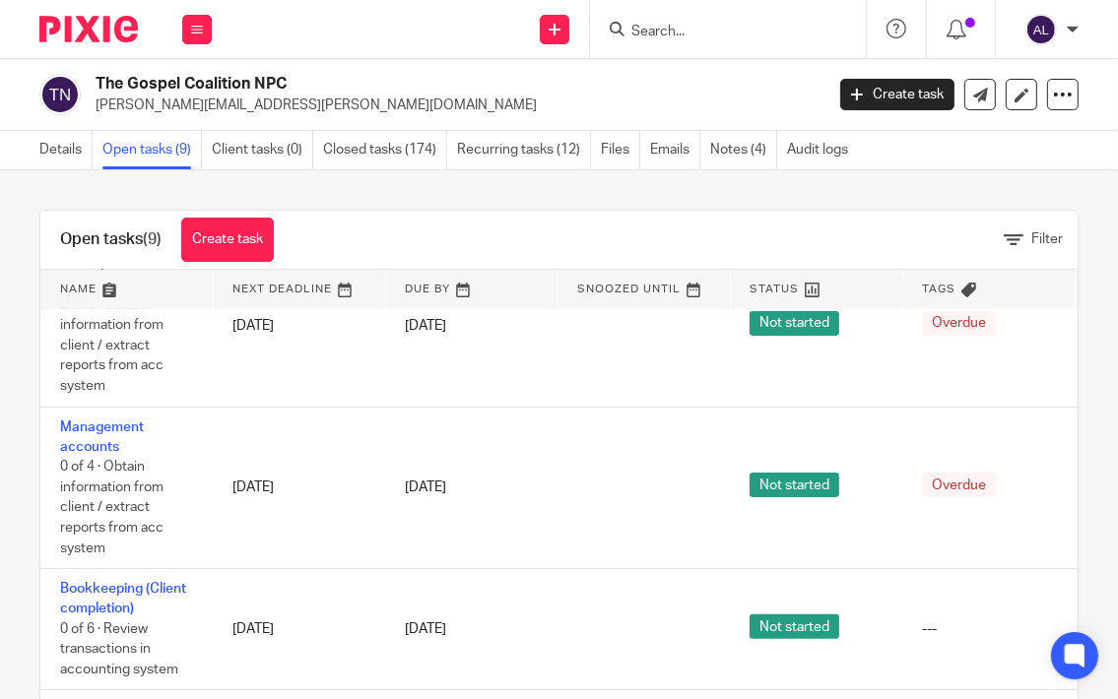
scroll to position [764, 0]
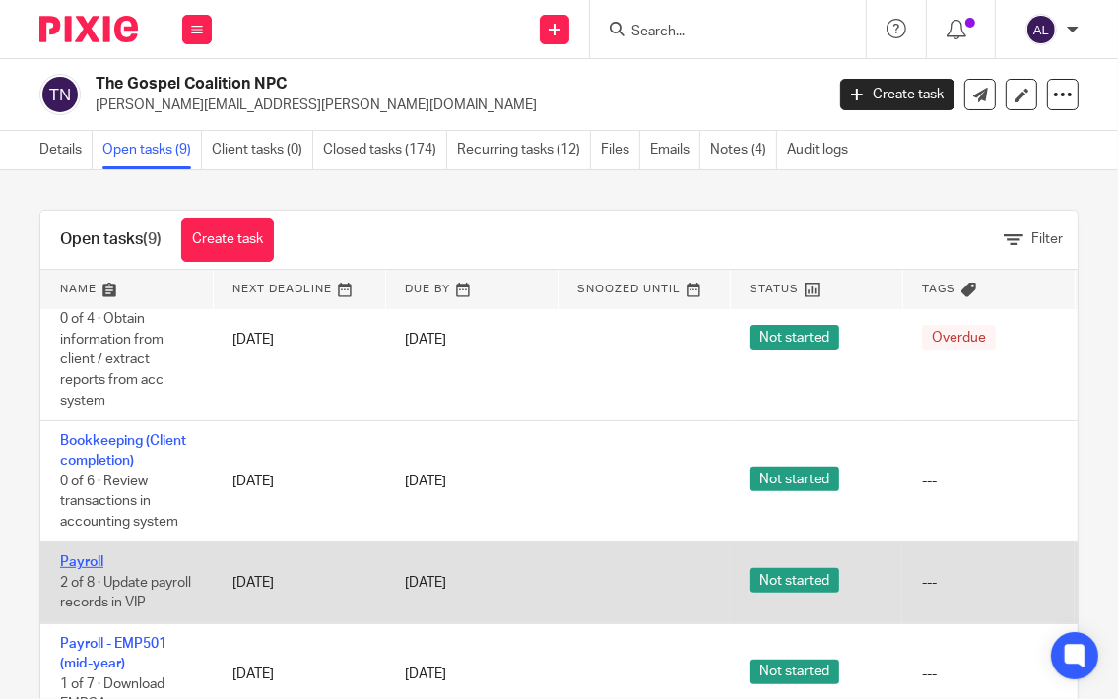
click at [91, 555] on link "Payroll" at bounding box center [81, 562] width 43 height 14
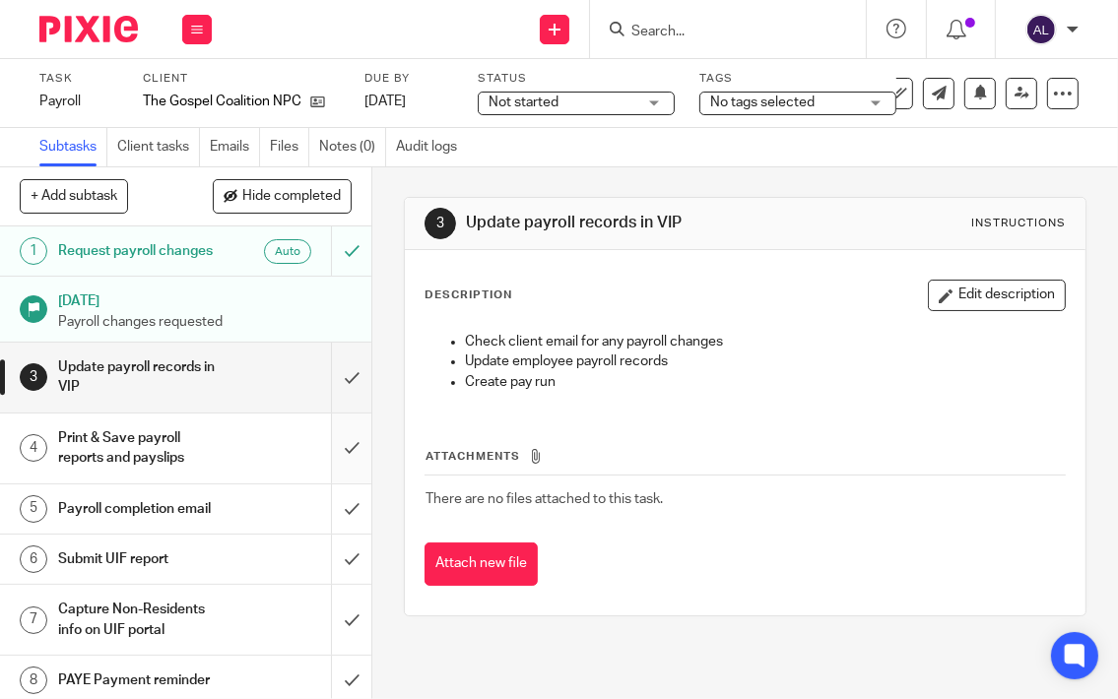
click at [342, 477] on input "submit" at bounding box center [185, 449] width 371 height 70
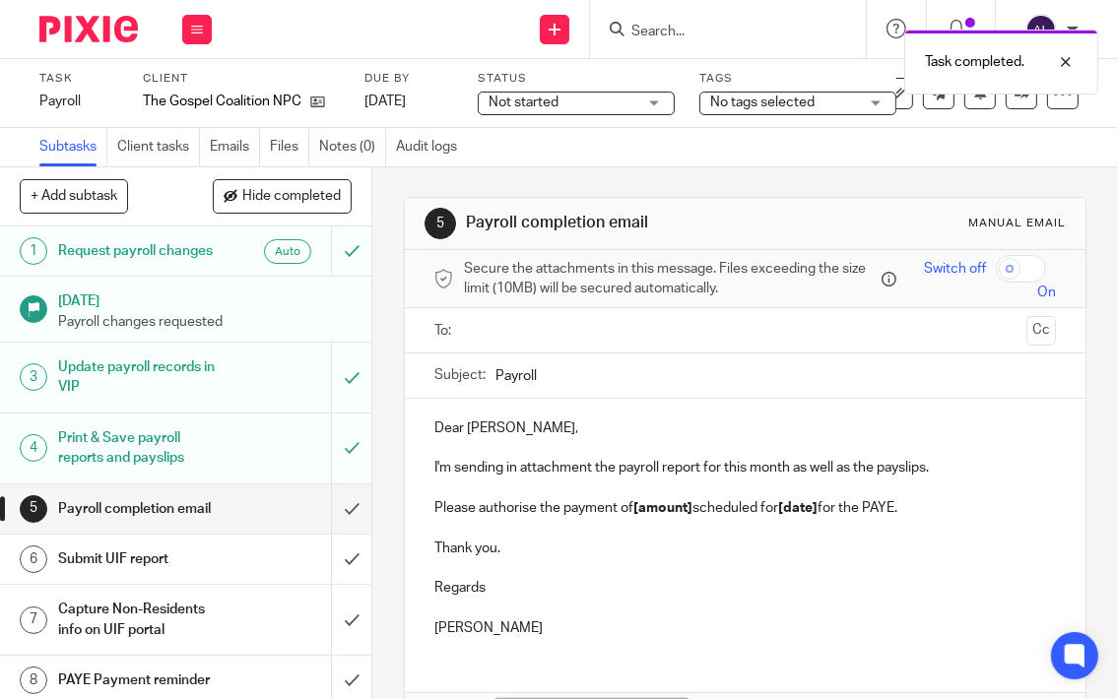
drag, startPoint x: 552, startPoint y: 632, endPoint x: 406, endPoint y: 420, distance: 257.6
click at [406, 420] on div "Dear [PERSON_NAME], I'm sending in attachment the payroll report for this month…" at bounding box center [745, 526] width 681 height 254
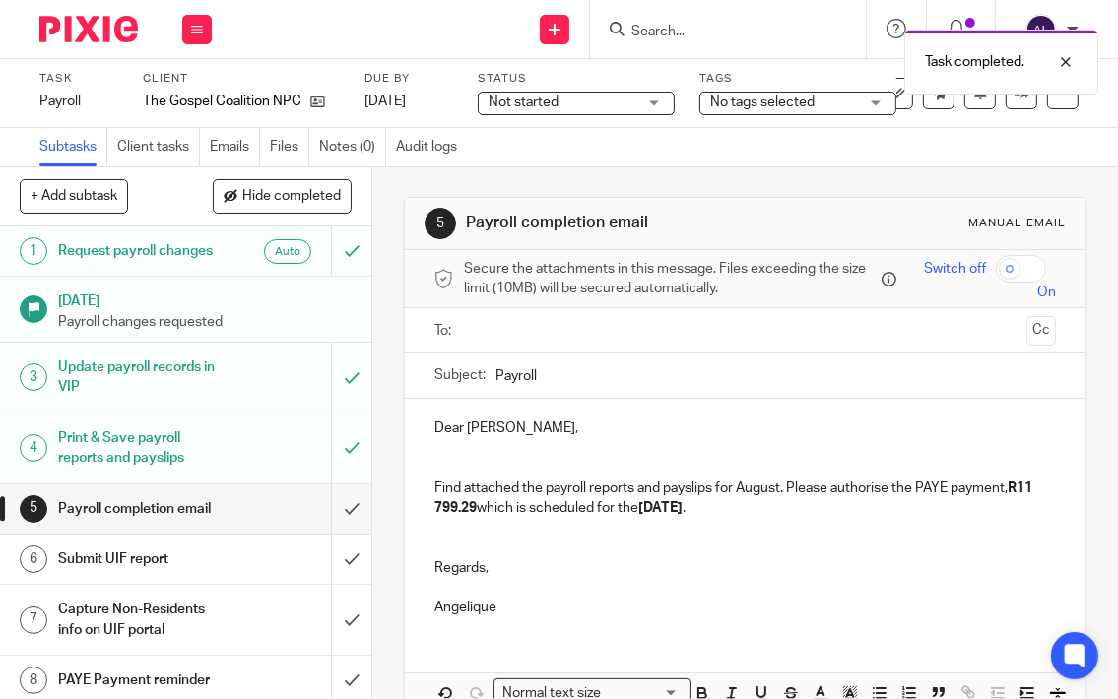
click at [492, 328] on input "text" at bounding box center [744, 330] width 547 height 23
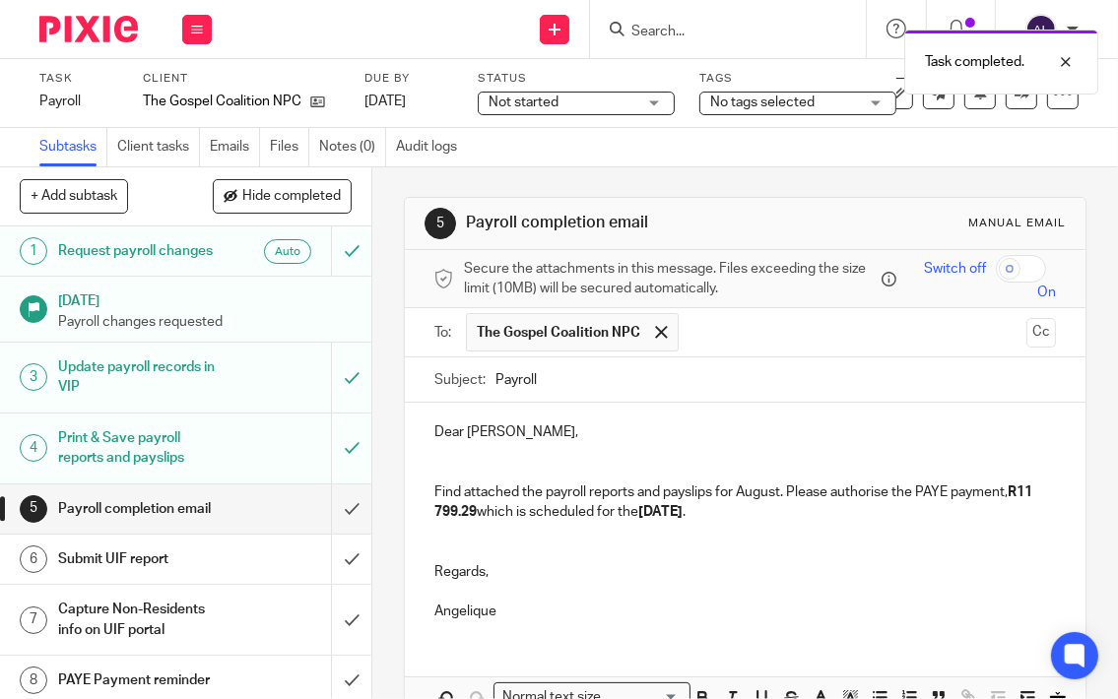
click at [495, 381] on input "Payroll" at bounding box center [775, 379] width 561 height 44
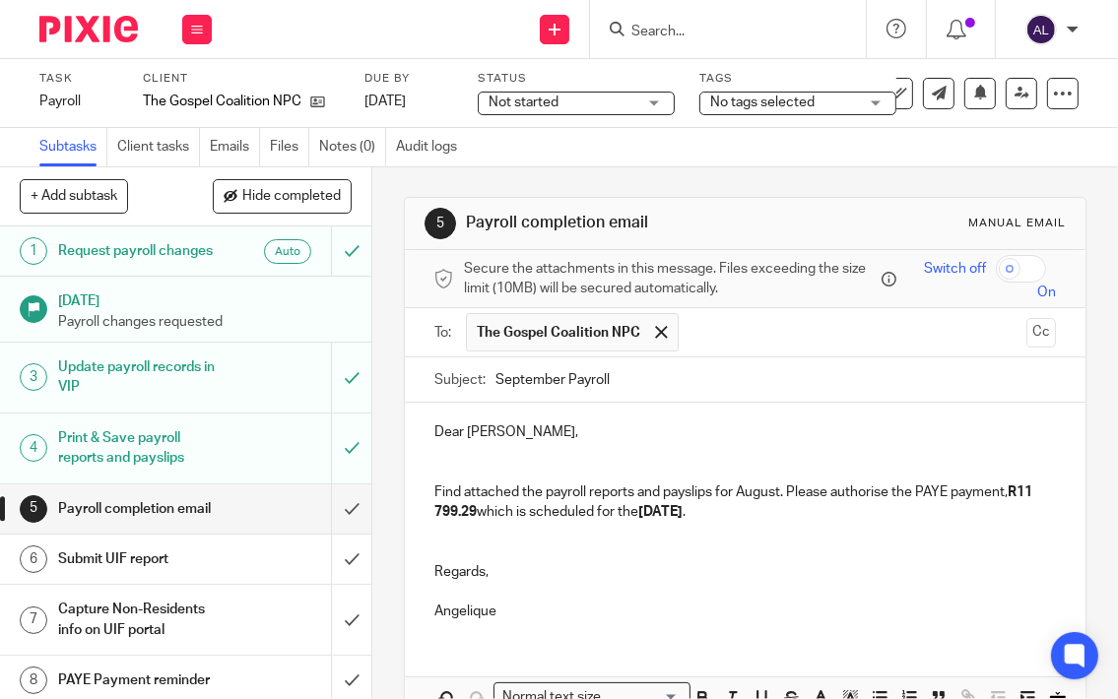
click at [718, 378] on input "September Payroll" at bounding box center [775, 379] width 561 height 44
type input "September Payroll Reports"
click at [752, 491] on p "Find attached the payroll reports and payslips for August. Please authorise the…" at bounding box center [745, 503] width 622 height 40
drag, startPoint x: 560, startPoint y: 509, endPoint x: 506, endPoint y: 514, distance: 54.4
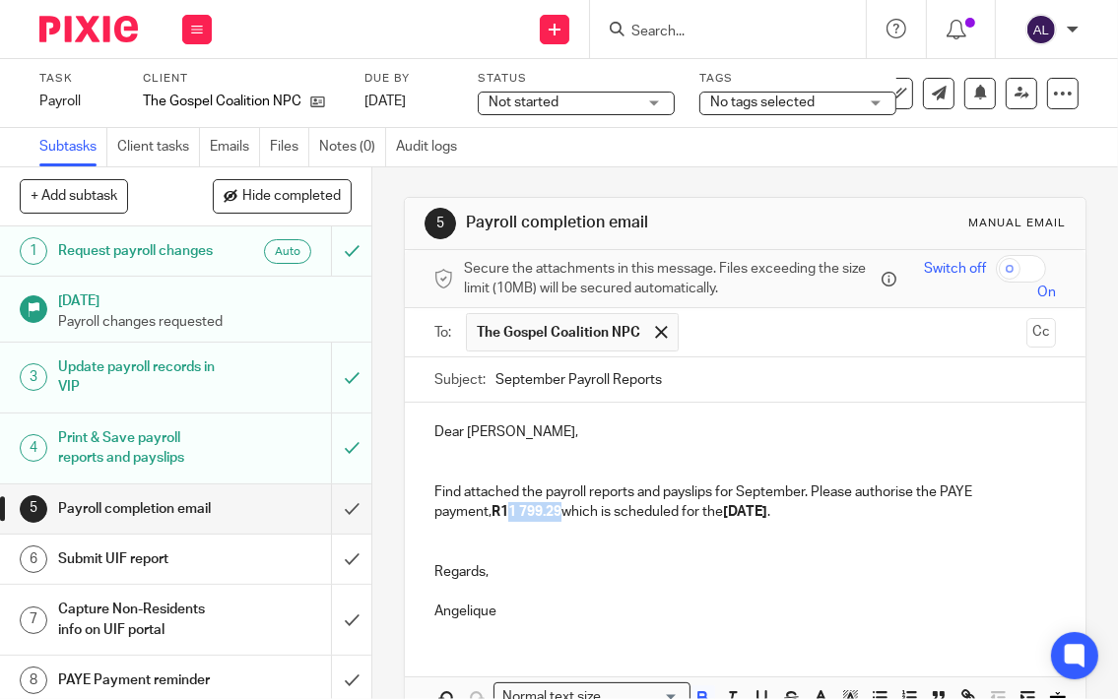
click at [506, 514] on strong "R11 799.29" at bounding box center [526, 512] width 70 height 14
drag, startPoint x: 766, startPoint y: 512, endPoint x: 740, endPoint y: 513, distance: 26.6
click at [740, 513] on strong "04/09/2025" at bounding box center [745, 512] width 44 height 14
click at [933, 448] on p at bounding box center [745, 452] width 622 height 20
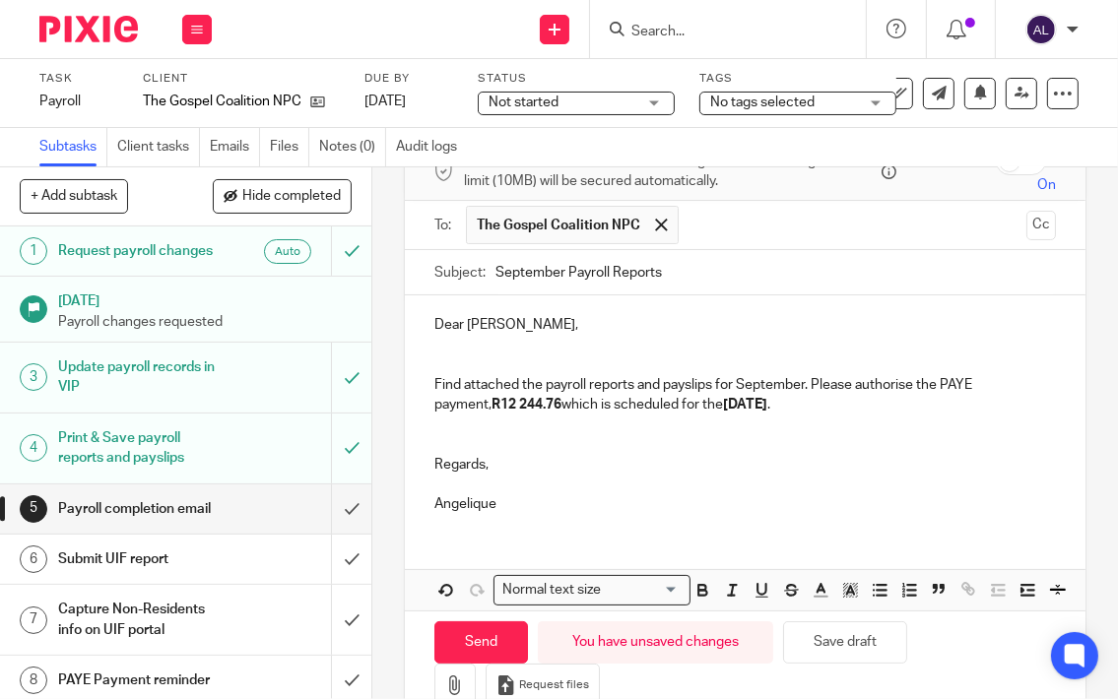
scroll to position [183, 0]
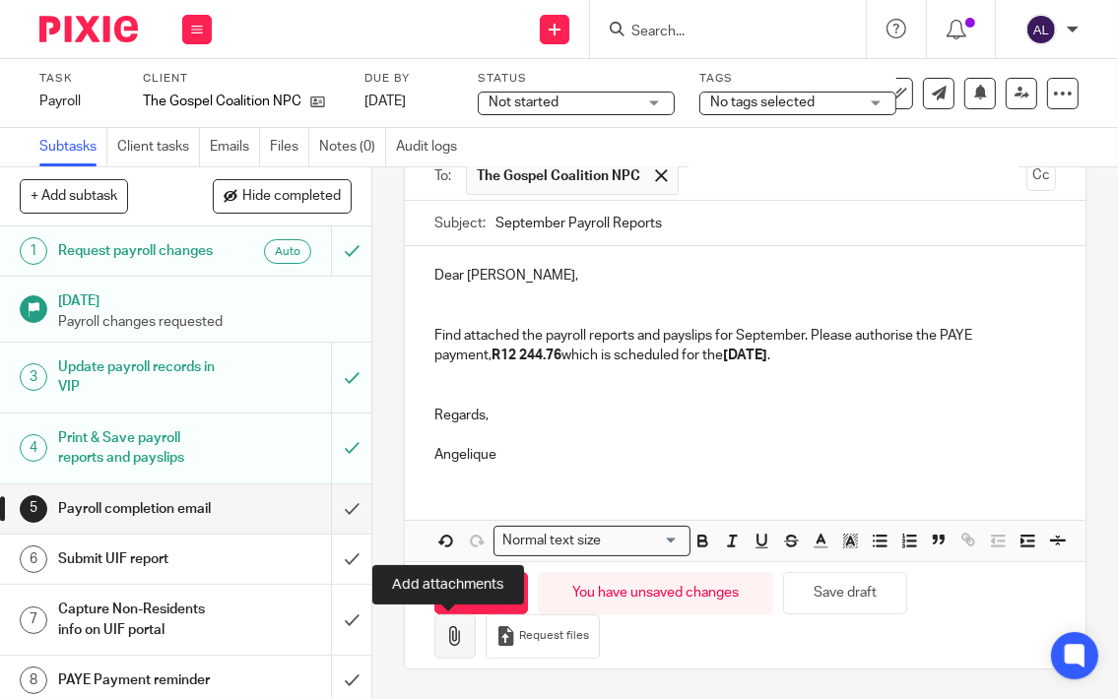
click at [457, 627] on icon "button" at bounding box center [455, 636] width 20 height 20
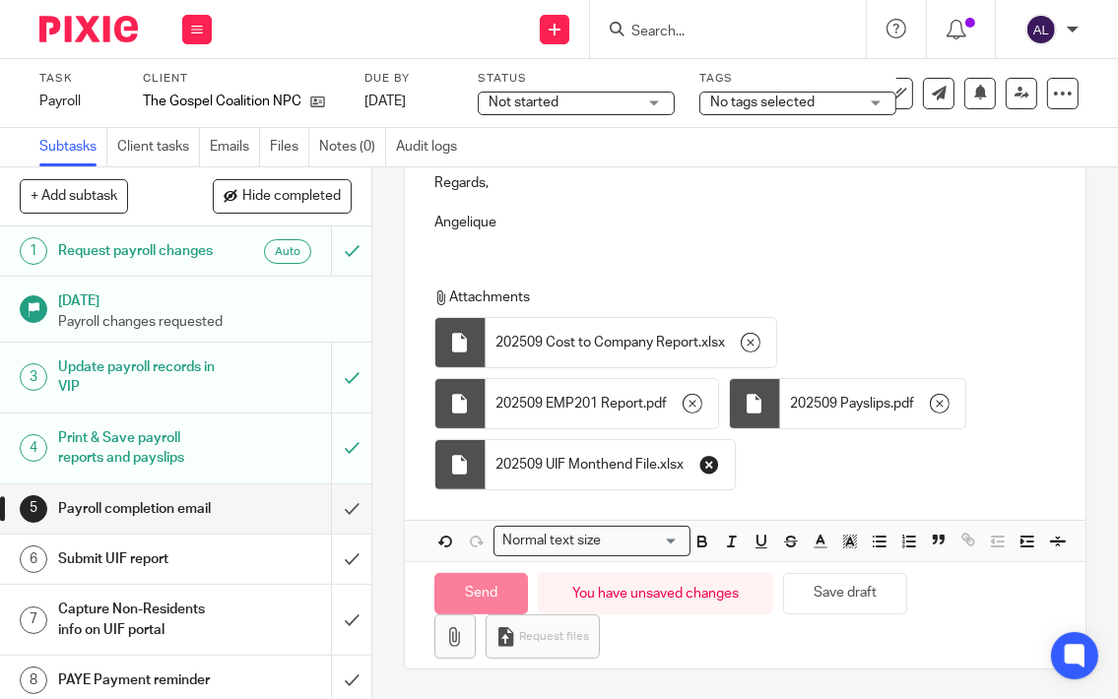
scroll to position [415, 0]
click at [483, 585] on input "Send" at bounding box center [481, 594] width 94 height 42
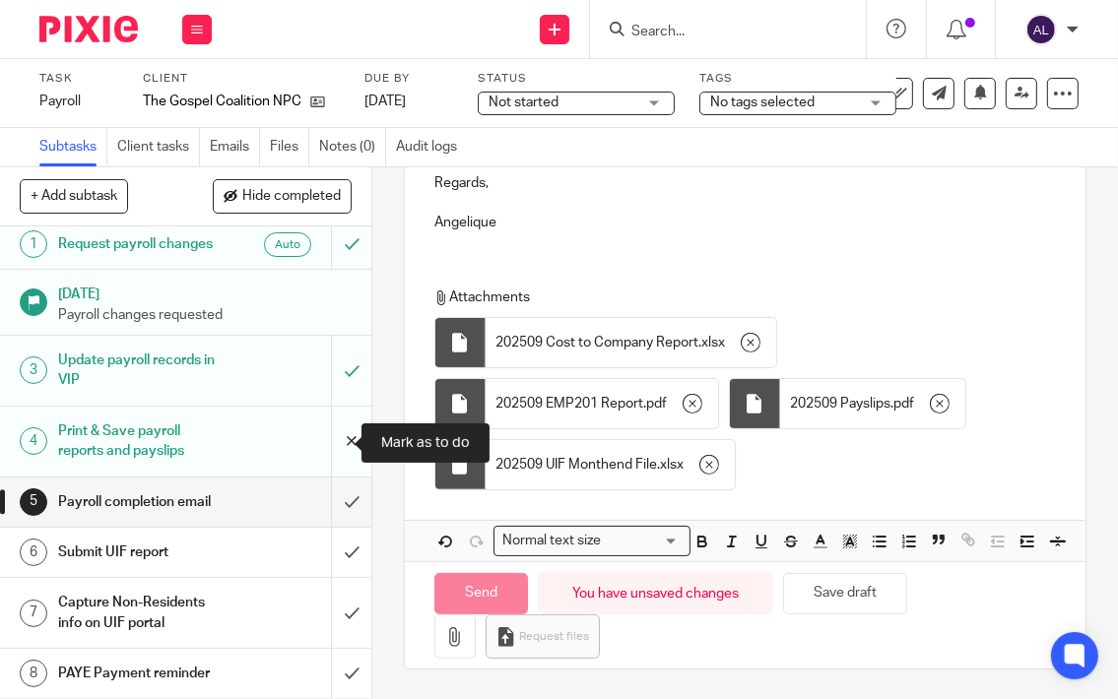
scroll to position [26, 0]
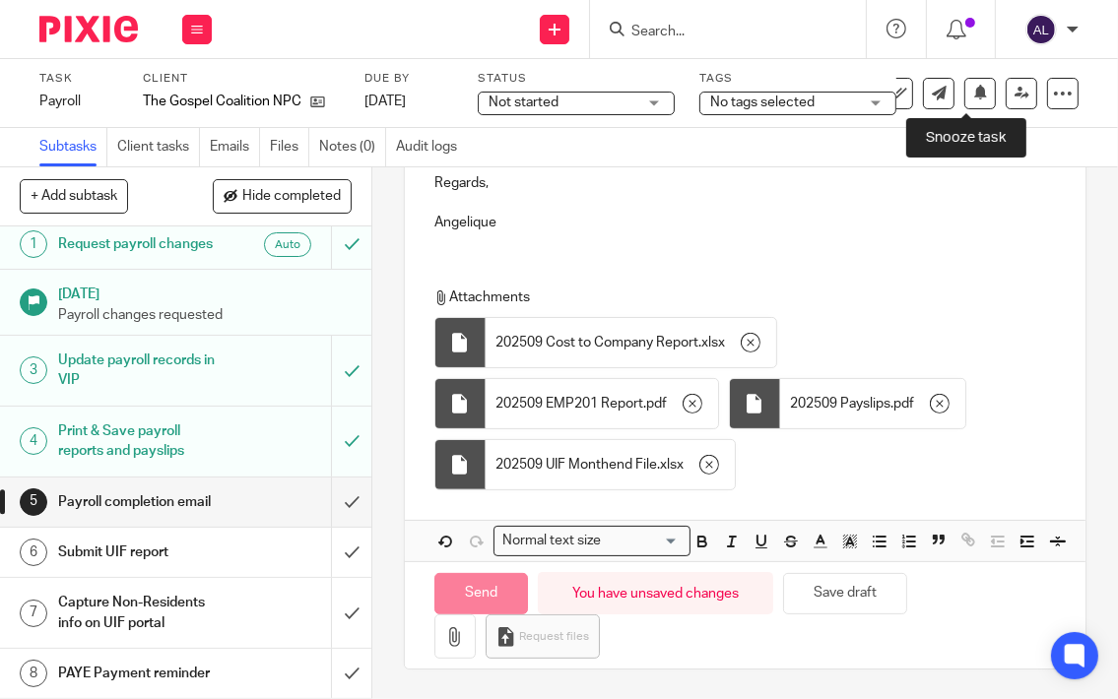
type input "Sent"
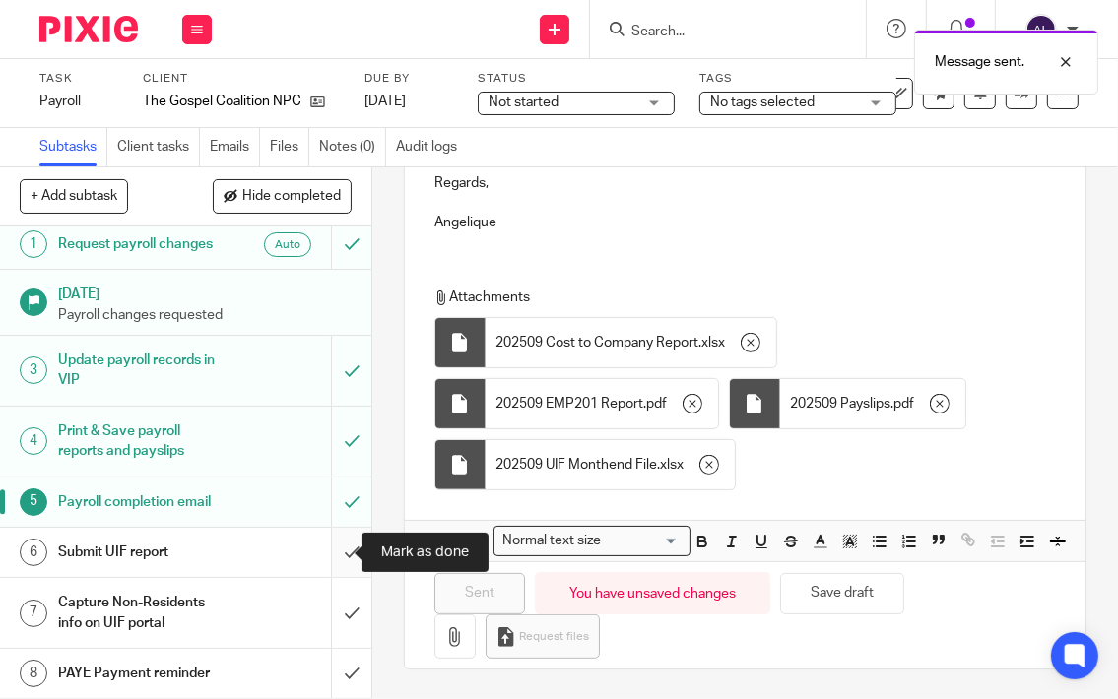
click at [323, 548] on input "submit" at bounding box center [185, 552] width 371 height 49
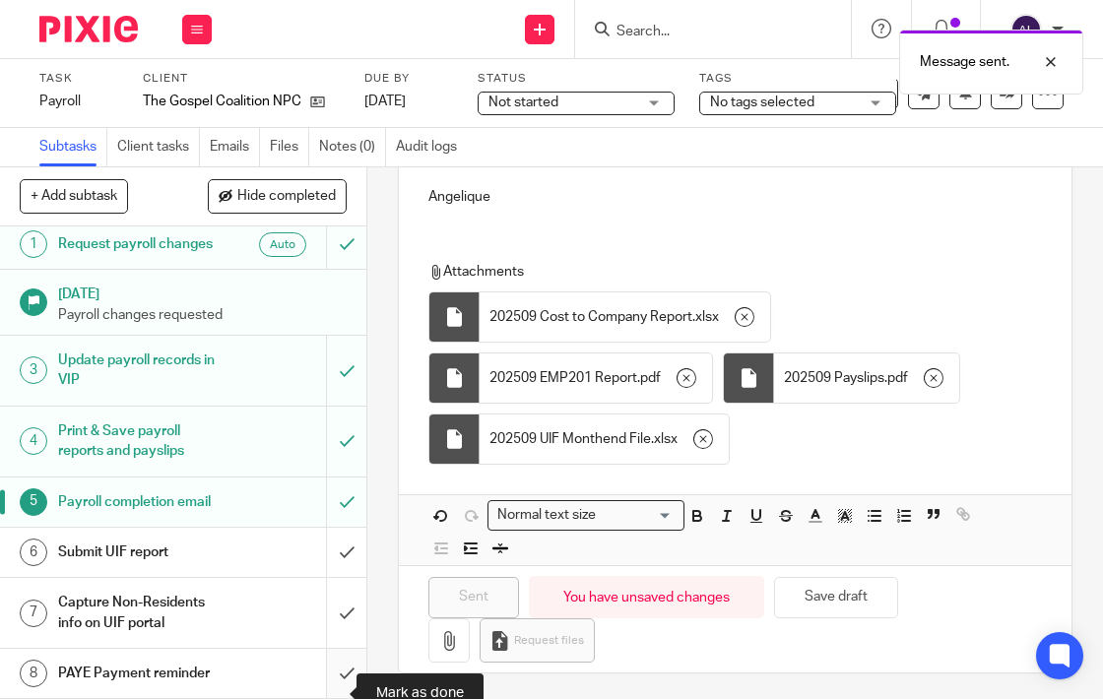
click at [319, 672] on input "submit" at bounding box center [183, 673] width 366 height 49
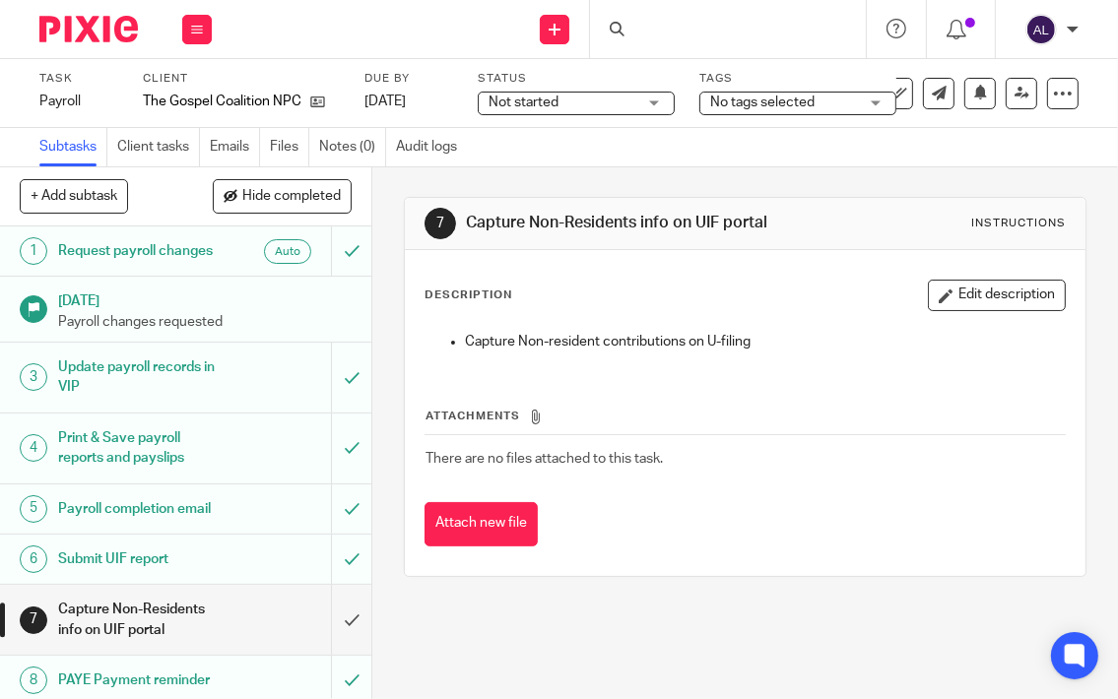
scroll to position [26, 0]
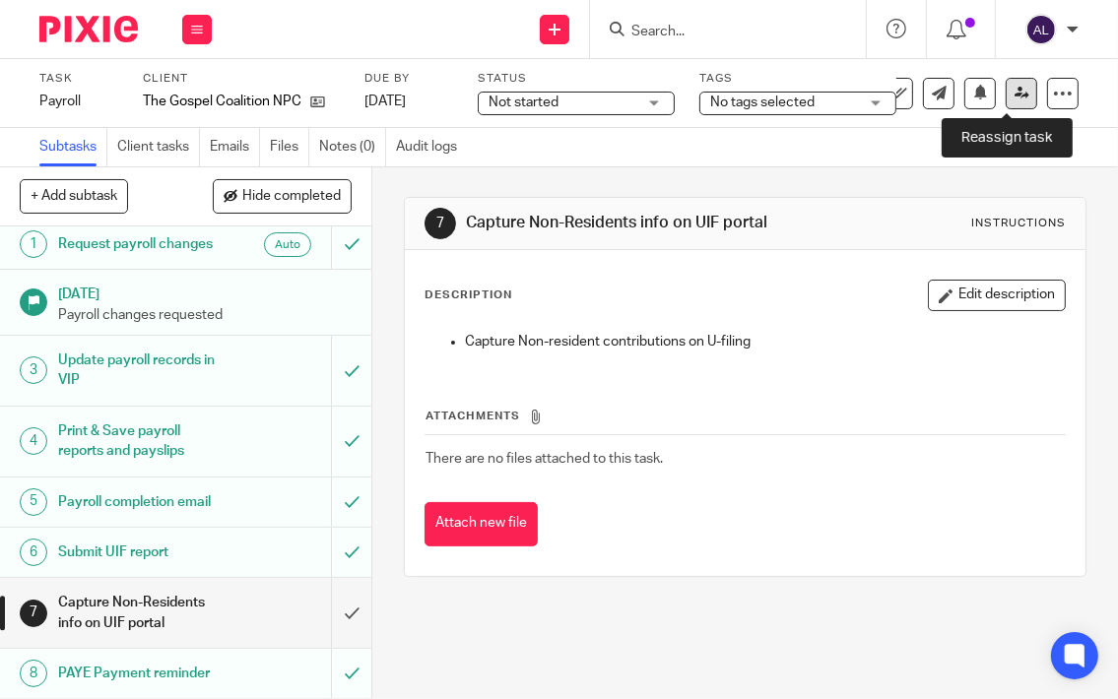
click at [1014, 92] on icon at bounding box center [1021, 93] width 15 height 15
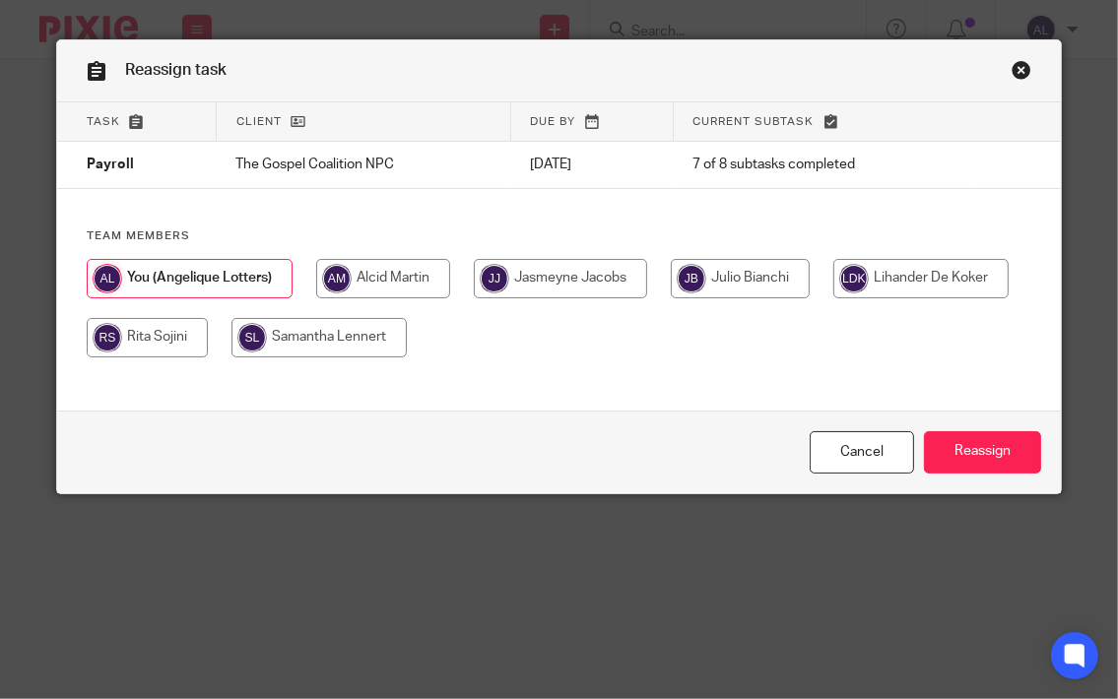
click at [593, 274] on input "radio" at bounding box center [560, 278] width 173 height 39
radio input "true"
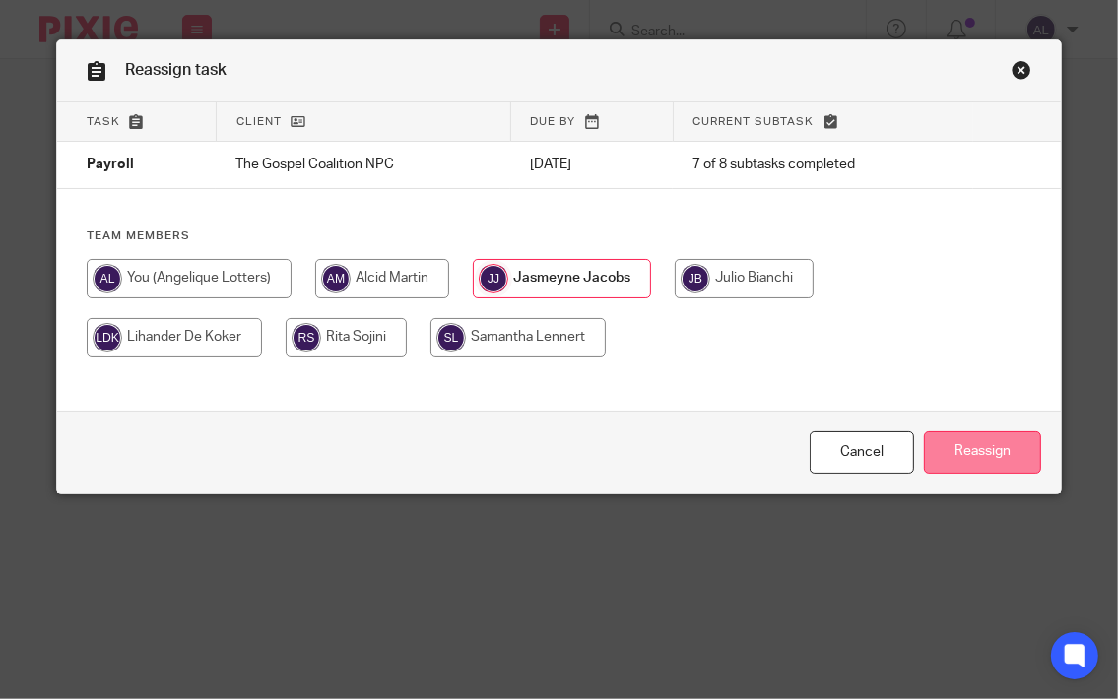
click at [1003, 450] on input "Reassign" at bounding box center [982, 452] width 117 height 42
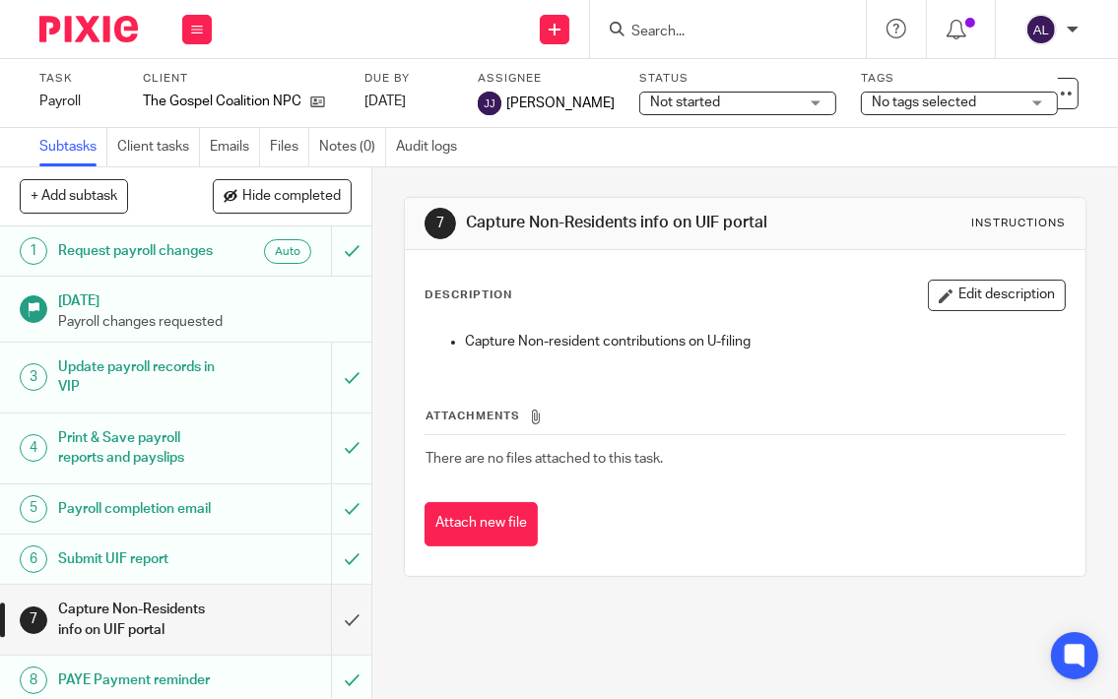
click at [805, 161] on div "Subtasks Client tasks Emails Files Notes (0) Audit logs" at bounding box center [559, 147] width 1118 height 39
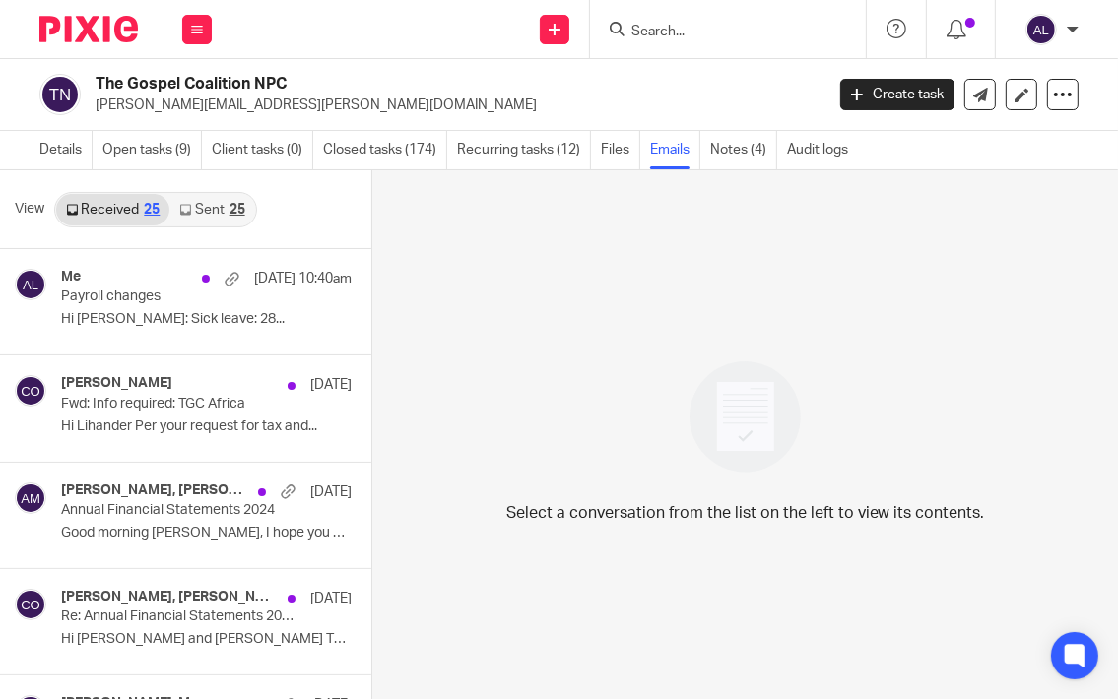
click at [216, 221] on link "Sent 25" at bounding box center [211, 210] width 85 height 32
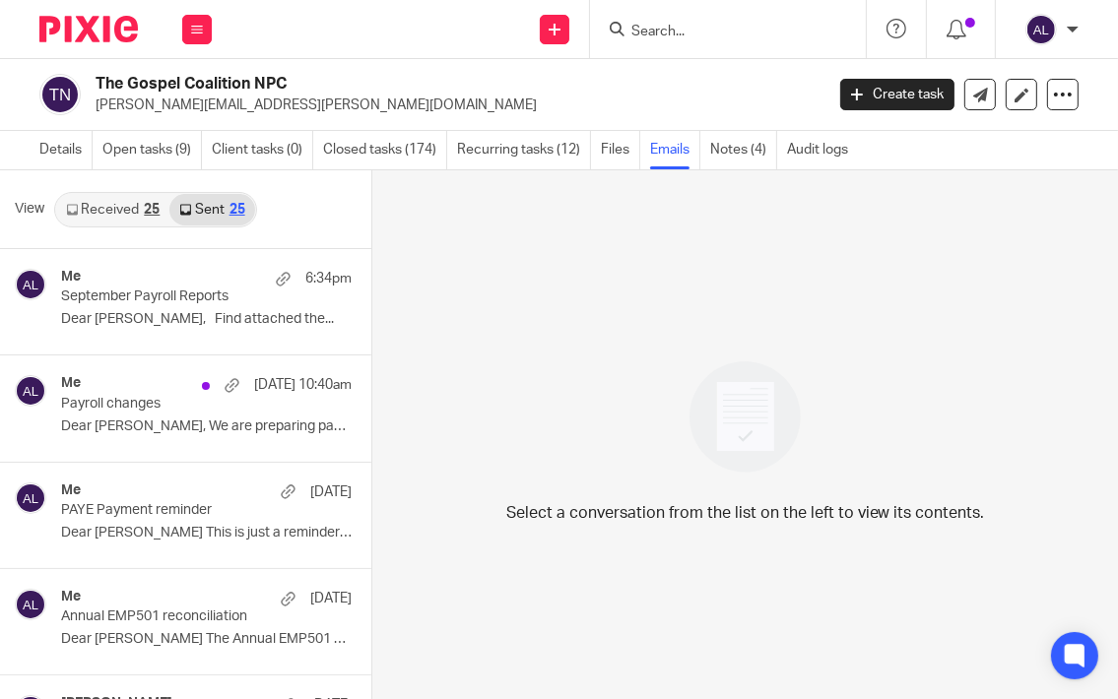
scroll to position [3, 0]
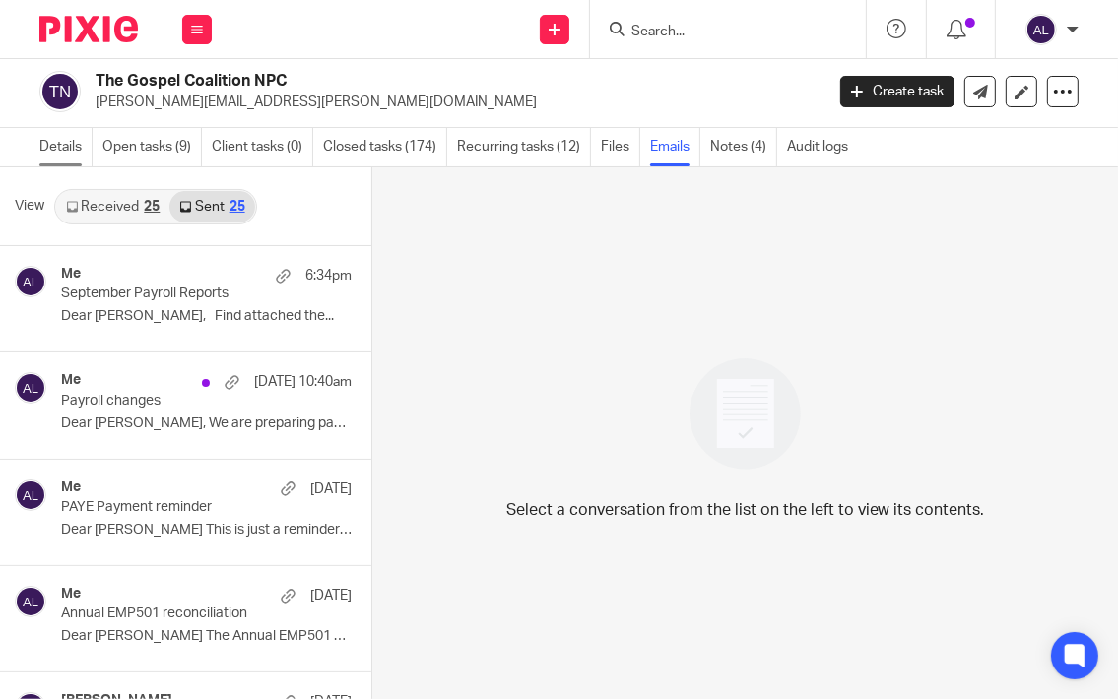
click at [59, 147] on link "Details" at bounding box center [65, 147] width 53 height 38
click at [706, 21] on form at bounding box center [734, 29] width 210 height 25
click at [713, 28] on input "Search" at bounding box center [717, 33] width 177 height 18
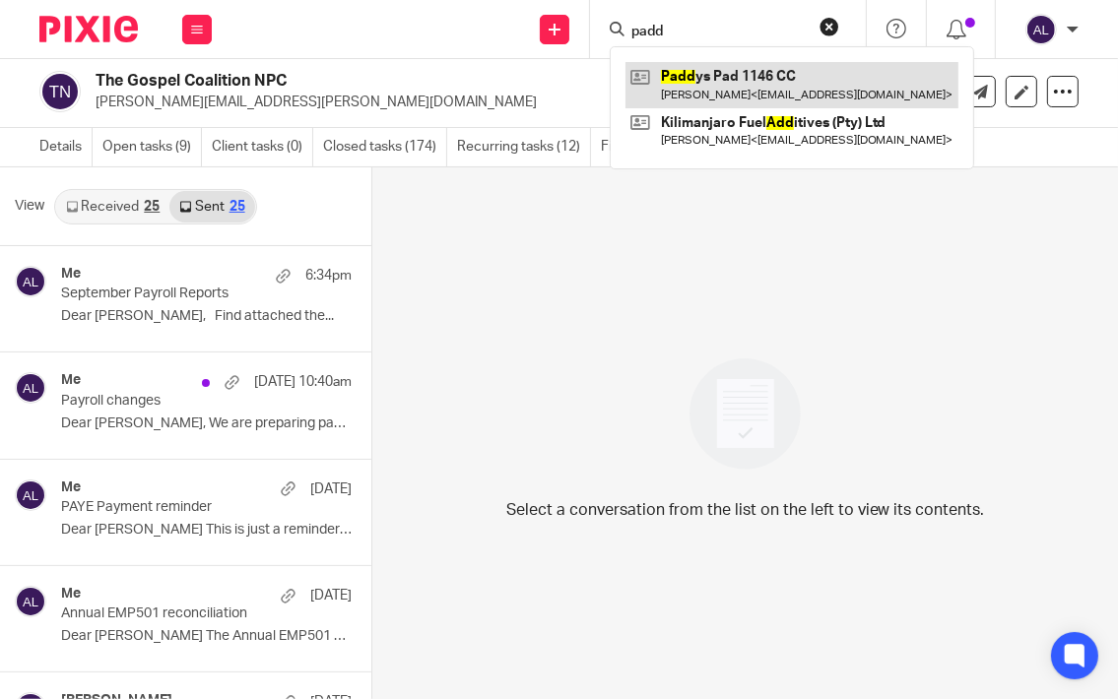
type input "padd"
click at [707, 91] on link at bounding box center [791, 84] width 333 height 45
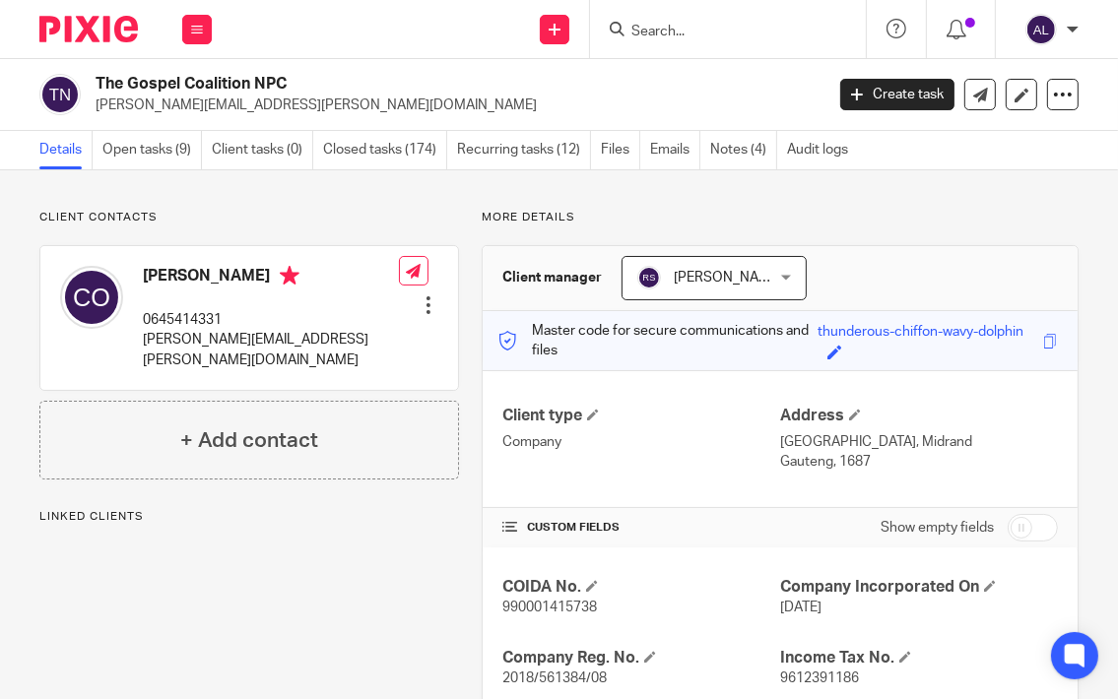
click at [173, 323] on p "0645414331" at bounding box center [271, 320] width 256 height 20
copy p "0645414331"
click at [229, 333] on p "[PERSON_NAME][EMAIL_ADDRESS][PERSON_NAME][DOMAIN_NAME]" at bounding box center [271, 350] width 256 height 40
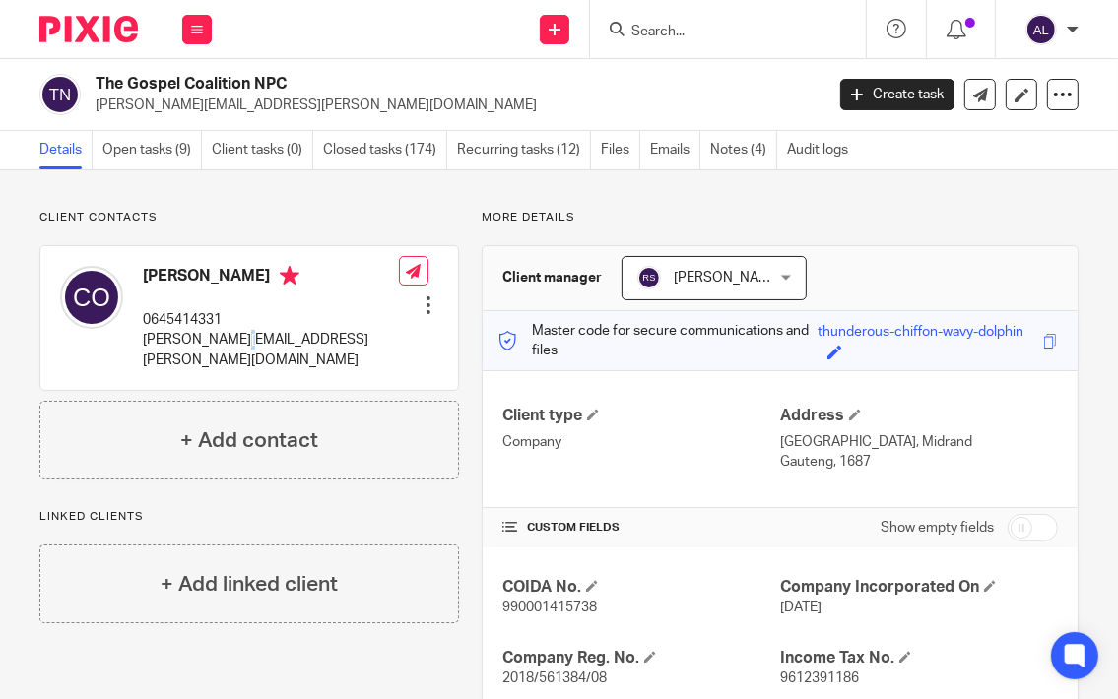
click at [229, 333] on p "[PERSON_NAME][EMAIL_ADDRESS][PERSON_NAME][DOMAIN_NAME]" at bounding box center [271, 350] width 256 height 40
click at [684, 37] on input "Search" at bounding box center [717, 33] width 177 height 18
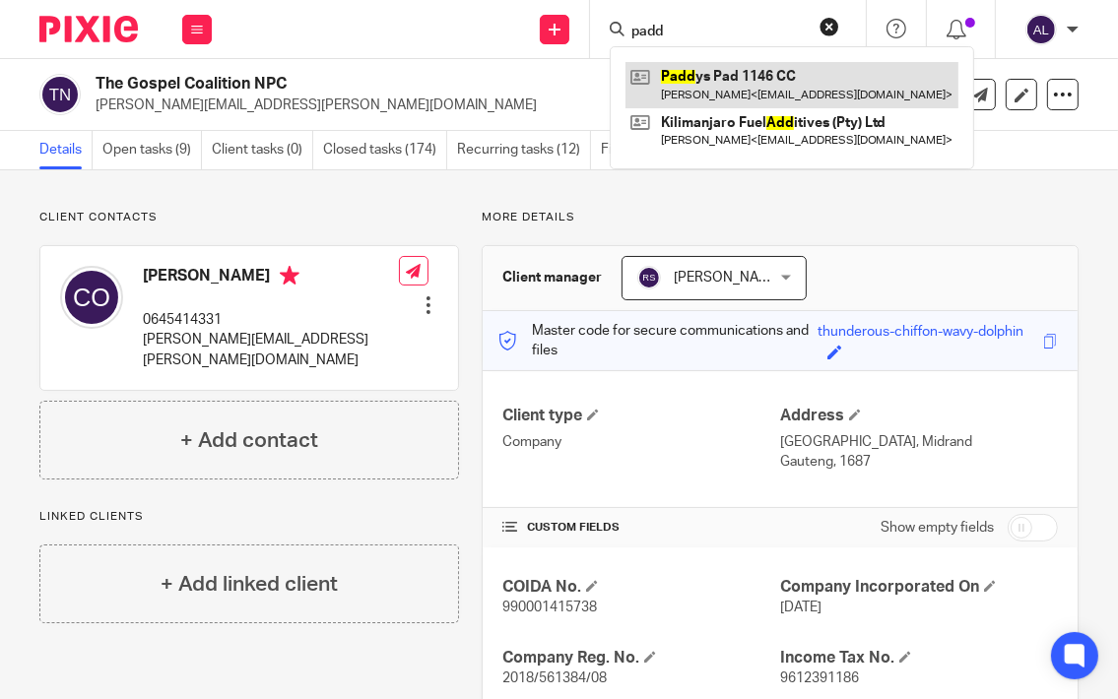
type input "padd"
click at [687, 92] on link at bounding box center [791, 84] width 333 height 45
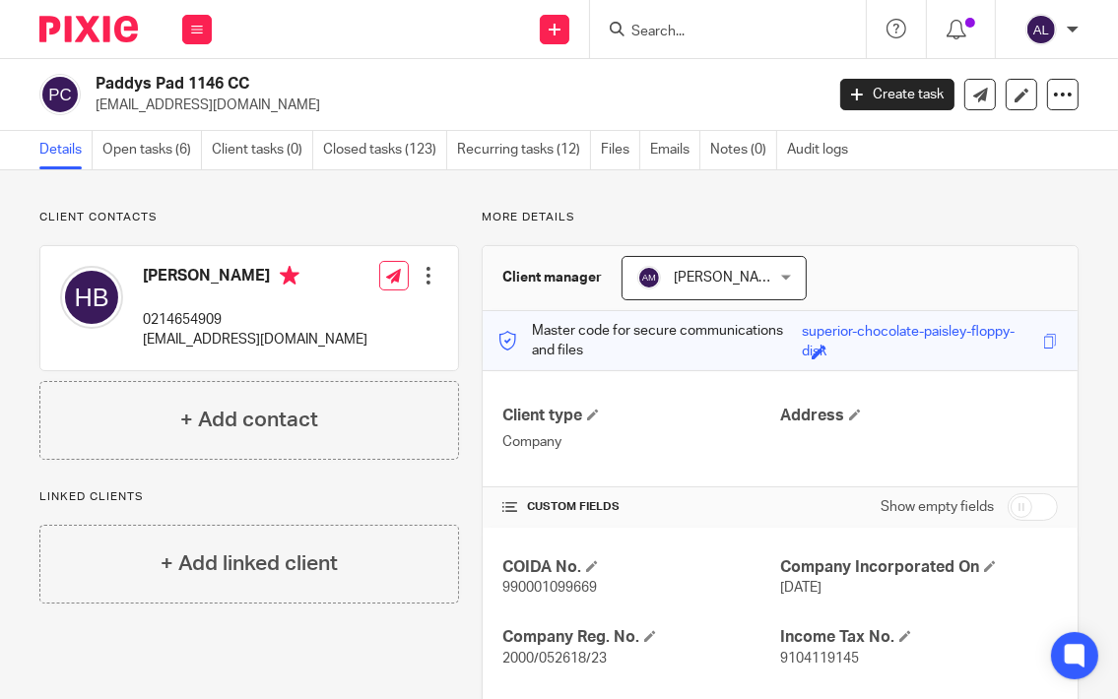
drag, startPoint x: 194, startPoint y: 308, endPoint x: 118, endPoint y: 317, distance: 76.3
click at [194, 308] on div "[PERSON_NAME] 0214654909 [EMAIL_ADDRESS][DOMAIN_NAME]" at bounding box center [255, 308] width 225 height 85
click at [189, 315] on p "0214654909" at bounding box center [255, 320] width 225 height 20
copy p "0214654909"
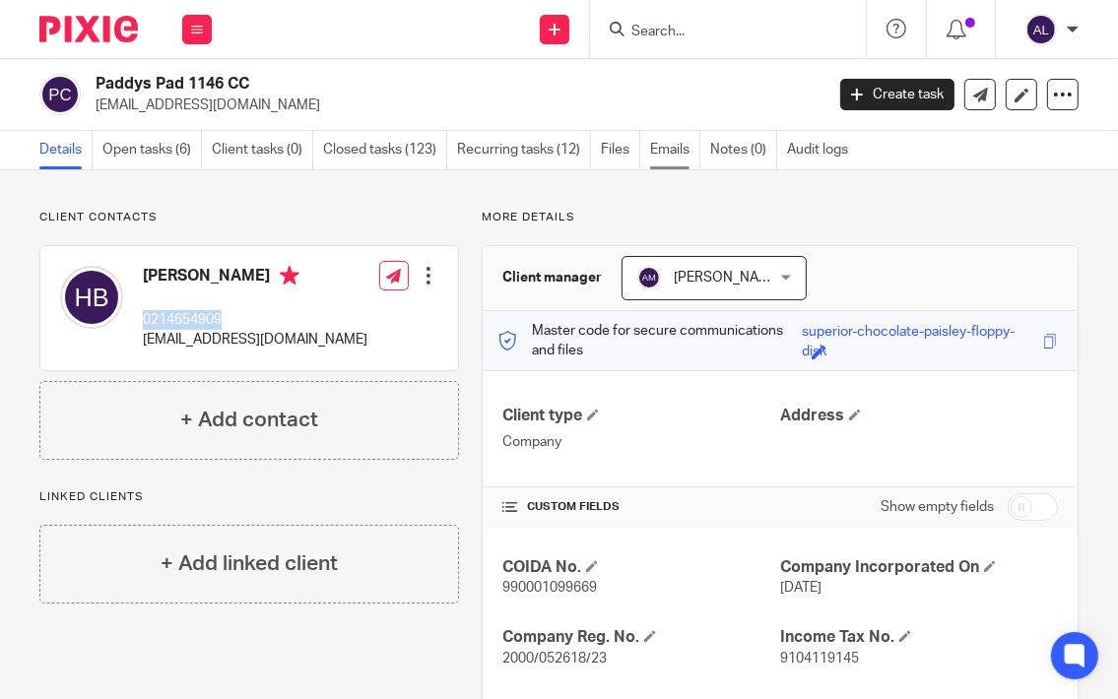
drag, startPoint x: 685, startPoint y: 161, endPoint x: 666, endPoint y: 156, distance: 20.3
click at [685, 161] on link "Emails" at bounding box center [675, 150] width 50 height 38
click at [185, 341] on p "[EMAIL_ADDRESS][DOMAIN_NAME]" at bounding box center [255, 340] width 225 height 20
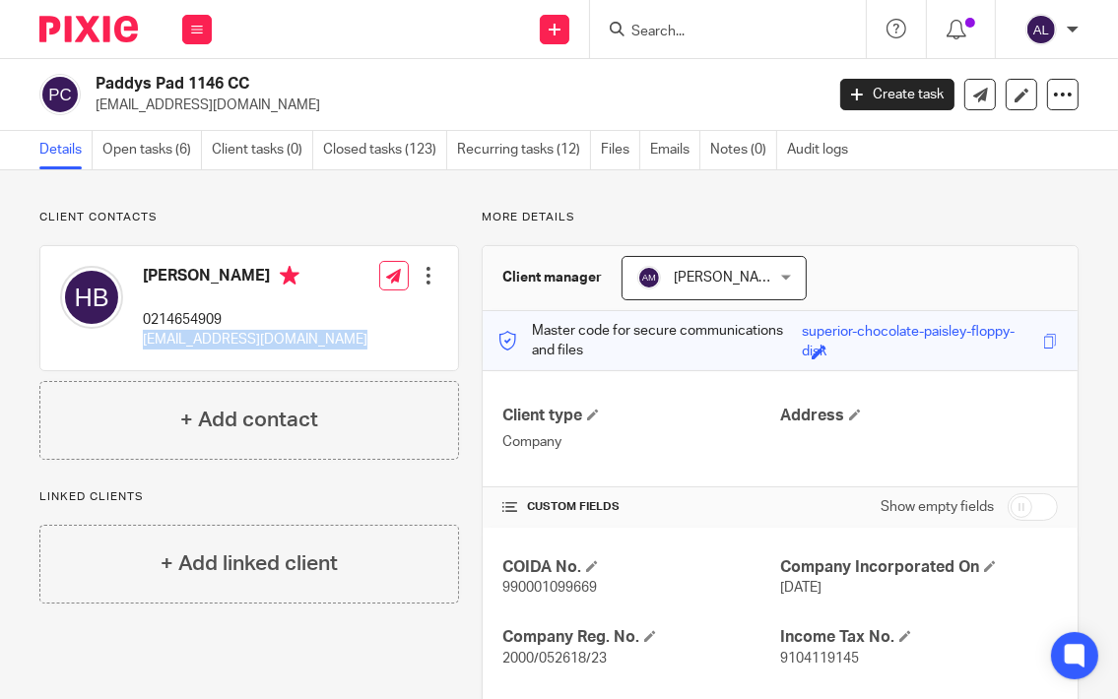
copy div "[EMAIL_ADDRESS][DOMAIN_NAME]"
click at [154, 148] on link "Open tasks (6)" at bounding box center [151, 150] width 99 height 38
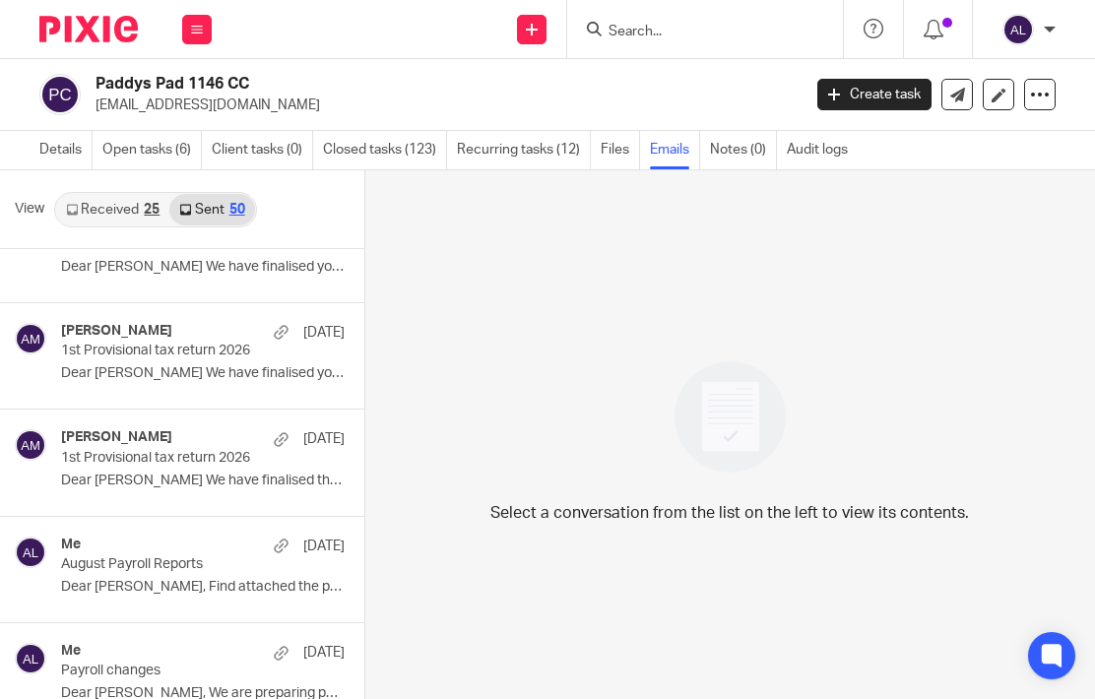
scroll to position [492, 0]
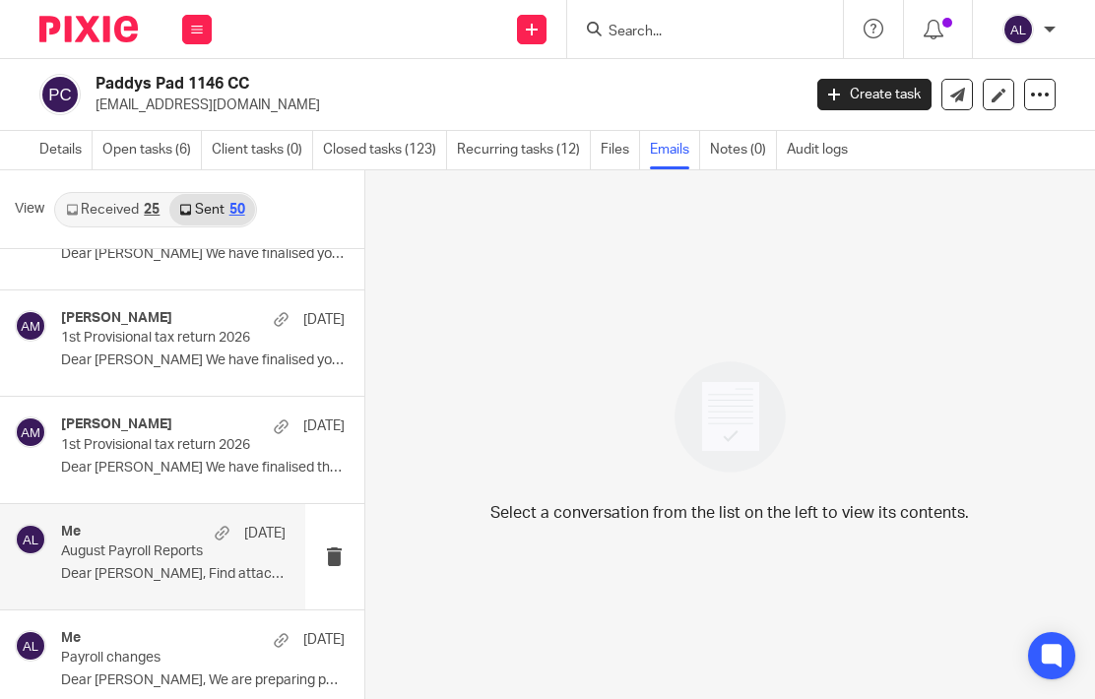
click at [158, 547] on p "August Payroll Reports" at bounding box center [150, 552] width 179 height 17
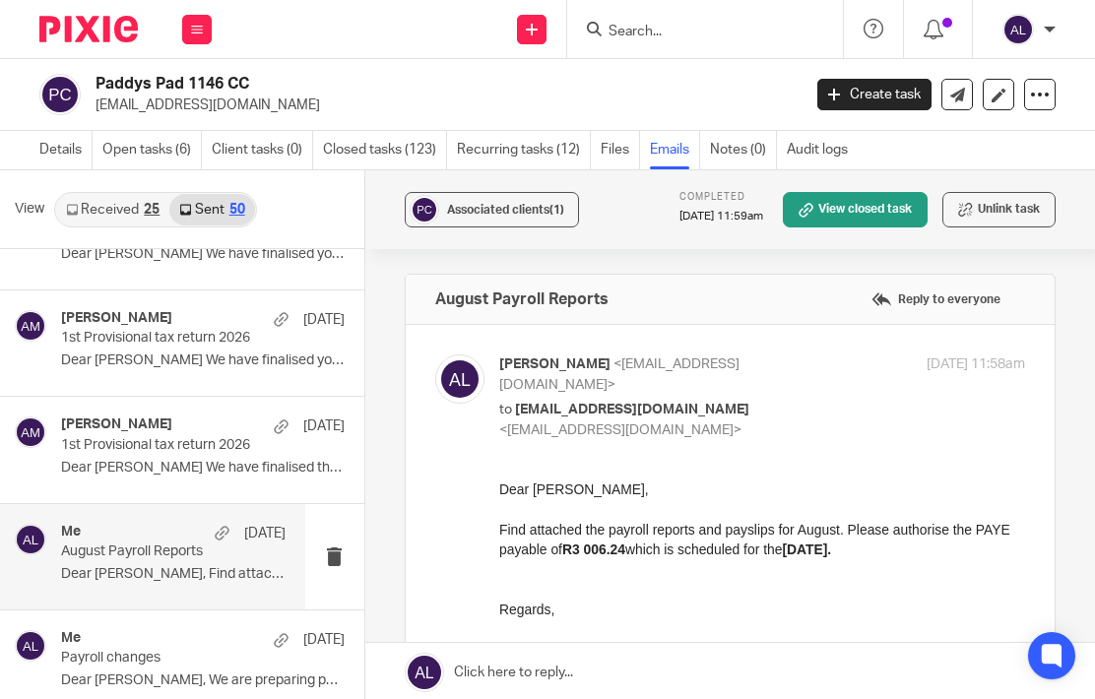
scroll to position [0, 0]
drag, startPoint x: 610, startPoint y: 655, endPoint x: 988, endPoint y: 928, distance: 466.2
click at [498, 485] on html "Dear [PERSON_NAME], Find attached the payroll reports and payslips for August. …" at bounding box center [761, 570] width 526 height 180
copy div "Dear Harald, Find attached the payroll reports and payslips for August. Please …"
click at [726, 426] on div "Angelique Lotters <angelique@ajmfs.co.za> to chef@aubergine.co.za <chef@aubergi…" at bounding box center [730, 544] width 590 height 380
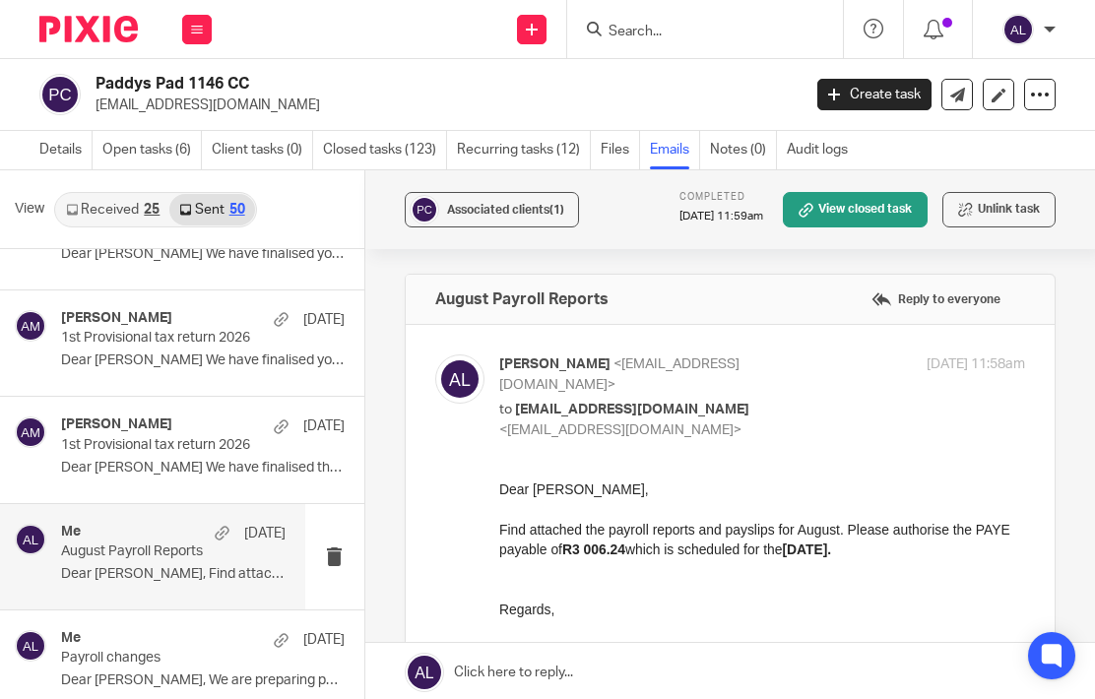
click at [714, 438] on div "Angelique Lotters <angelique@ajmfs.co.za> to chef@aubergine.co.za <chef@aubergi…" at bounding box center [730, 544] width 590 height 380
click at [814, 631] on p at bounding box center [761, 629] width 526 height 20
drag, startPoint x: 619, startPoint y: 654, endPoint x: 494, endPoint y: 496, distance: 201.2
click at [498, 496] on html "Dear Harald, Find attached the payroll reports and payslips for August. Please …" at bounding box center [761, 570] width 526 height 180
copy div "Dear Harald, Find attached the payroll reports and payslips for August. Please …"
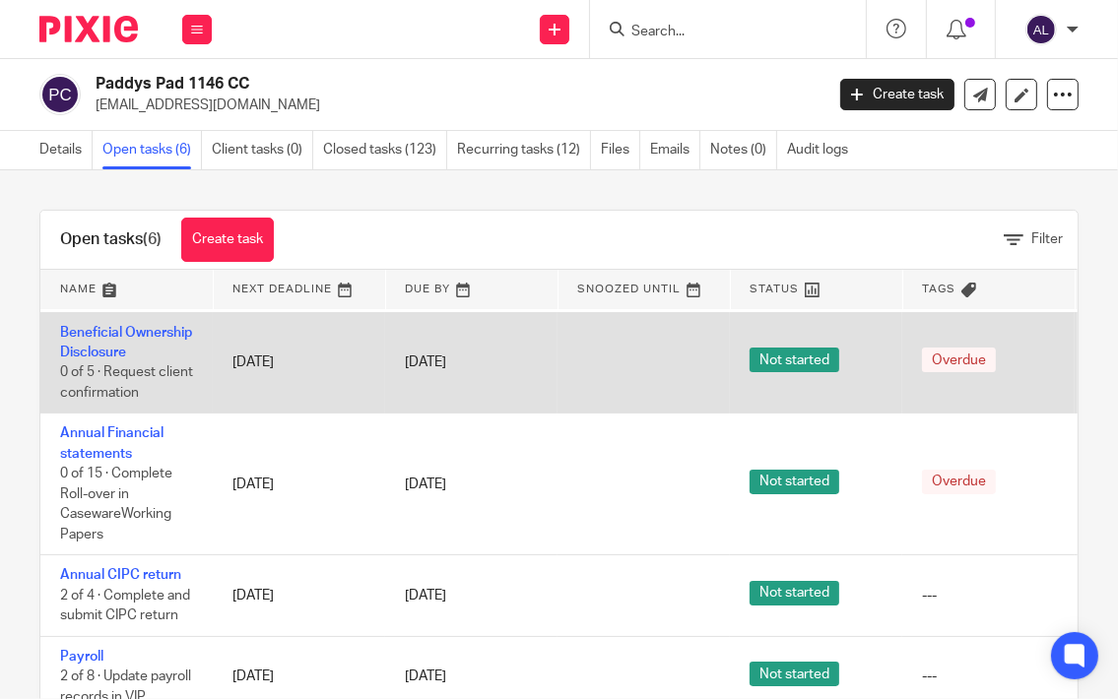
scroll to position [232, 0]
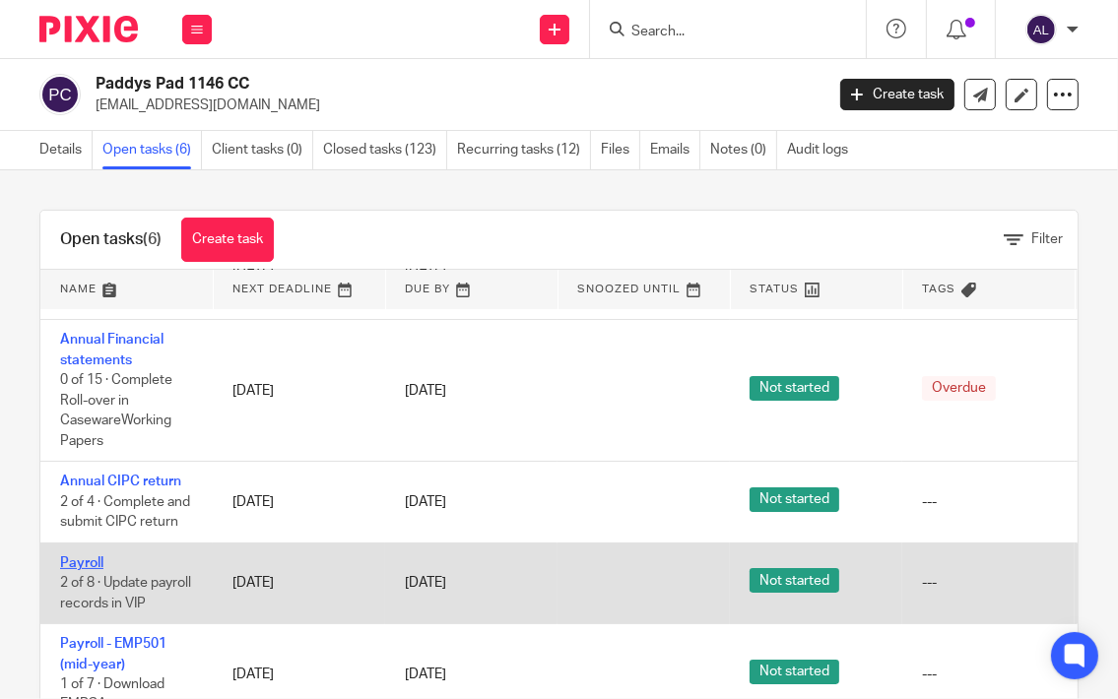
click at [91, 556] on link "Payroll" at bounding box center [81, 563] width 43 height 14
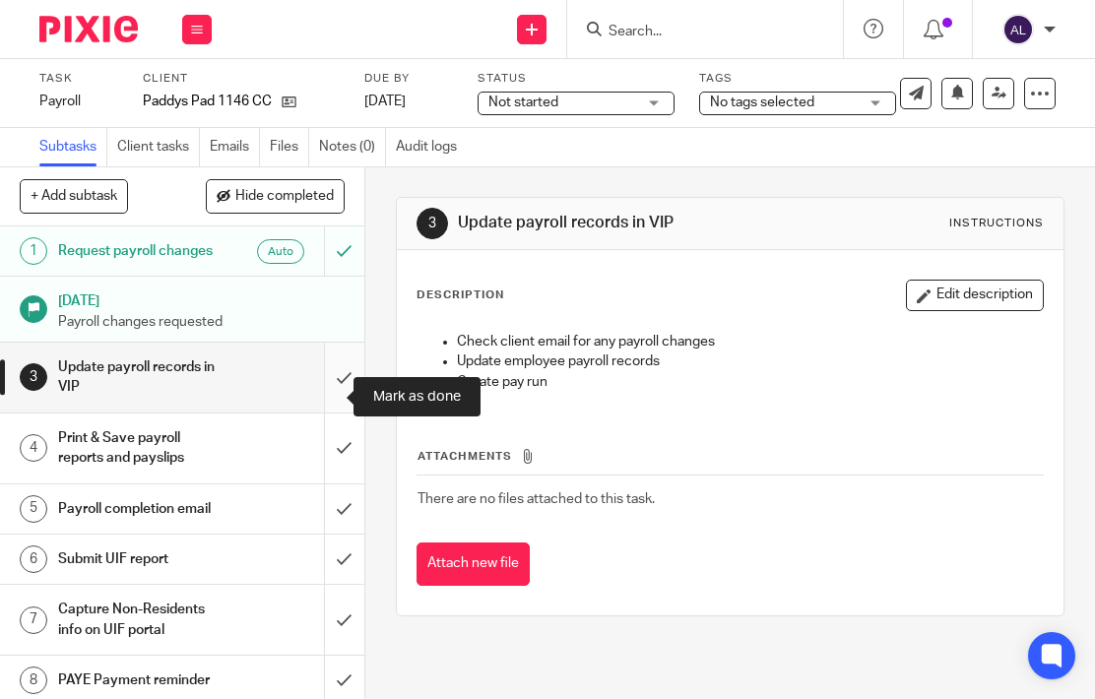
click at [333, 413] on input "submit" at bounding box center [182, 378] width 364 height 70
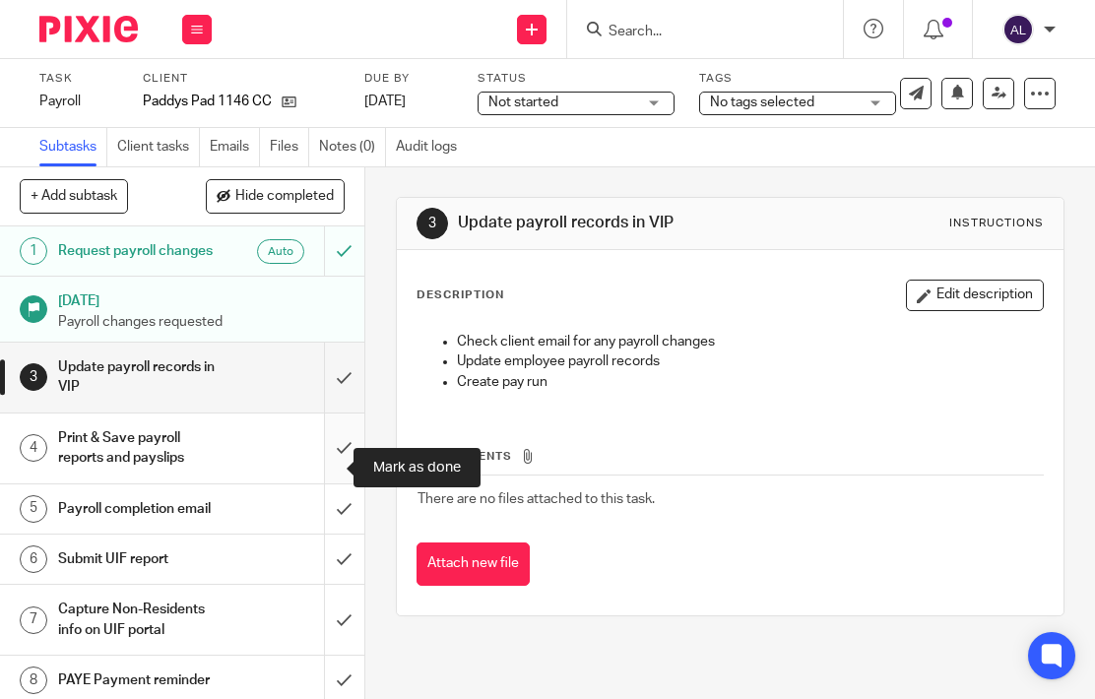
click at [330, 462] on input "submit" at bounding box center [182, 449] width 364 height 70
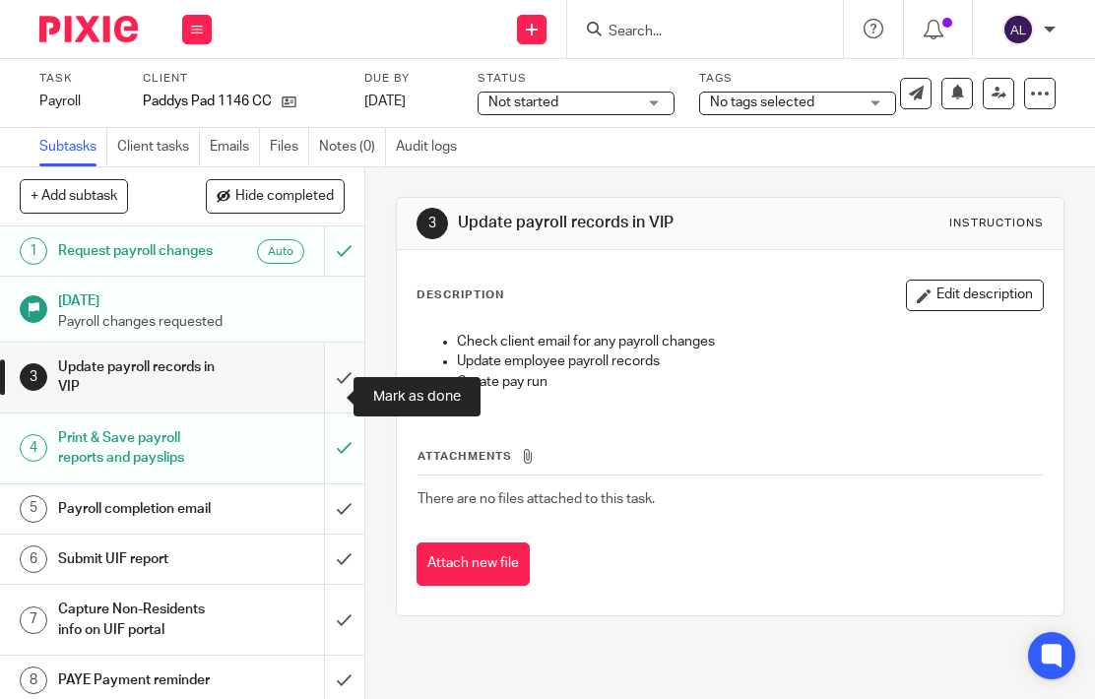
click at [321, 400] on input "submit" at bounding box center [182, 378] width 364 height 70
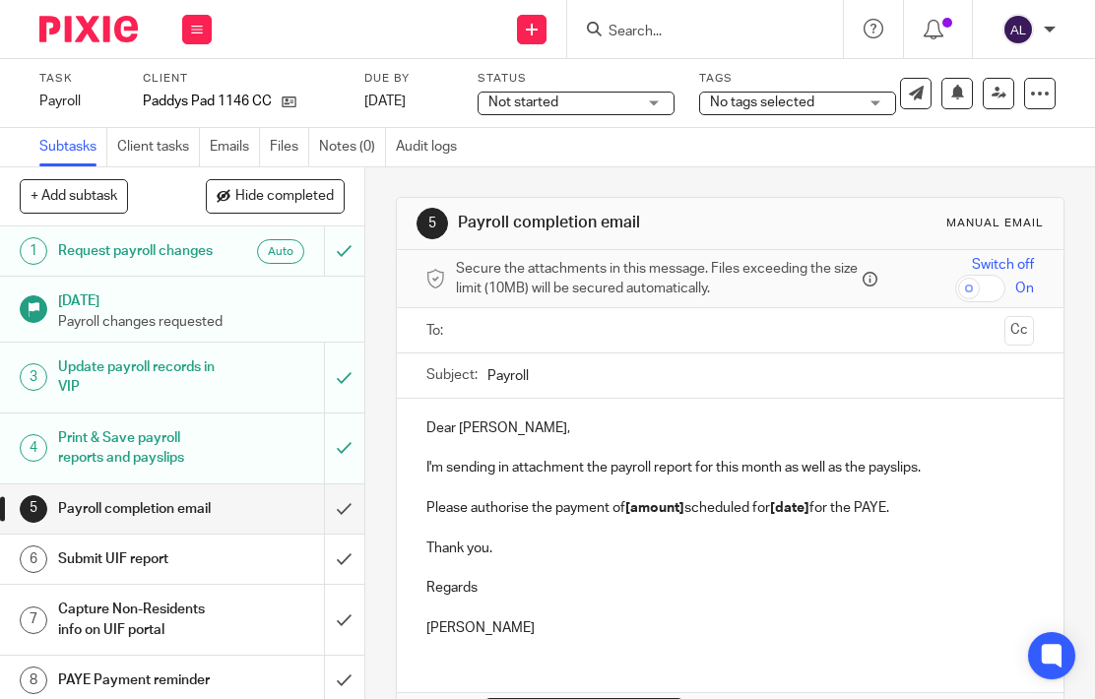
click at [463, 332] on input "text" at bounding box center [730, 330] width 534 height 23
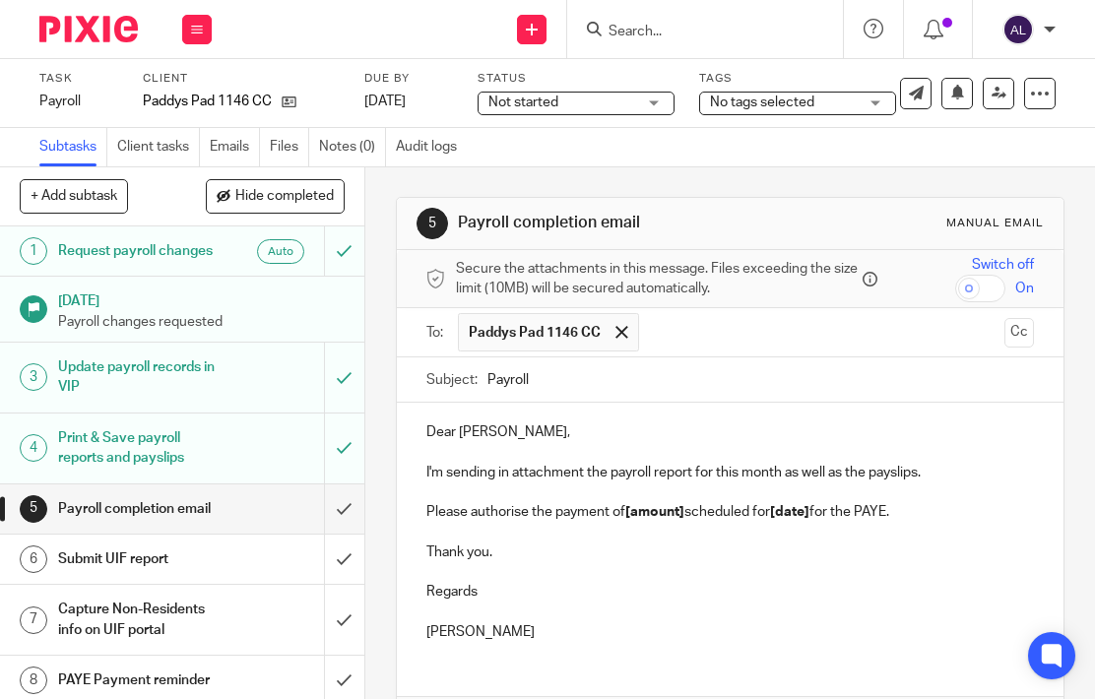
click at [487, 377] on input "Payroll" at bounding box center [760, 379] width 547 height 44
click at [663, 375] on input "September Payroll" at bounding box center [760, 379] width 547 height 44
type input "September Payroll Reports"
drag, startPoint x: 563, startPoint y: 636, endPoint x: 382, endPoint y: 438, distance: 268.3
click at [382, 438] on div "5 Payroll completion email Manual email Secure the attachments in this message.…" at bounding box center [730, 433] width 730 height 532
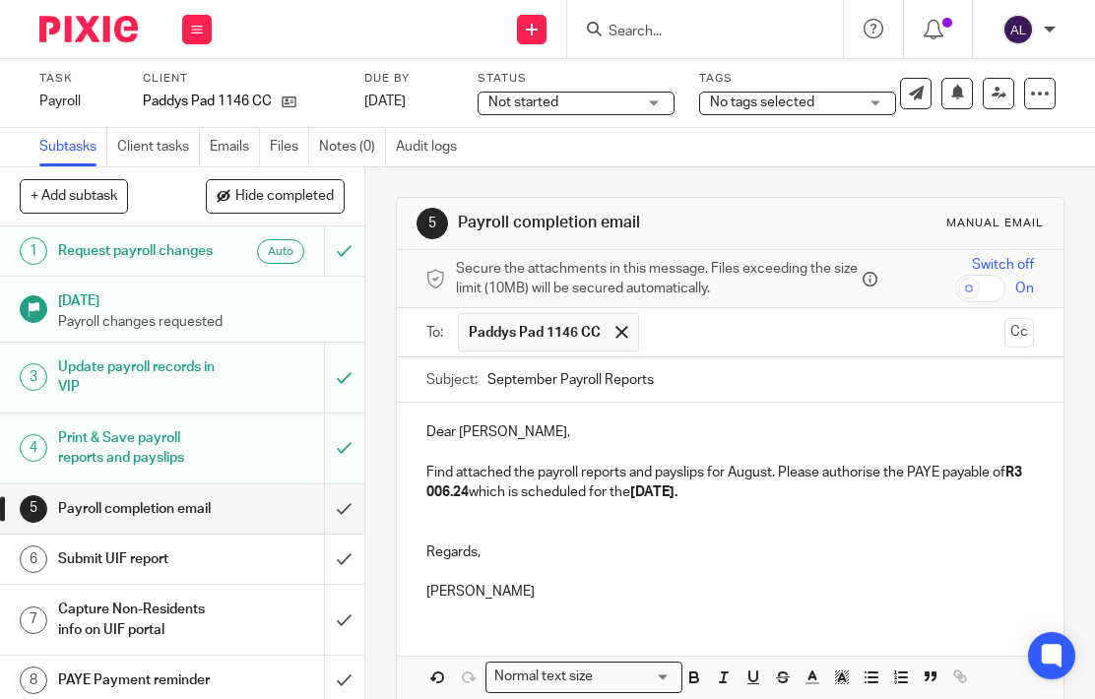
click at [754, 473] on p "Find attached the payroll reports and payslips for August. Please authorise the…" at bounding box center [730, 483] width 609 height 40
drag, startPoint x: 801, startPoint y: 470, endPoint x: 863, endPoint y: 494, distance: 66.7
click at [863, 494] on p "Find attached the payroll reports and payslips for September. Please authorise …" at bounding box center [730, 483] width 609 height 40
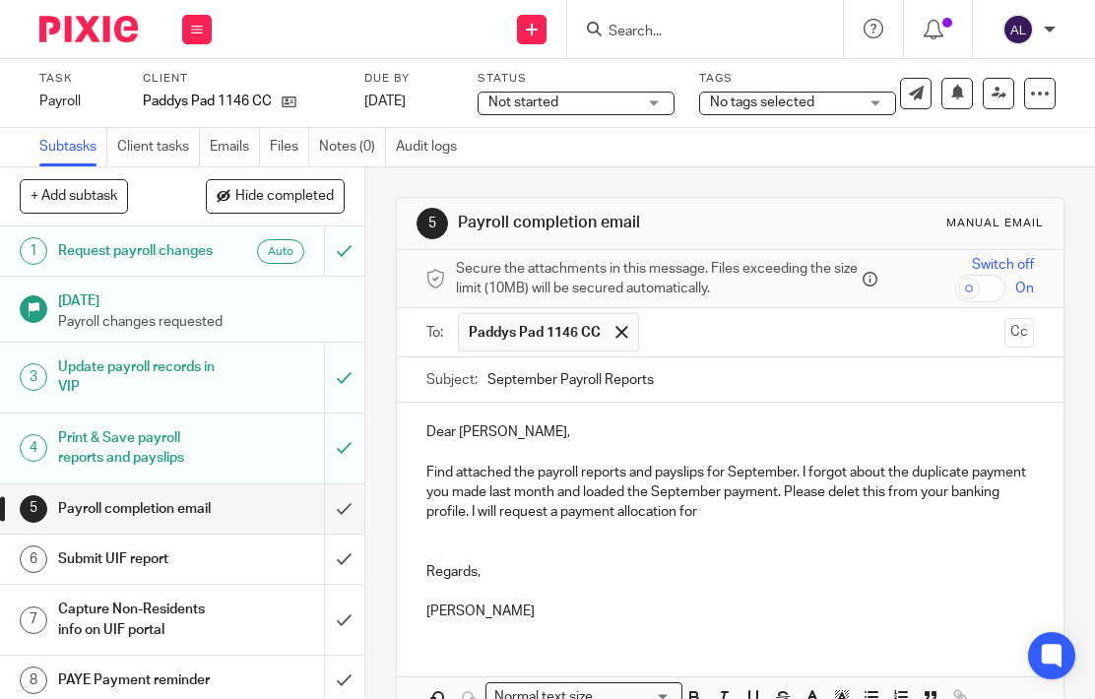
drag, startPoint x: 915, startPoint y: 486, endPoint x: 925, endPoint y: 522, distance: 36.8
click at [916, 491] on p "Find attached the payroll reports and payslips for September. I forgot about th…" at bounding box center [730, 493] width 609 height 60
drag, startPoint x: 697, startPoint y: 471, endPoint x: 706, endPoint y: 484, distance: 16.4
click at [697, 471] on p "Find attached the payroll reports and payslips for September. I forgot about th…" at bounding box center [730, 493] width 609 height 60
click at [815, 517] on p "Find attached the payroll reports and payslips for September. I forgot about th…" at bounding box center [730, 493] width 609 height 60
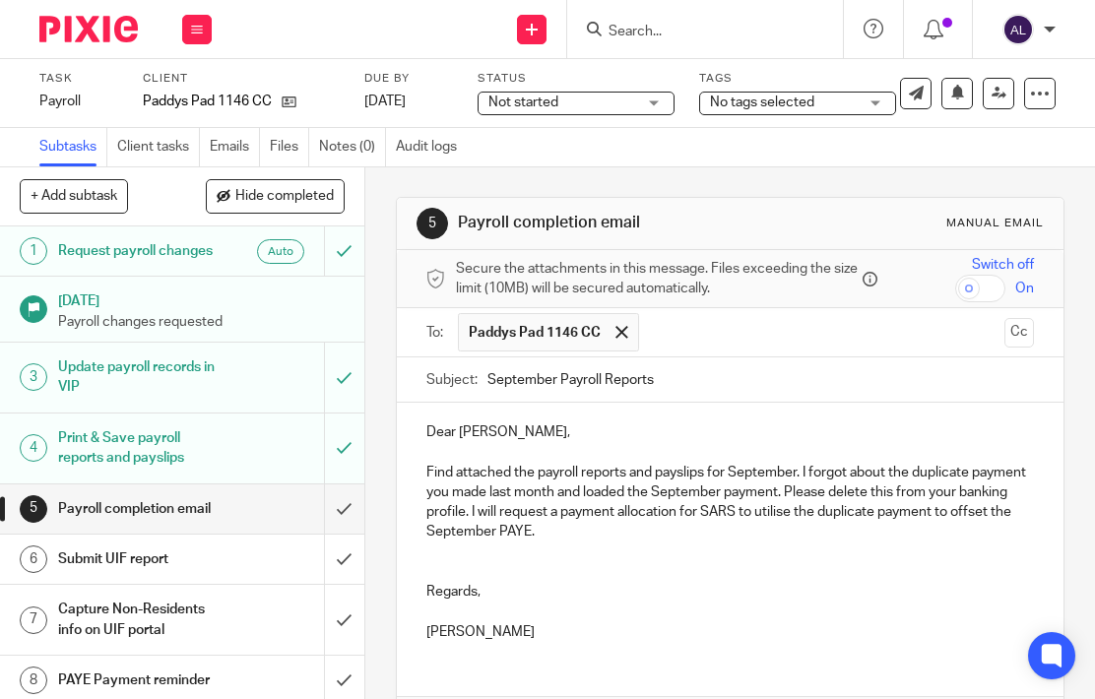
click at [851, 513] on p "Find attached the payroll reports and payslips for September. I forgot about th…" at bounding box center [730, 503] width 609 height 80
drag, startPoint x: 833, startPoint y: 581, endPoint x: 838, endPoint y: 591, distance: 11.0
click at [834, 583] on p "Regards," at bounding box center [730, 592] width 609 height 20
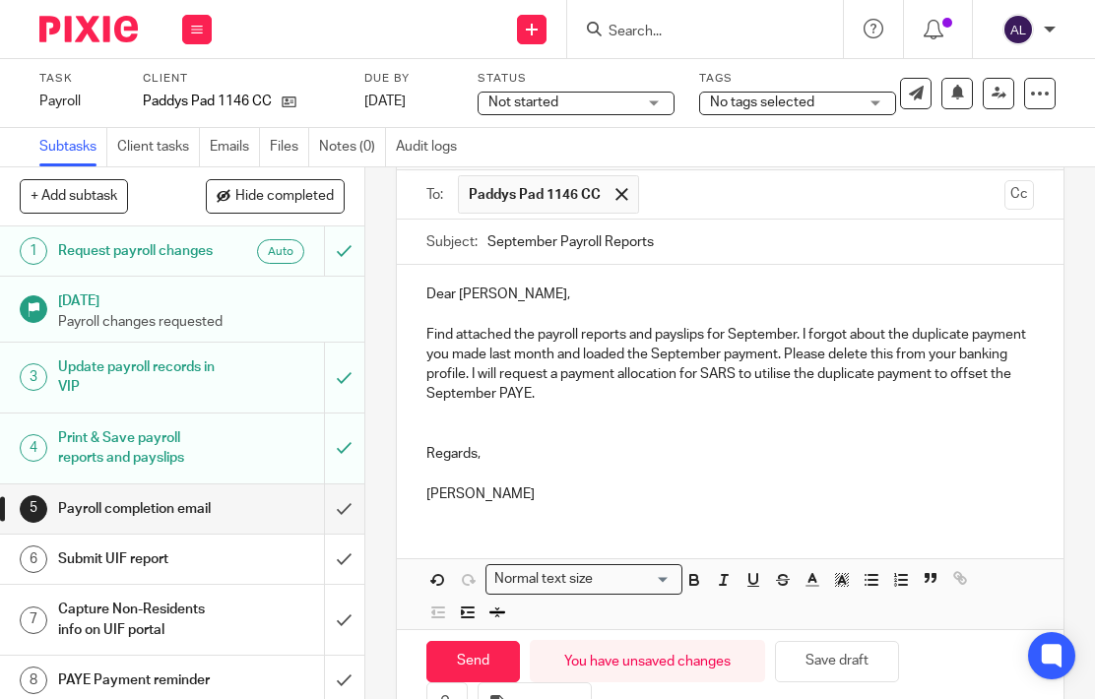
scroll to position [203, 0]
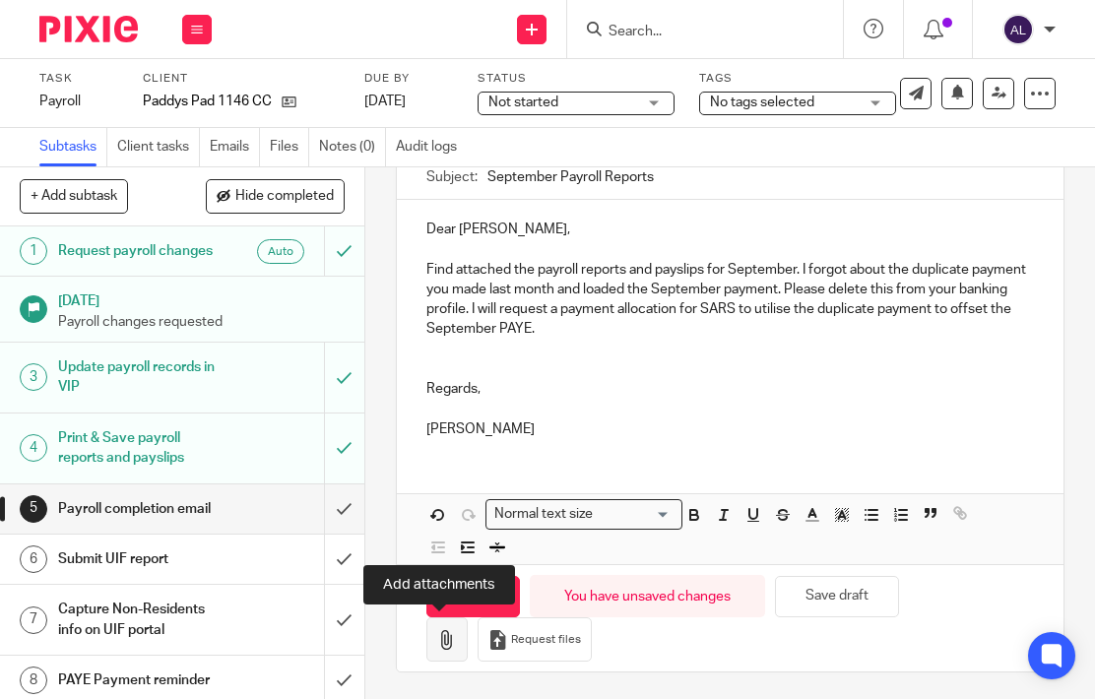
click at [439, 634] on icon "button" at bounding box center [447, 640] width 20 height 20
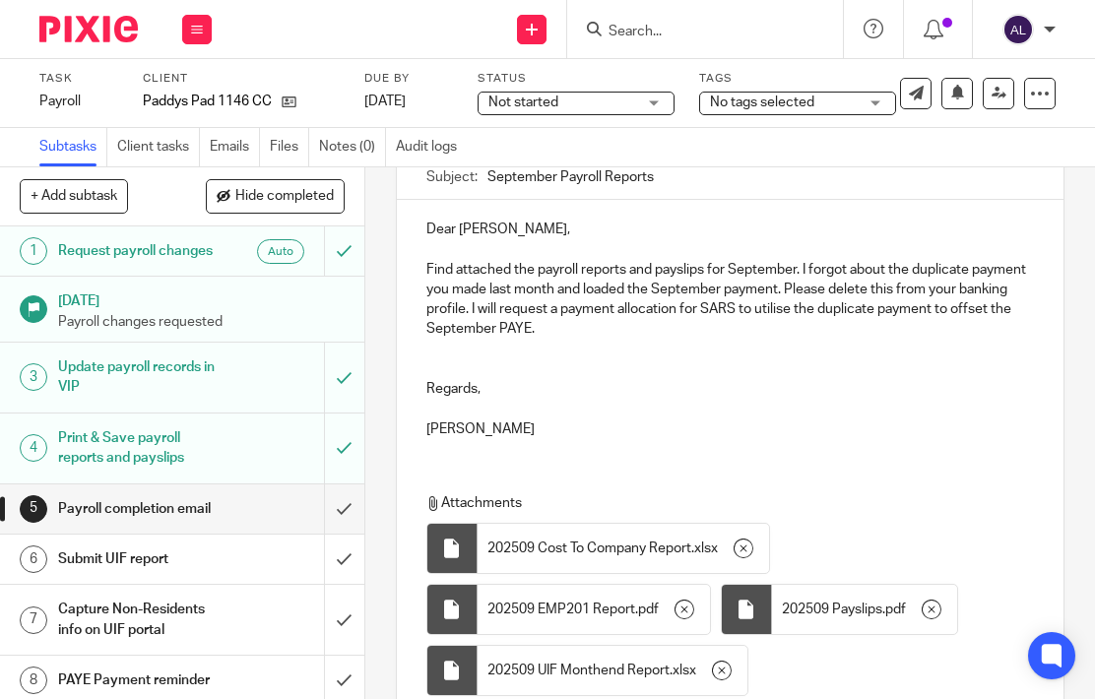
click at [936, 396] on p "Regards," at bounding box center [730, 389] width 609 height 20
click at [477, 349] on p at bounding box center [730, 350] width 609 height 20
click at [677, 328] on p "Find attached the payroll reports and payslips for September. I forgot about th…" at bounding box center [730, 300] width 609 height 80
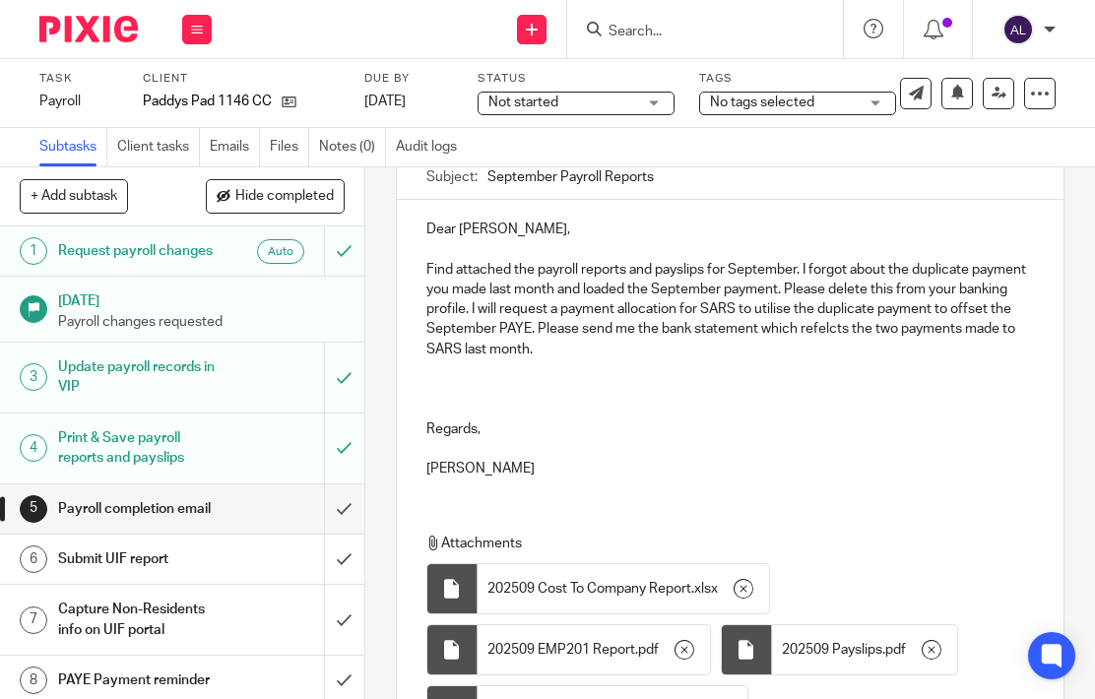
click at [975, 329] on p "Find attached the payroll reports and payslips for September. I forgot about th…" at bounding box center [730, 309] width 609 height 99
click at [665, 349] on p "Find attached the payroll reports and payslips for September. I forgot about th…" at bounding box center [730, 309] width 609 height 99
click at [957, 415] on p at bounding box center [730, 409] width 609 height 20
click at [730, 350] on p "Find attached the payroll reports and payslips for September. I forgot about th…" at bounding box center [730, 309] width 609 height 99
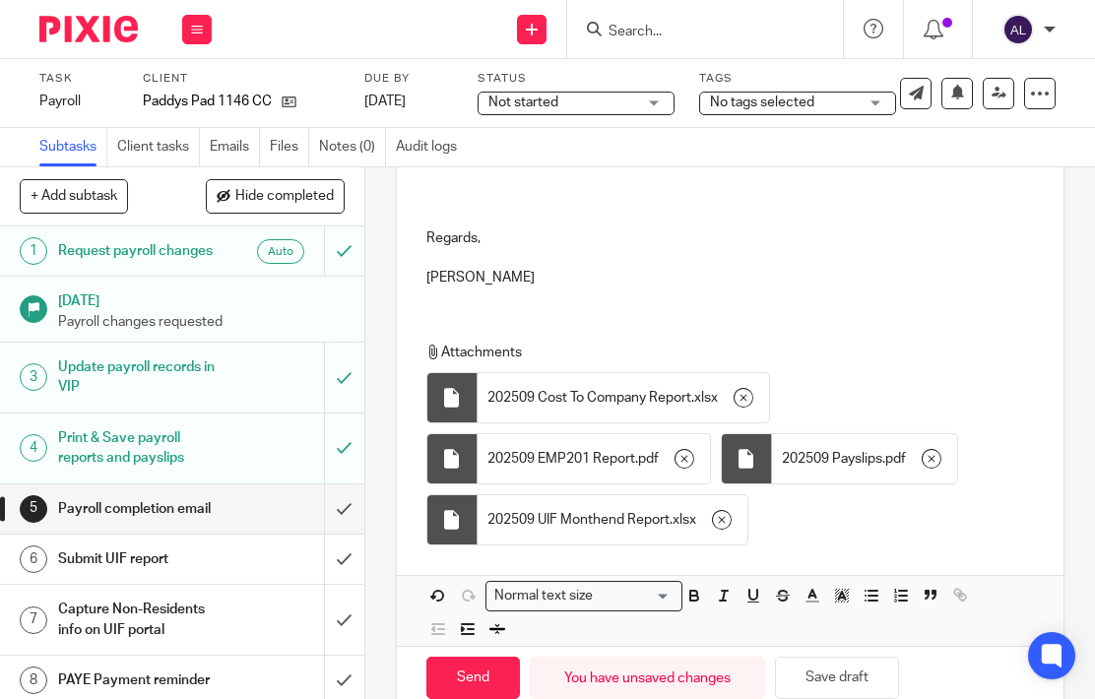
scroll to position [475, 0]
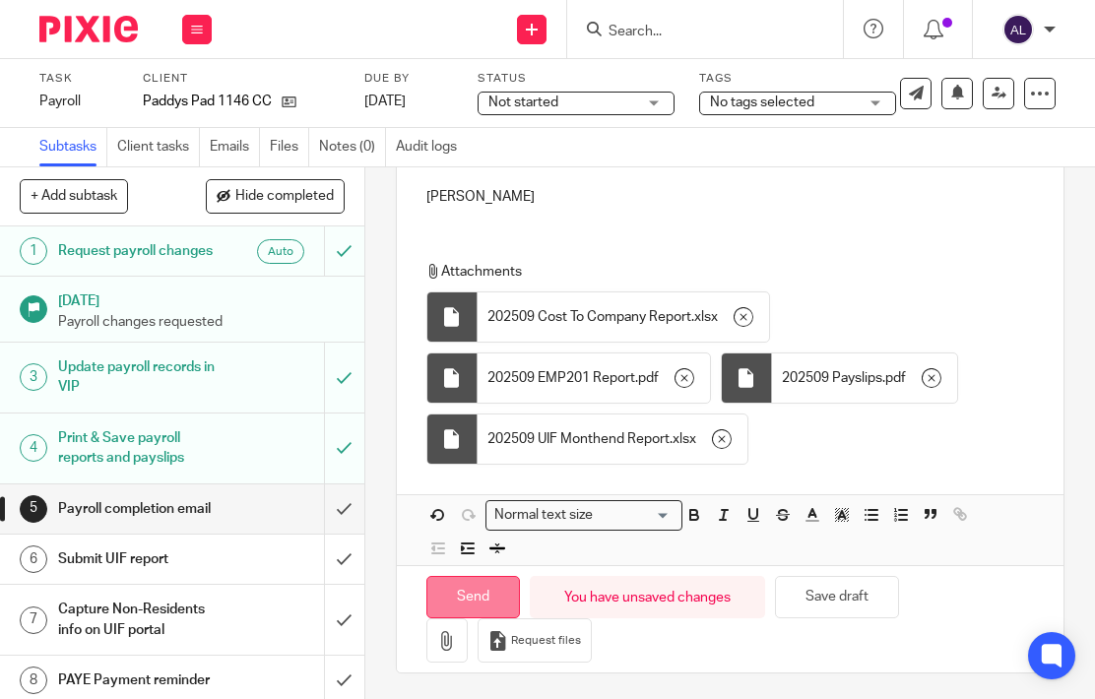
click at [484, 603] on input "Send" at bounding box center [473, 597] width 94 height 42
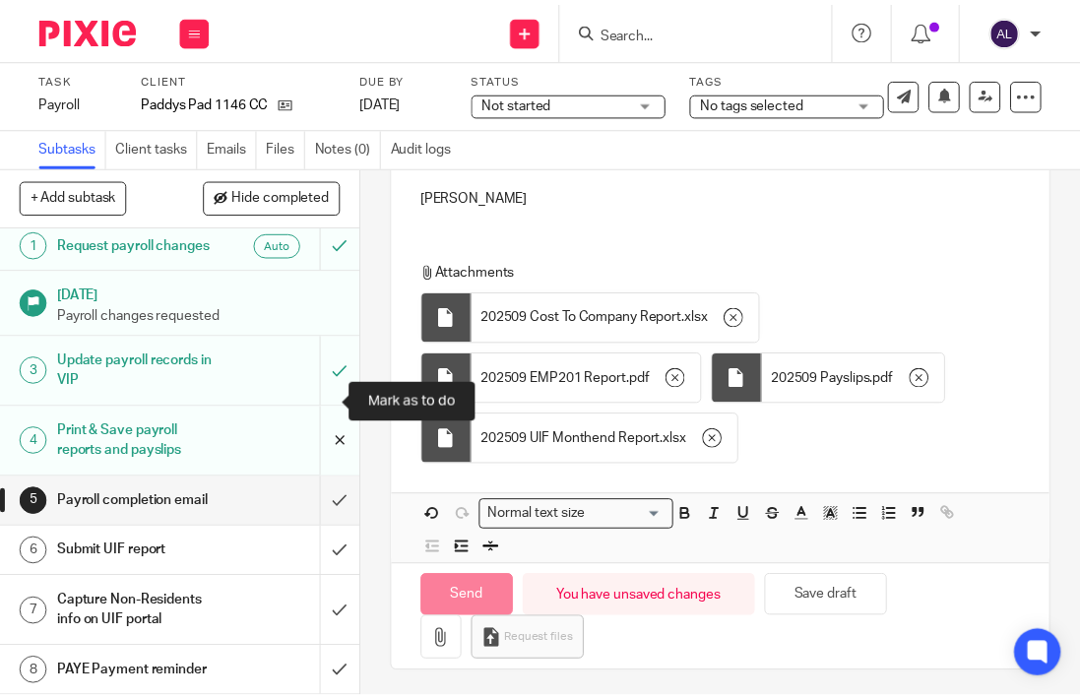
scroll to position [66, 0]
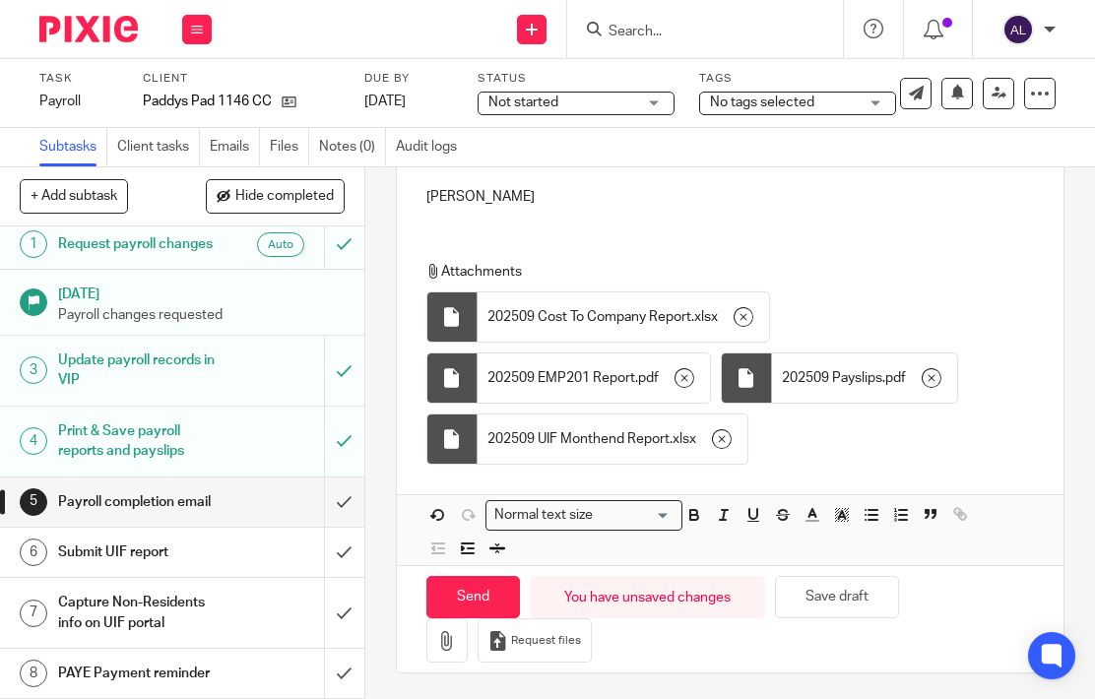
click at [1037, 269] on div "5 Payroll completion email Manual email Secure the attachments in this message.…" at bounding box center [730, 433] width 730 height 532
click at [1019, 326] on div "Attachments 202509 Cost To Company Report . xlsx 202509 EMP201 Report . pdf 202…" at bounding box center [731, 368] width 668 height 213
click at [458, 596] on input "Send" at bounding box center [473, 597] width 94 height 42
type input "Sent"
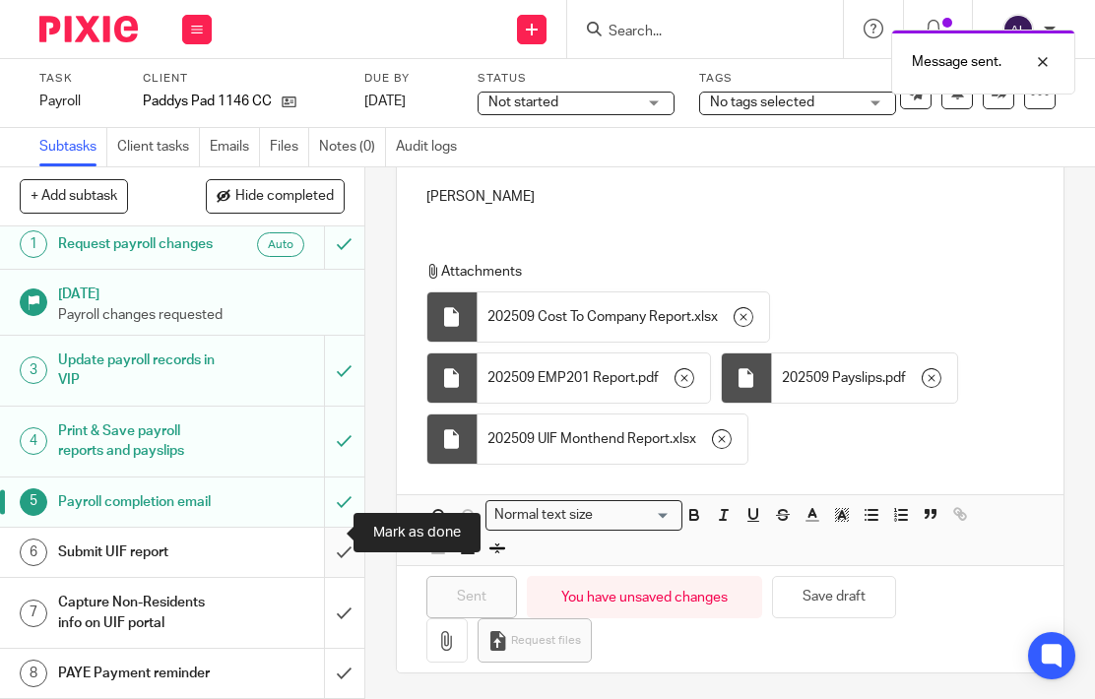
click at [327, 534] on input "submit" at bounding box center [182, 552] width 364 height 49
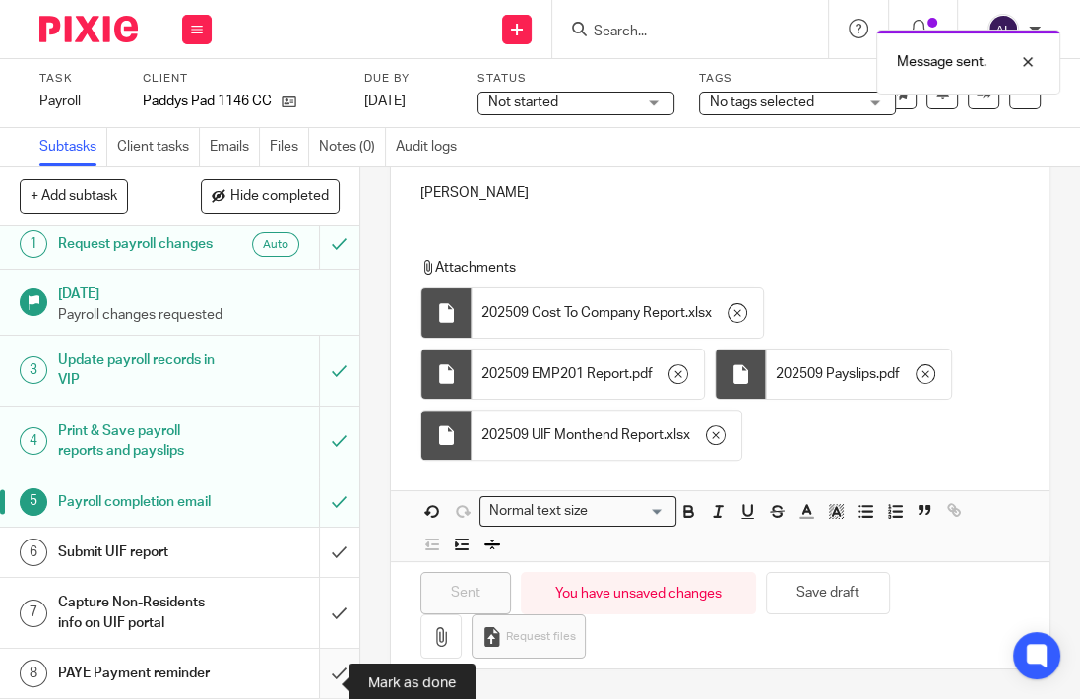
click at [327, 671] on input "submit" at bounding box center [179, 673] width 359 height 49
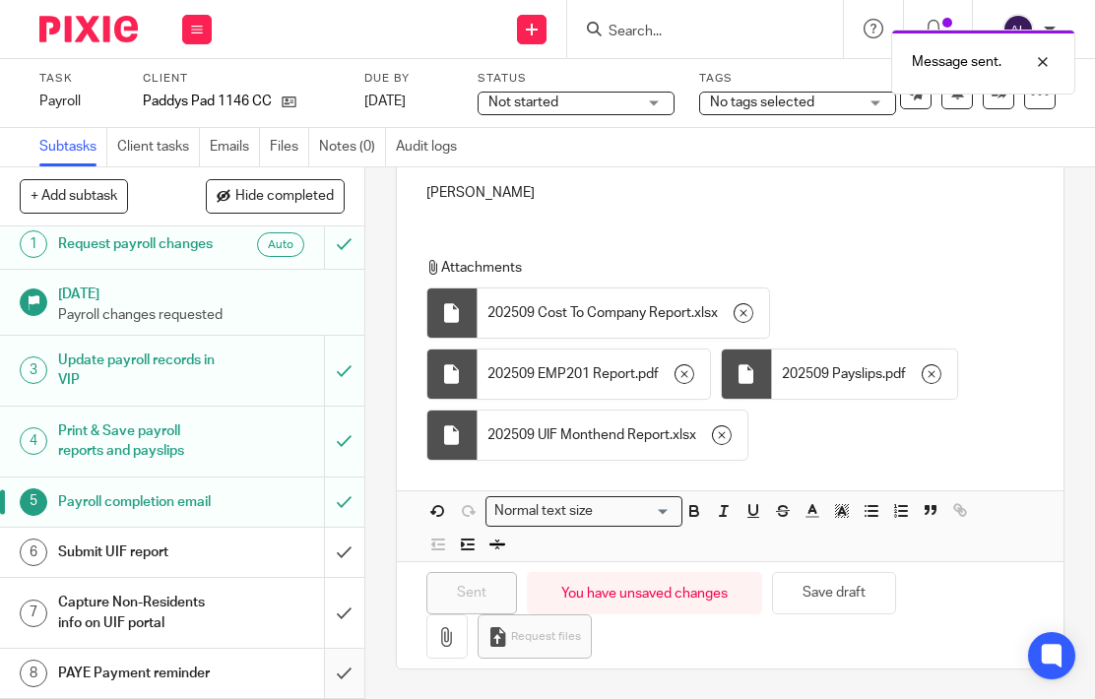
scroll to position [475, 0]
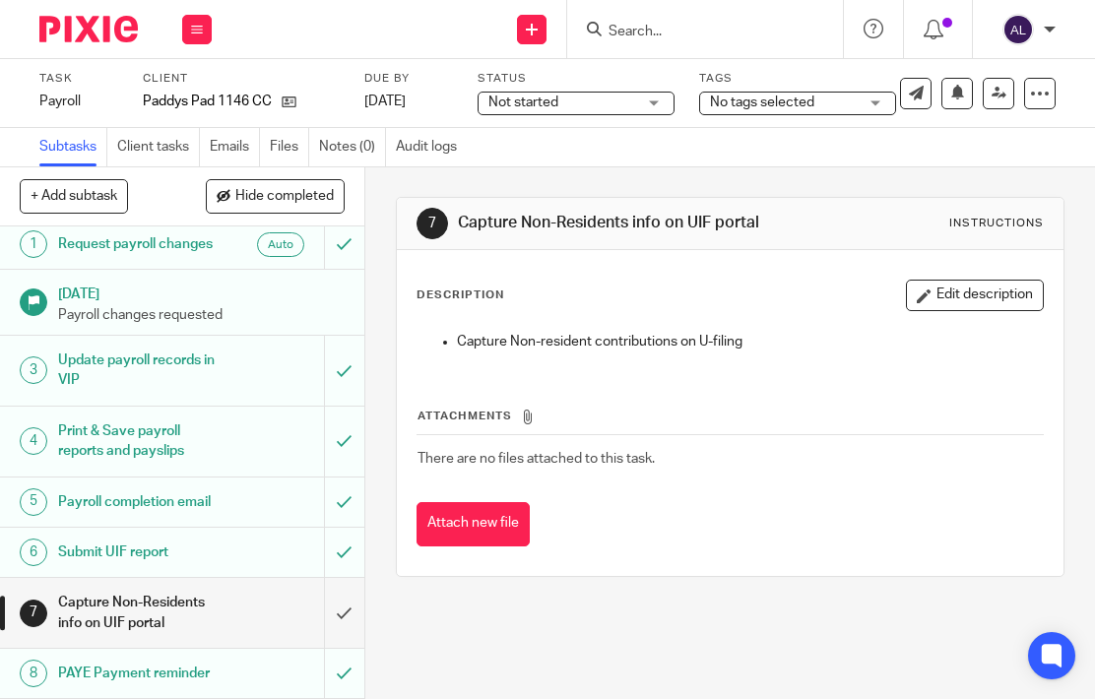
scroll to position [66, 0]
click at [983, 95] on link at bounding box center [999, 94] width 32 height 32
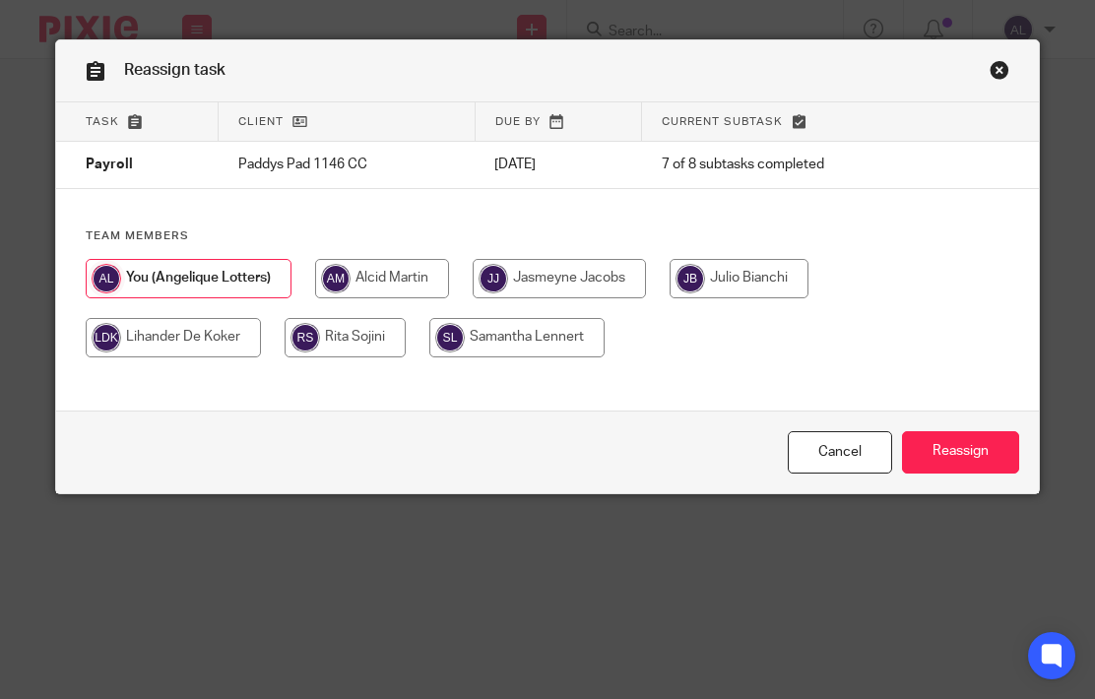
click at [544, 285] on input "radio" at bounding box center [559, 278] width 173 height 39
radio input "true"
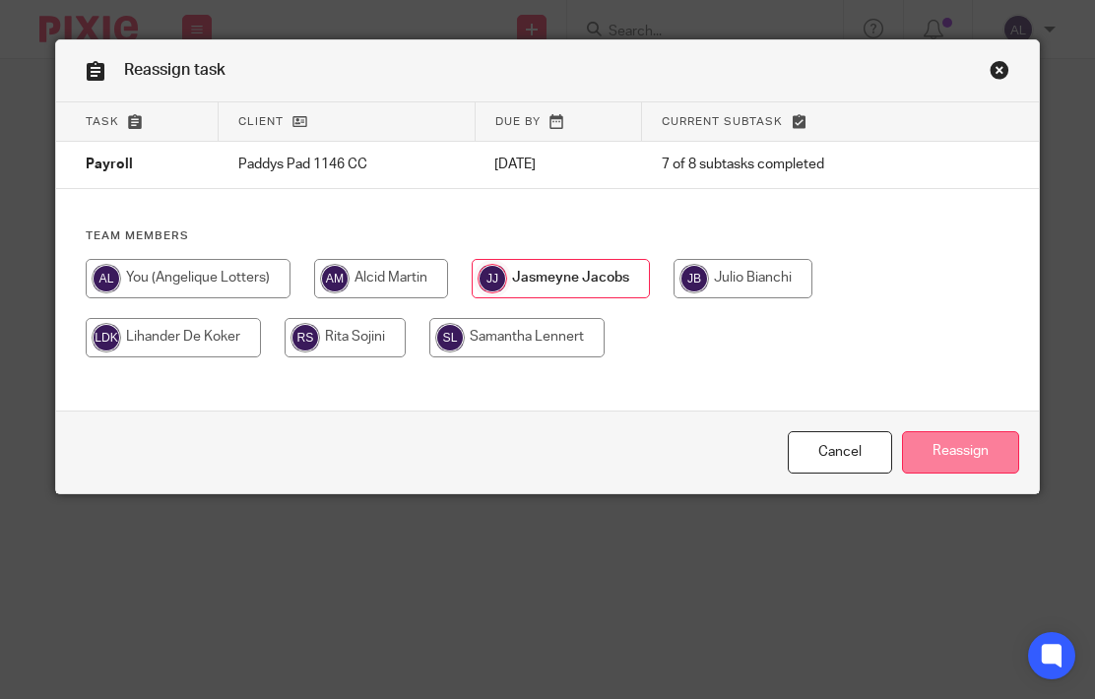
click at [947, 458] on input "Reassign" at bounding box center [960, 452] width 117 height 42
